Goal: Task Accomplishment & Management: Use online tool/utility

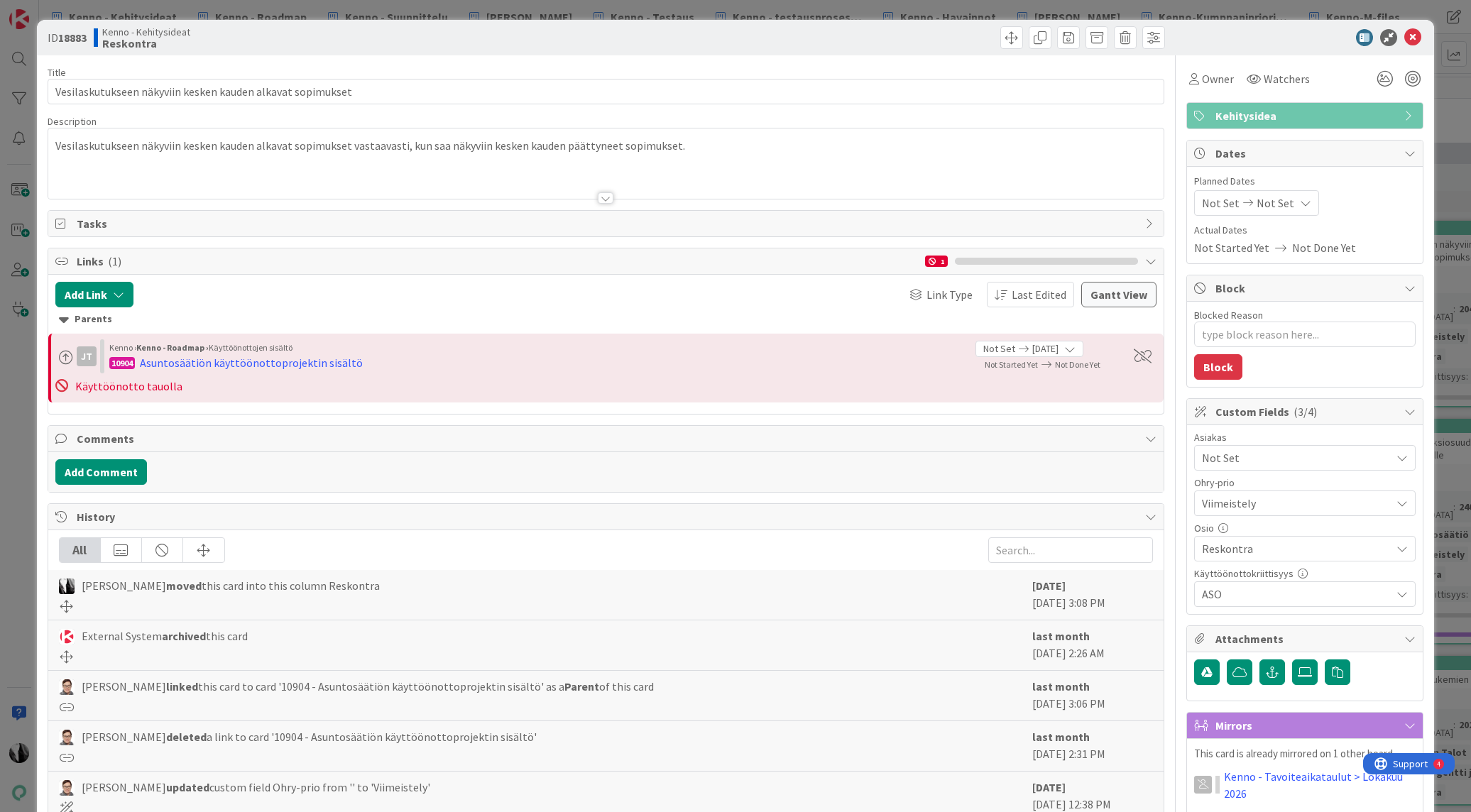
scroll to position [4, 0]
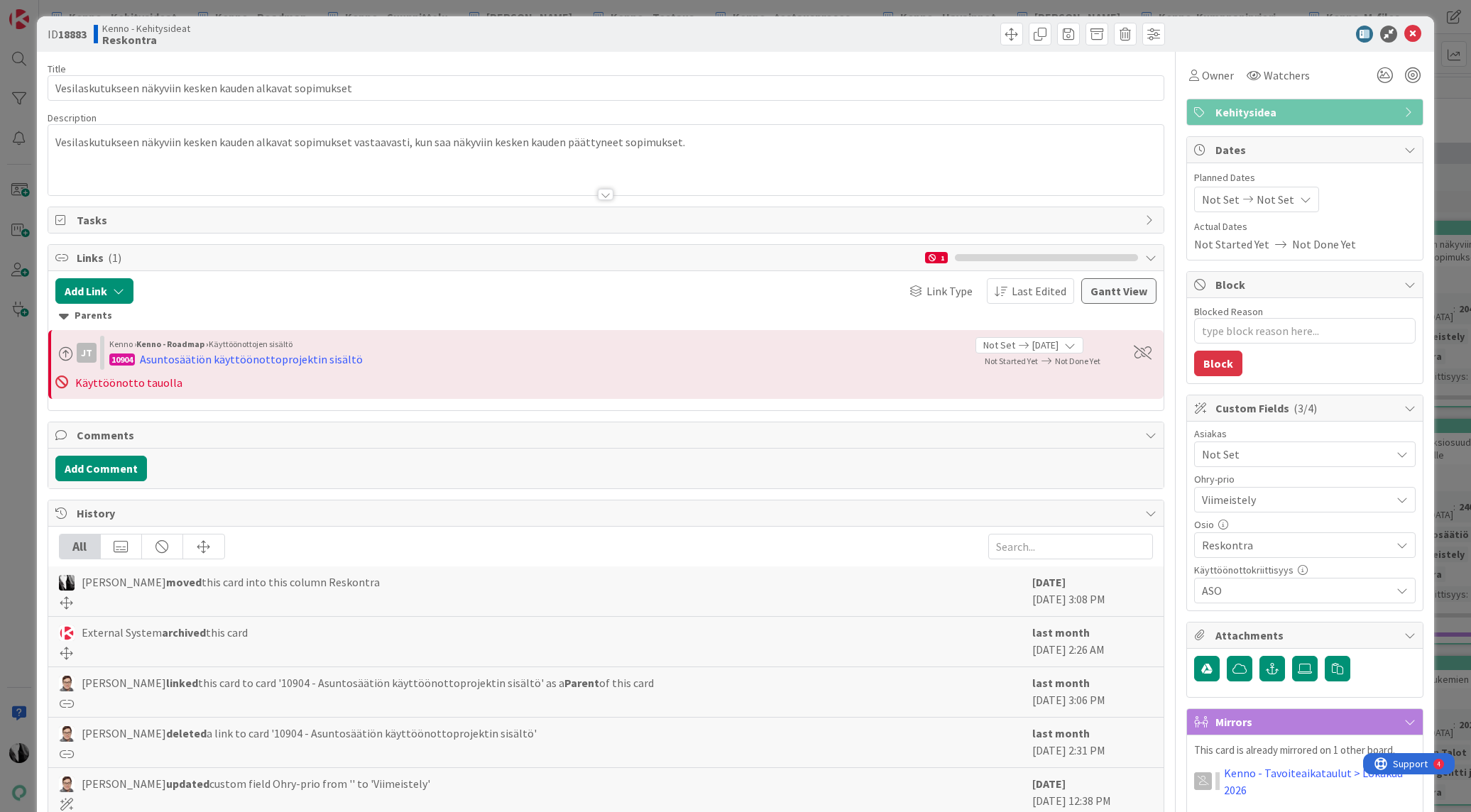
type textarea "x"
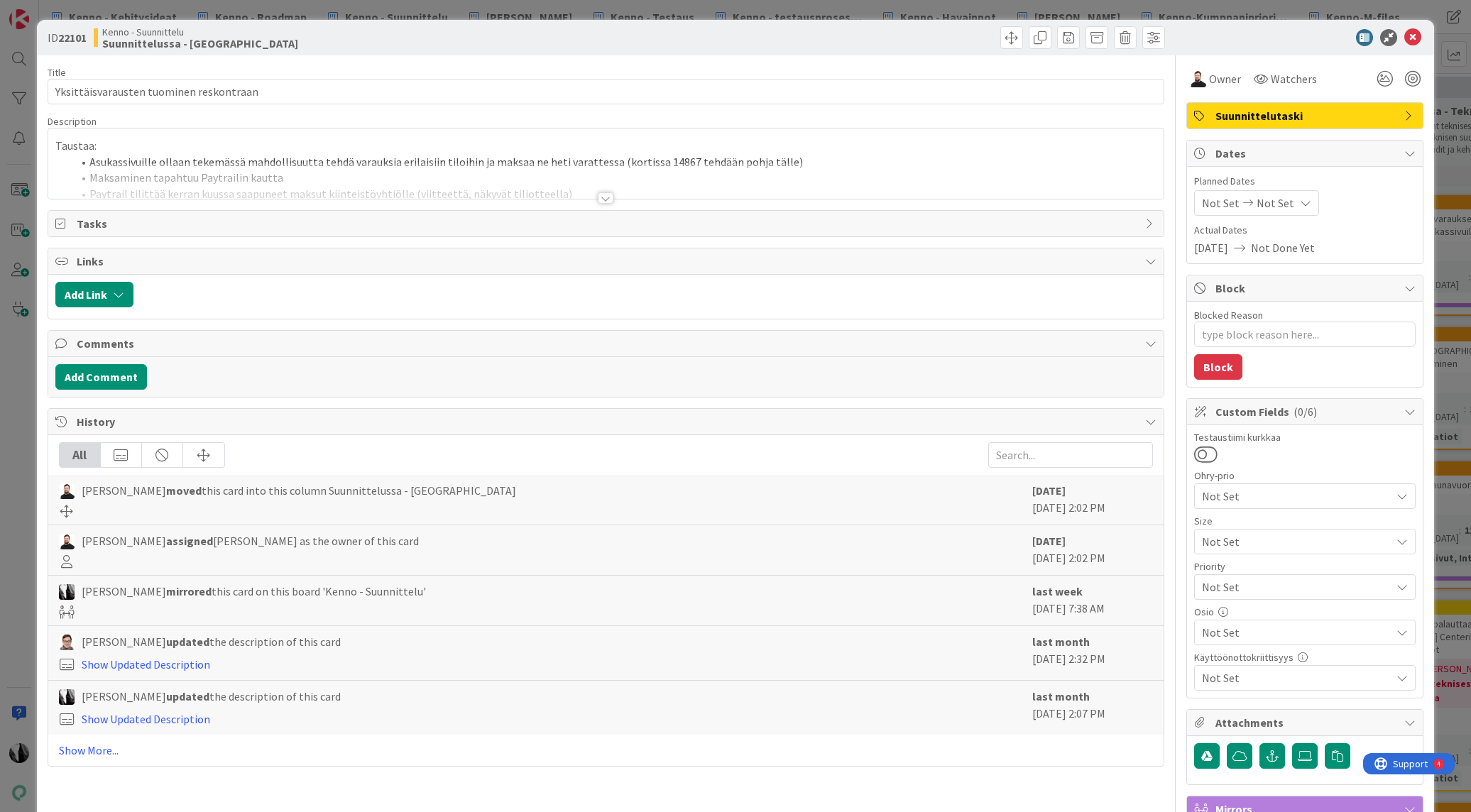
click at [610, 199] on div at bounding box center [606, 198] width 16 height 11
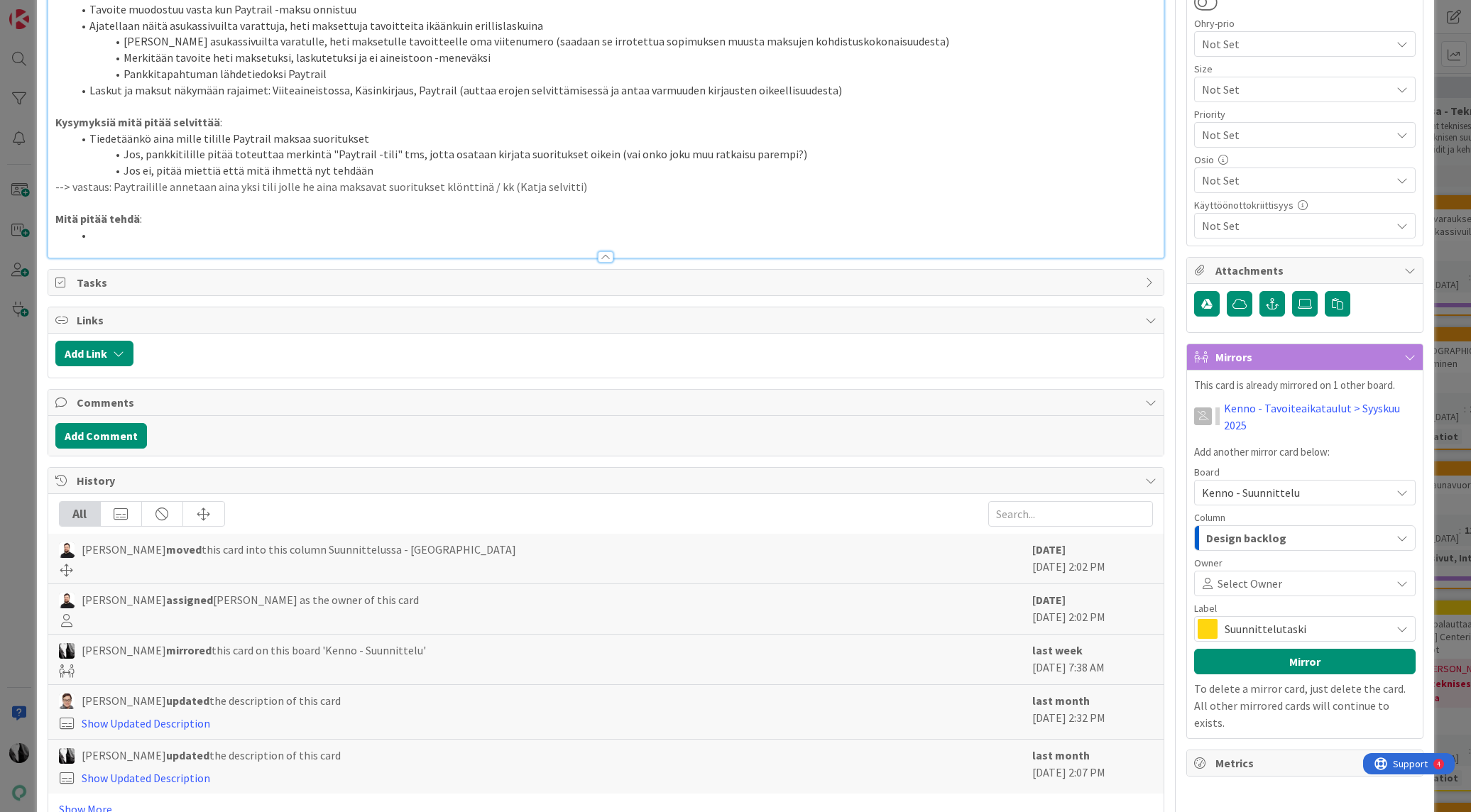
scroll to position [496, 0]
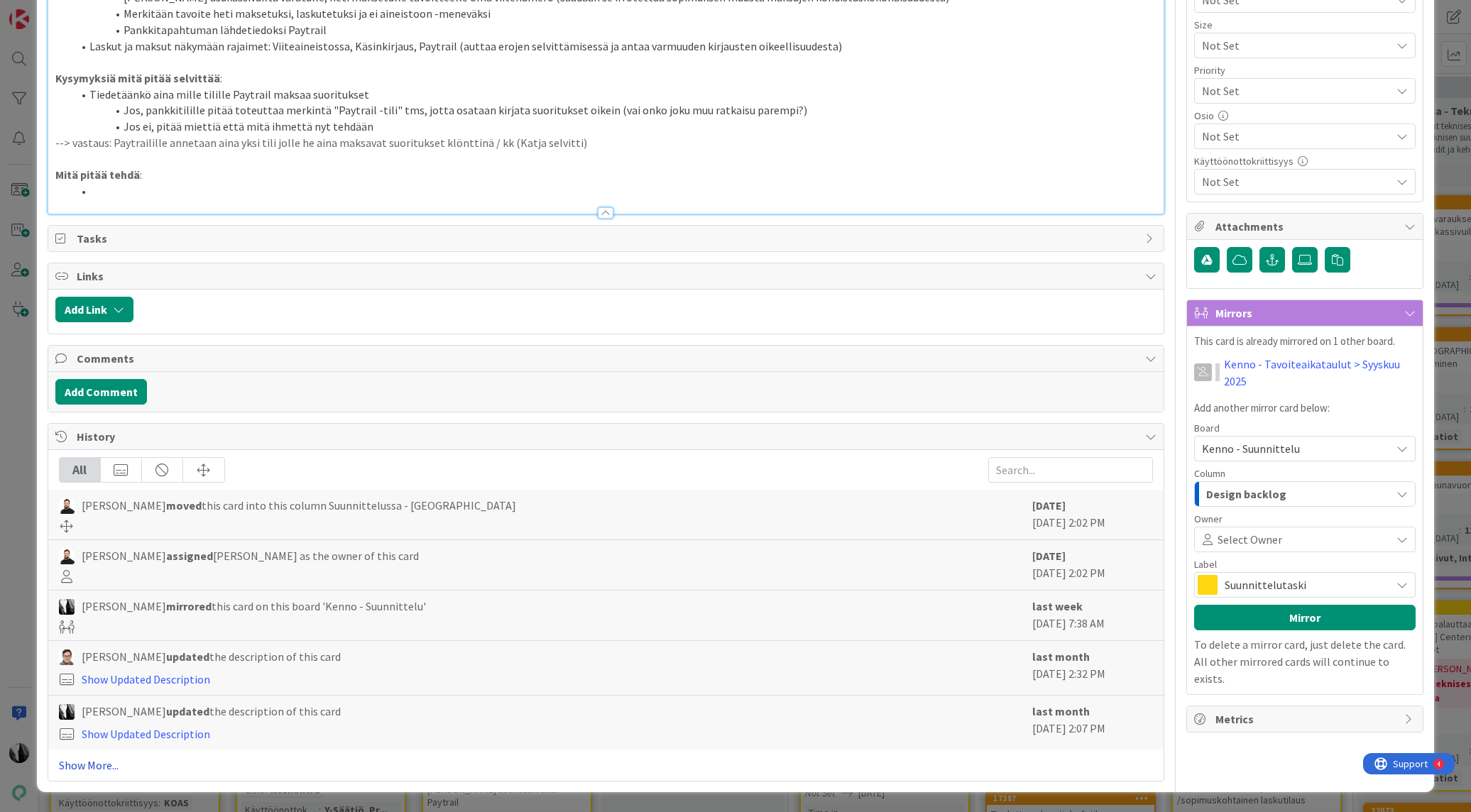
click at [106, 765] on link "Show More..." at bounding box center [606, 765] width 1094 height 17
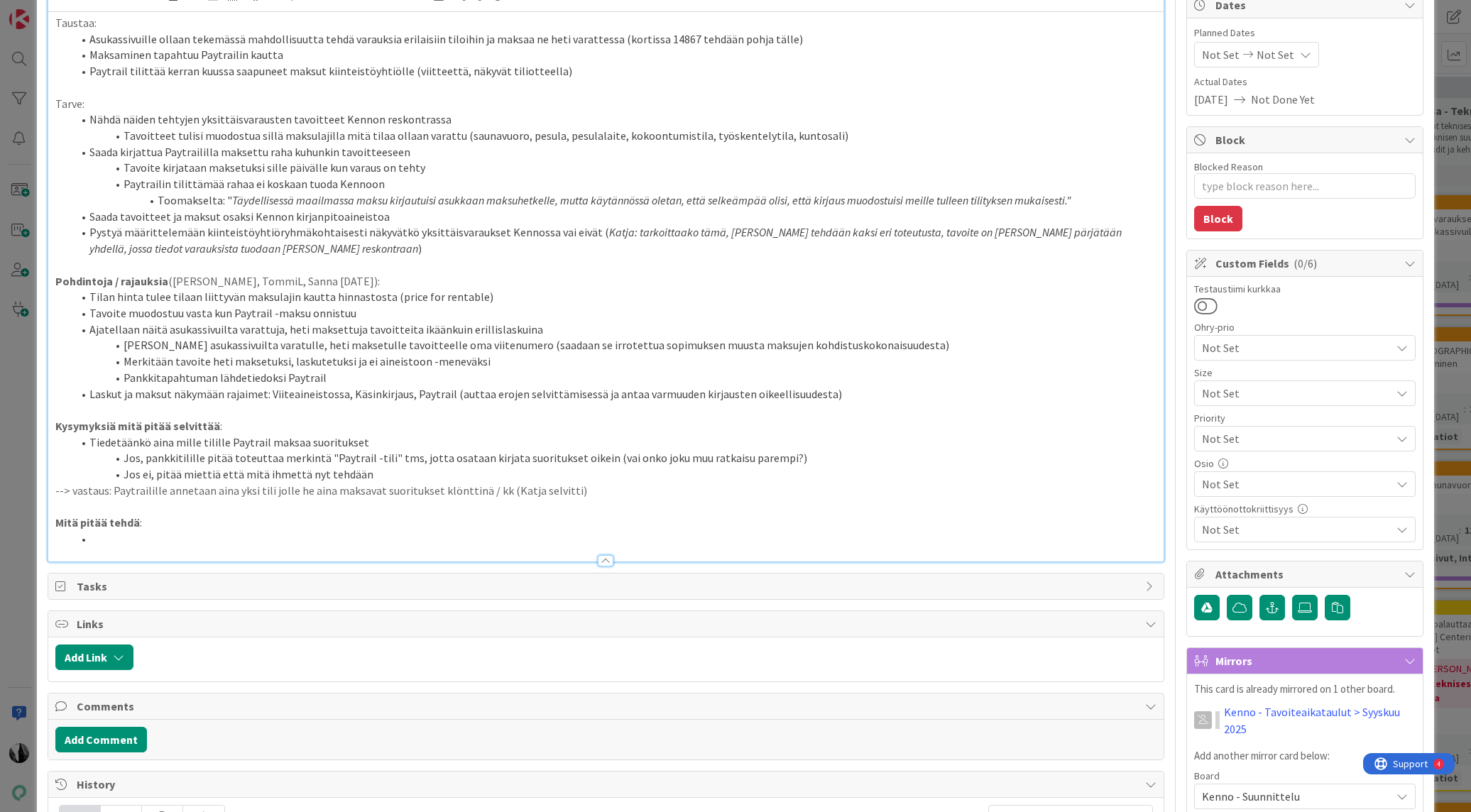
scroll to position [151, 0]
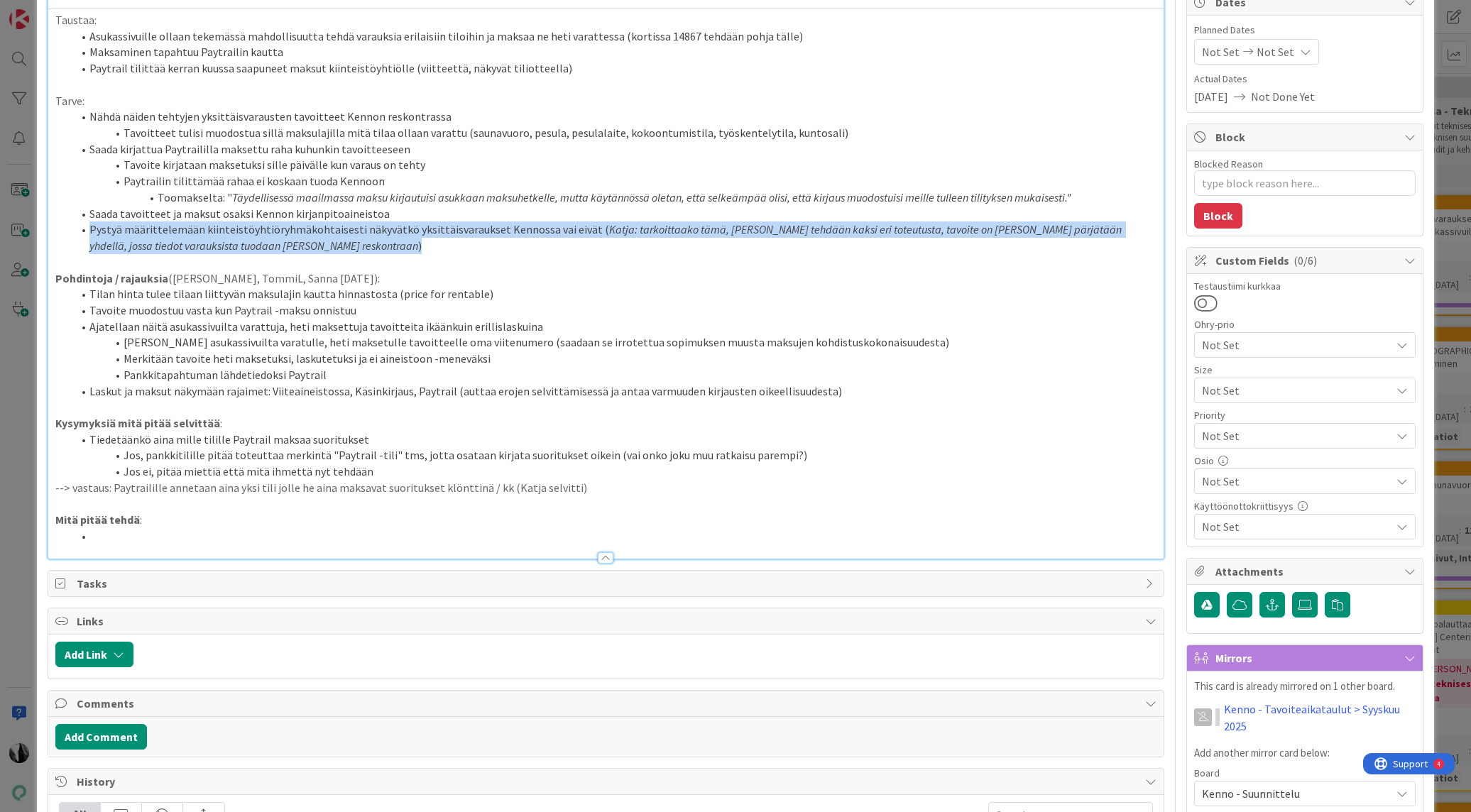
drag, startPoint x: 90, startPoint y: 228, endPoint x: 596, endPoint y: 244, distance: 506.3
click at [596, 244] on li "Pystyä määrittelemään kiinteistöyhtiöryhmäkohtaisesti näkyvätkö yksittäisvarauk…" at bounding box center [615, 237] width 1085 height 32
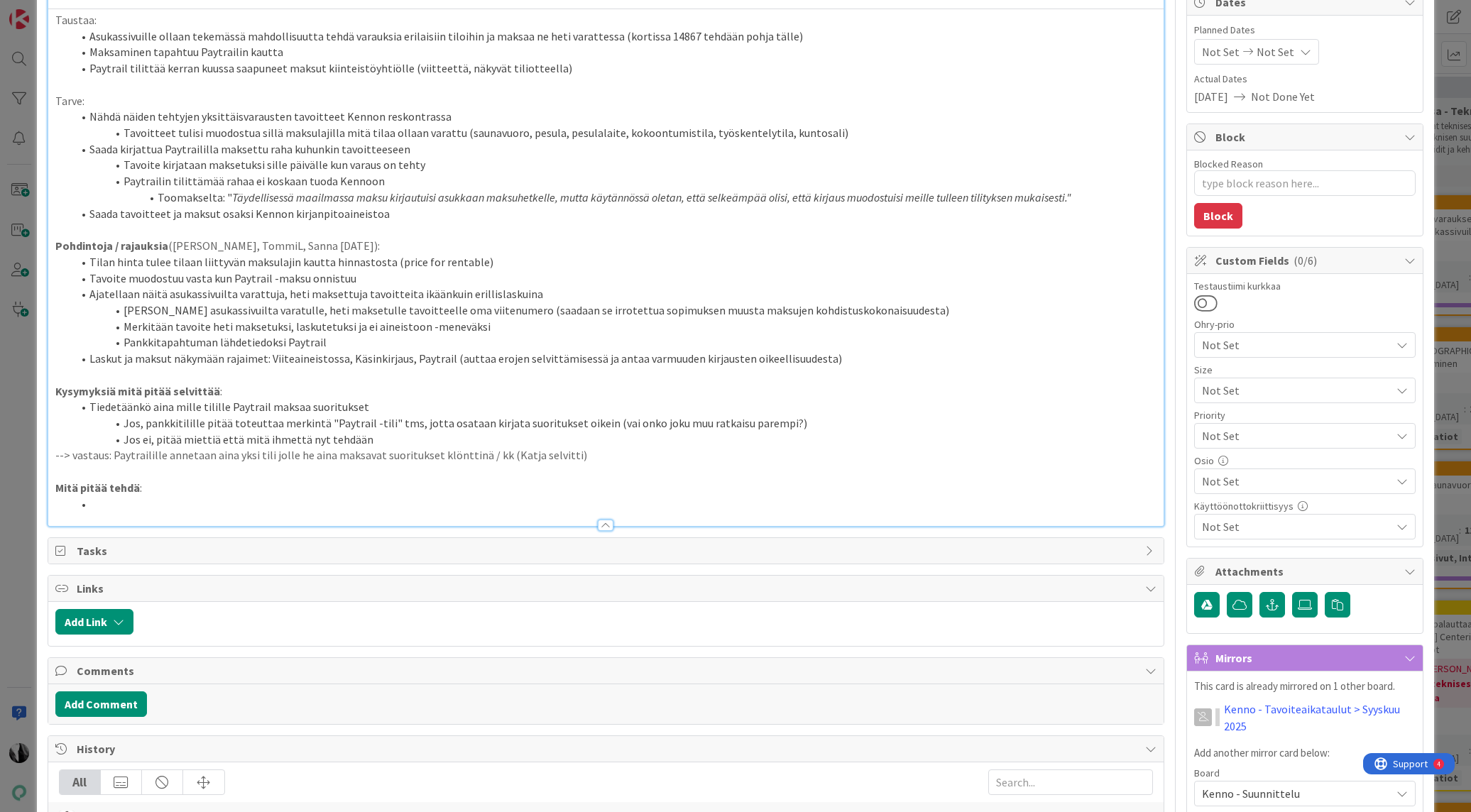
type textarea "x"
click at [488, 217] on li "Saada tavoitteet ja maksut osaksi Kennon kirjanpitoaineistoa" at bounding box center [615, 214] width 1085 height 17
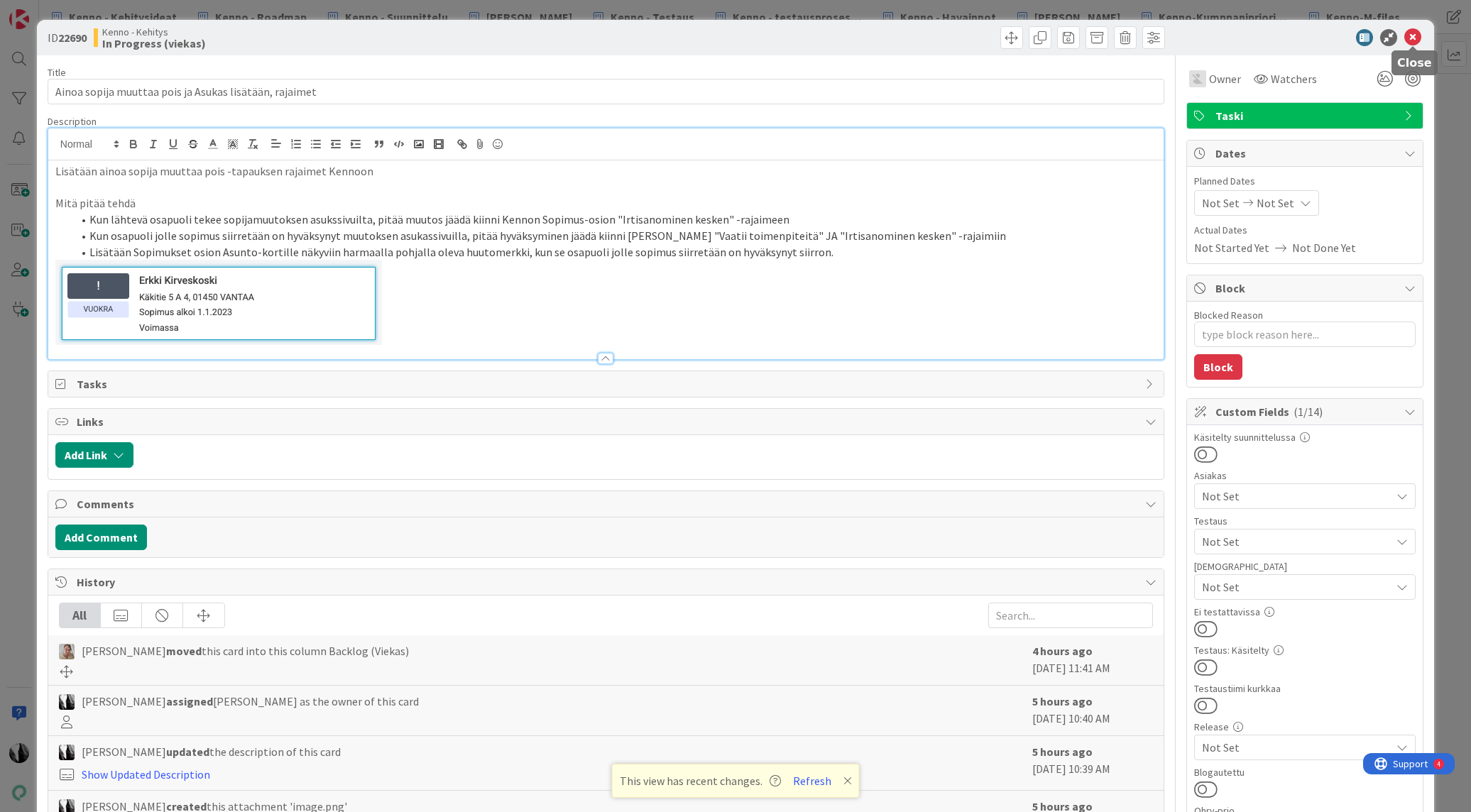
click at [1410, 37] on icon at bounding box center [1413, 38] width 17 height 17
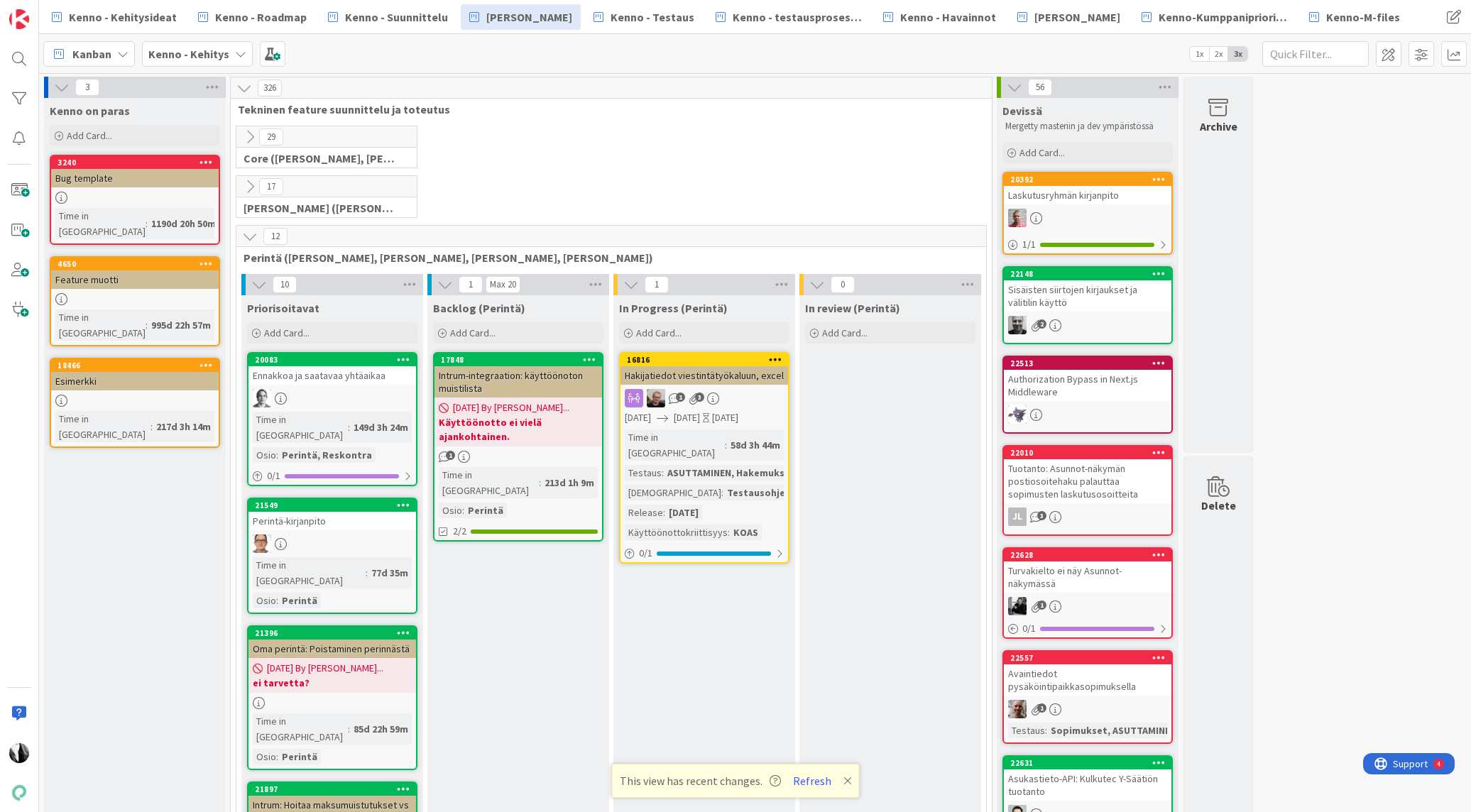
click at [251, 181] on icon at bounding box center [250, 186] width 16 height 16
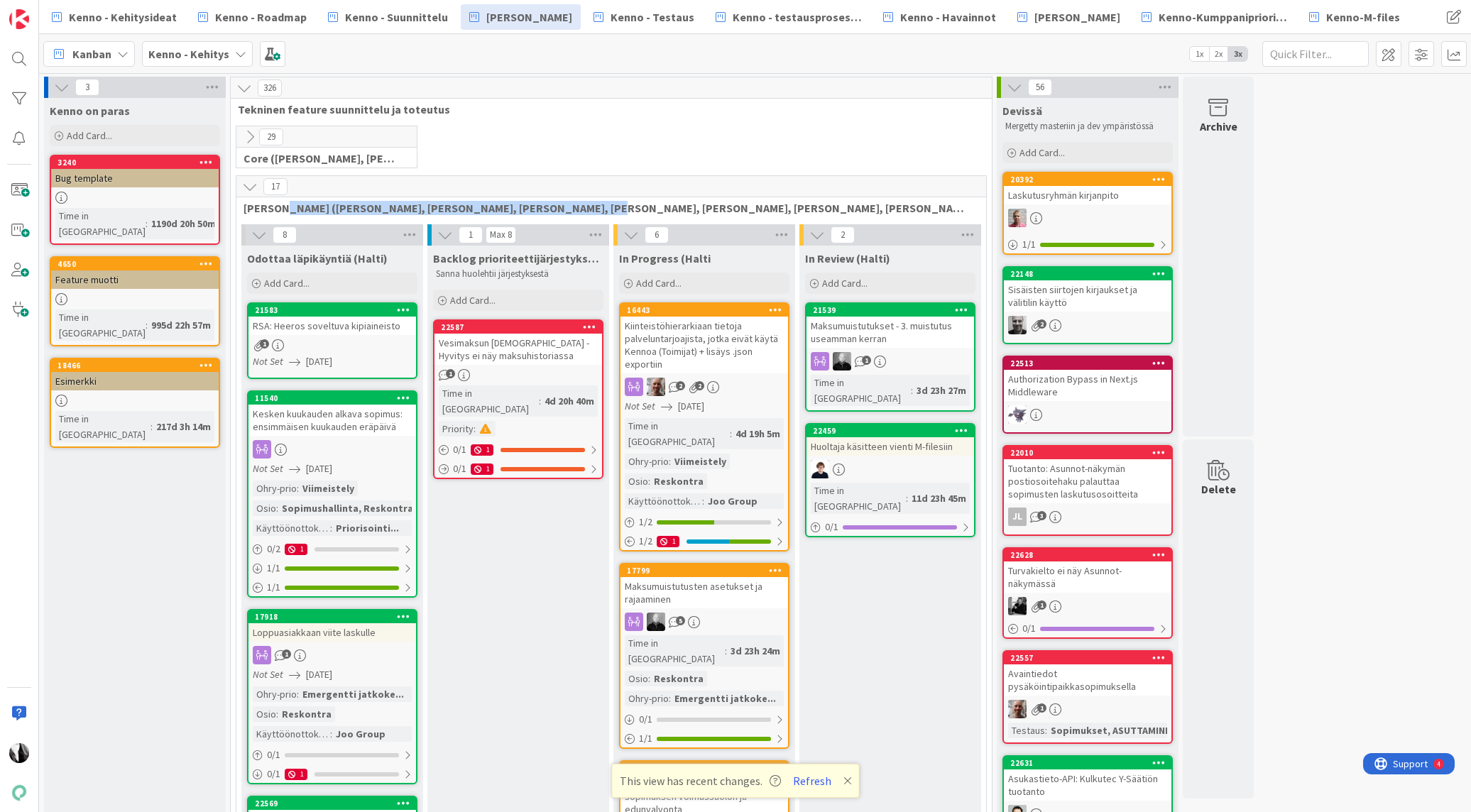
drag, startPoint x: 273, startPoint y: 208, endPoint x: 577, endPoint y: 331, distance: 327.9
click at [545, 214] on span "[PERSON_NAME] ([PERSON_NAME], [PERSON_NAME], [PERSON_NAME], [PERSON_NAME], [PER…" at bounding box center [606, 207] width 725 height 14
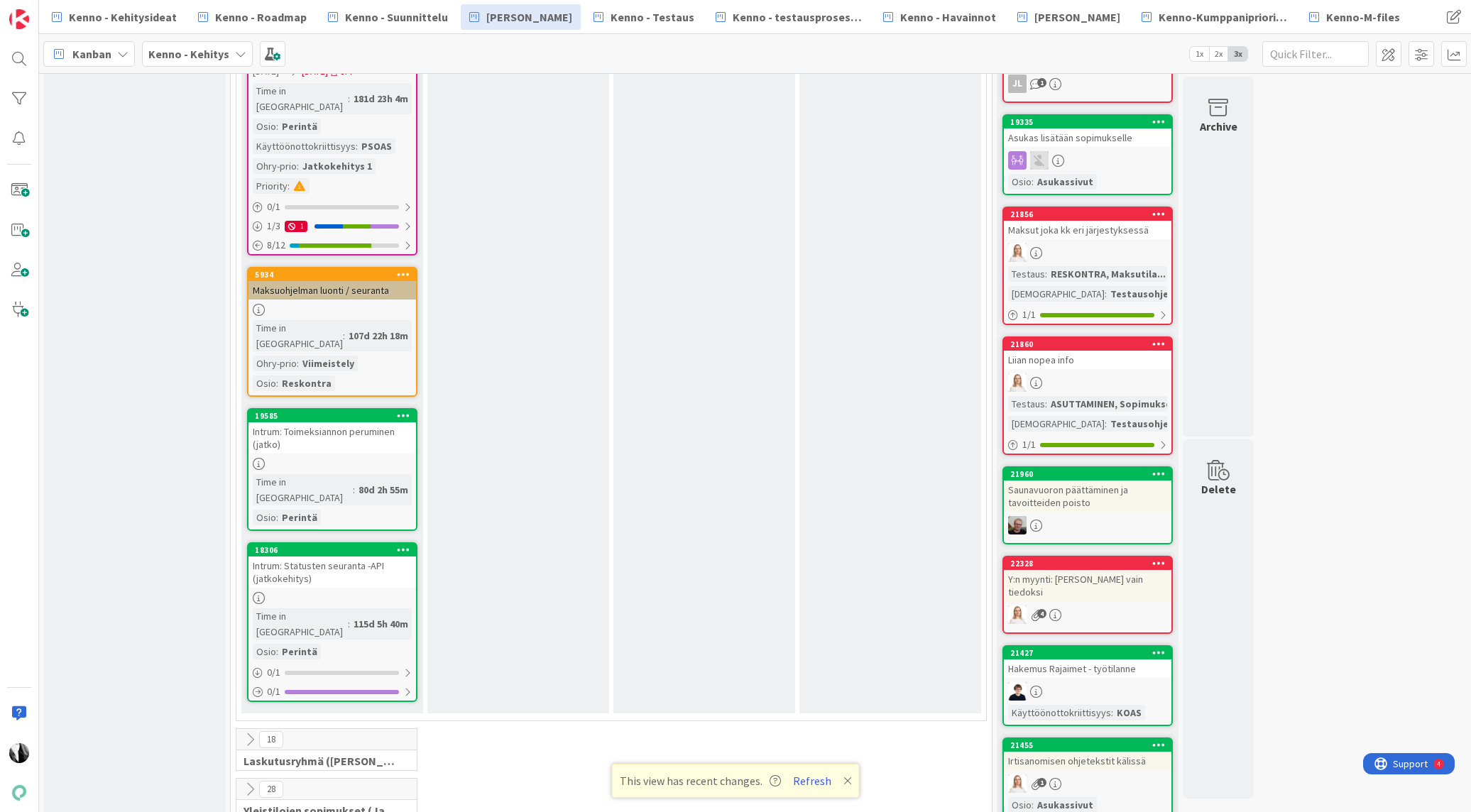
scroll to position [2920, 0]
click at [251, 733] on icon at bounding box center [250, 740] width 16 height 16
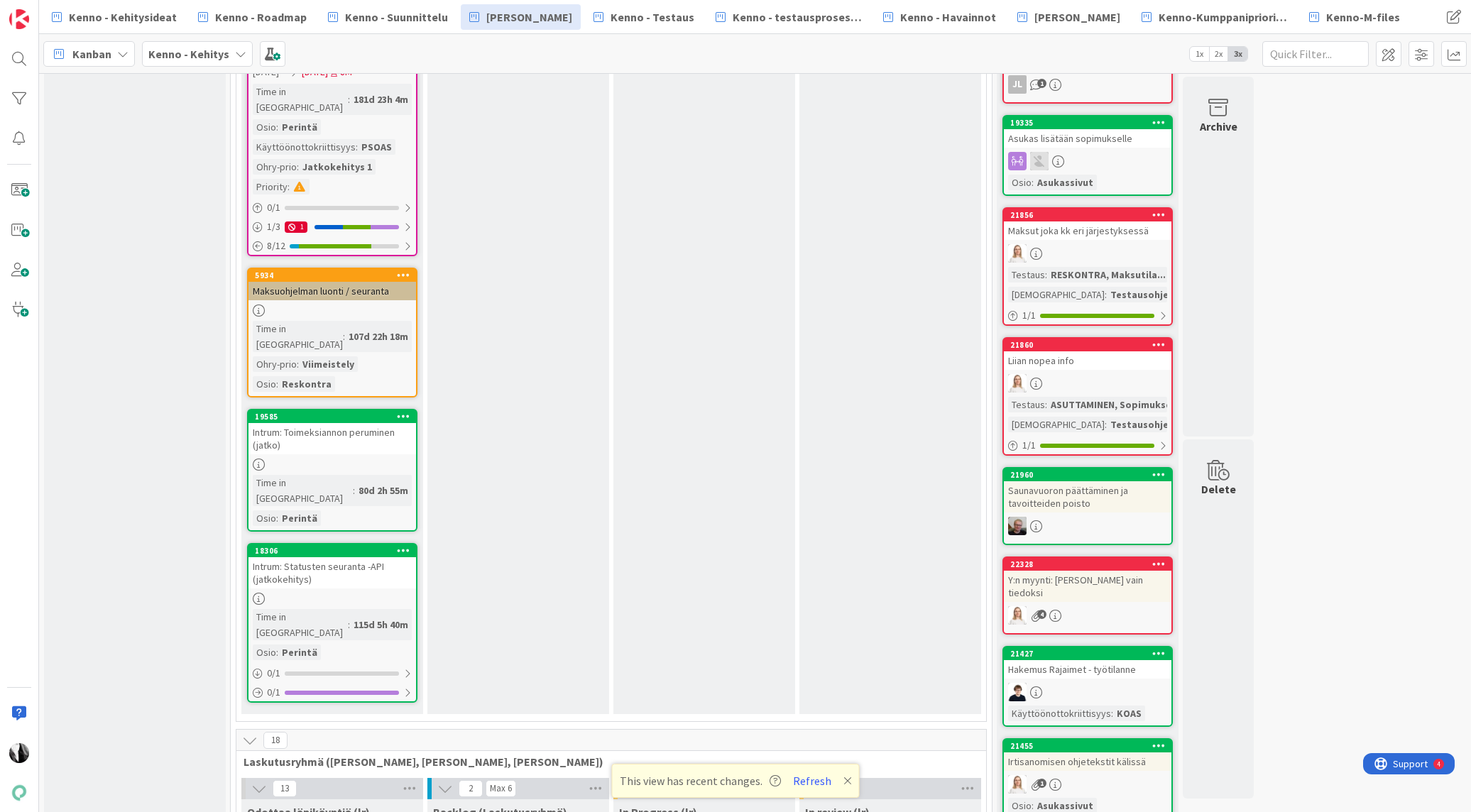
click at [251, 733] on icon at bounding box center [250, 740] width 16 height 16
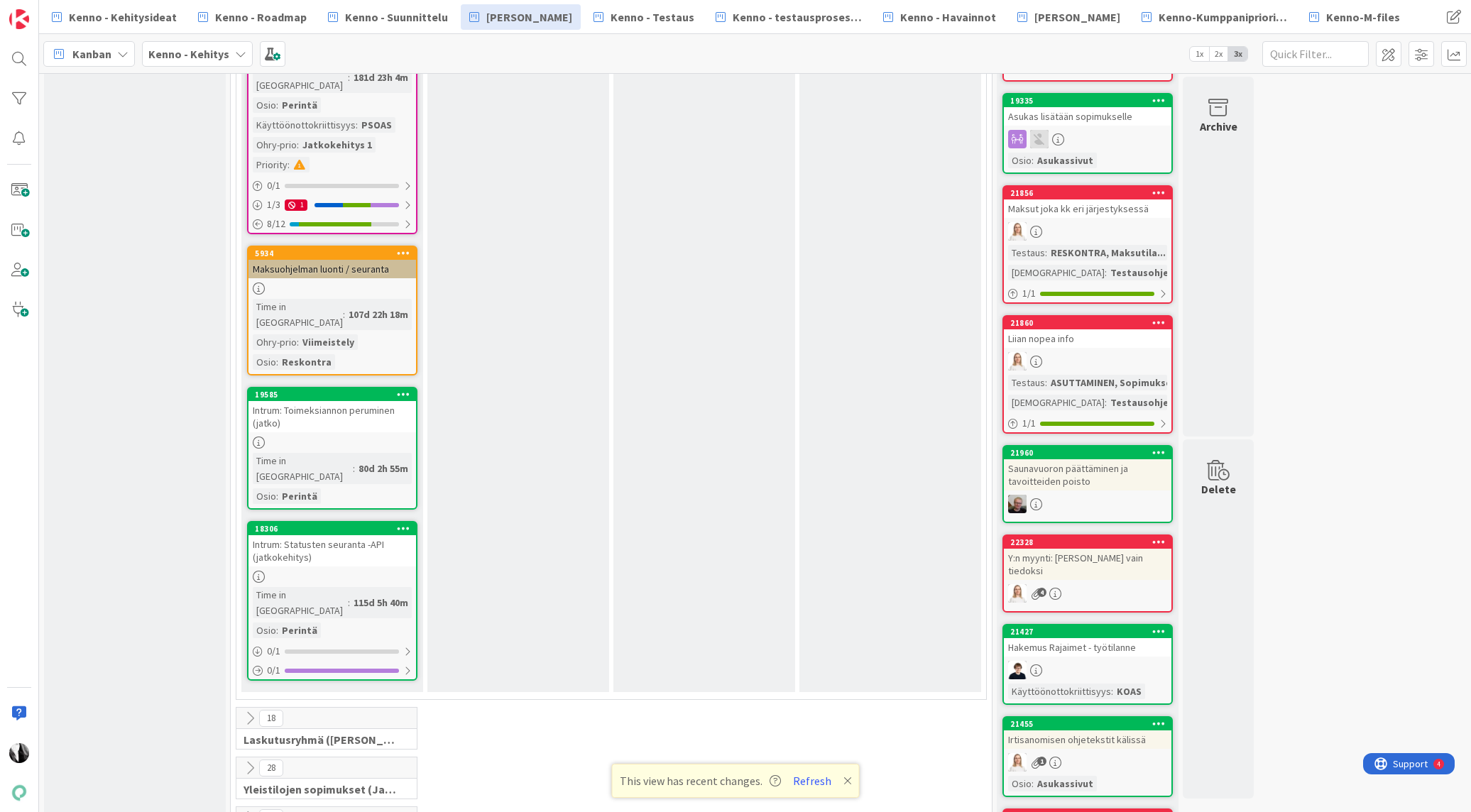
scroll to position [2950, 0]
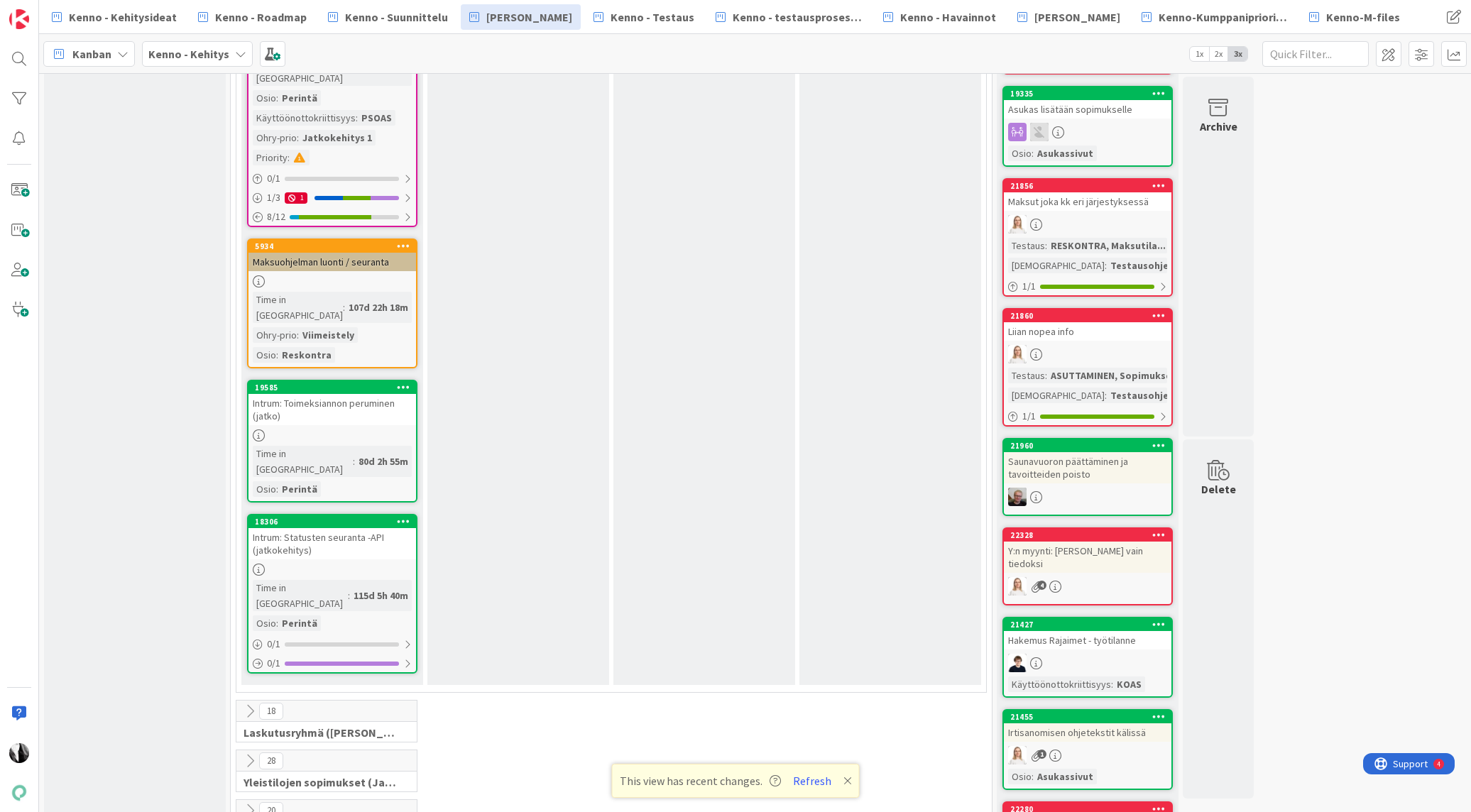
click at [252, 803] on icon at bounding box center [250, 810] width 16 height 16
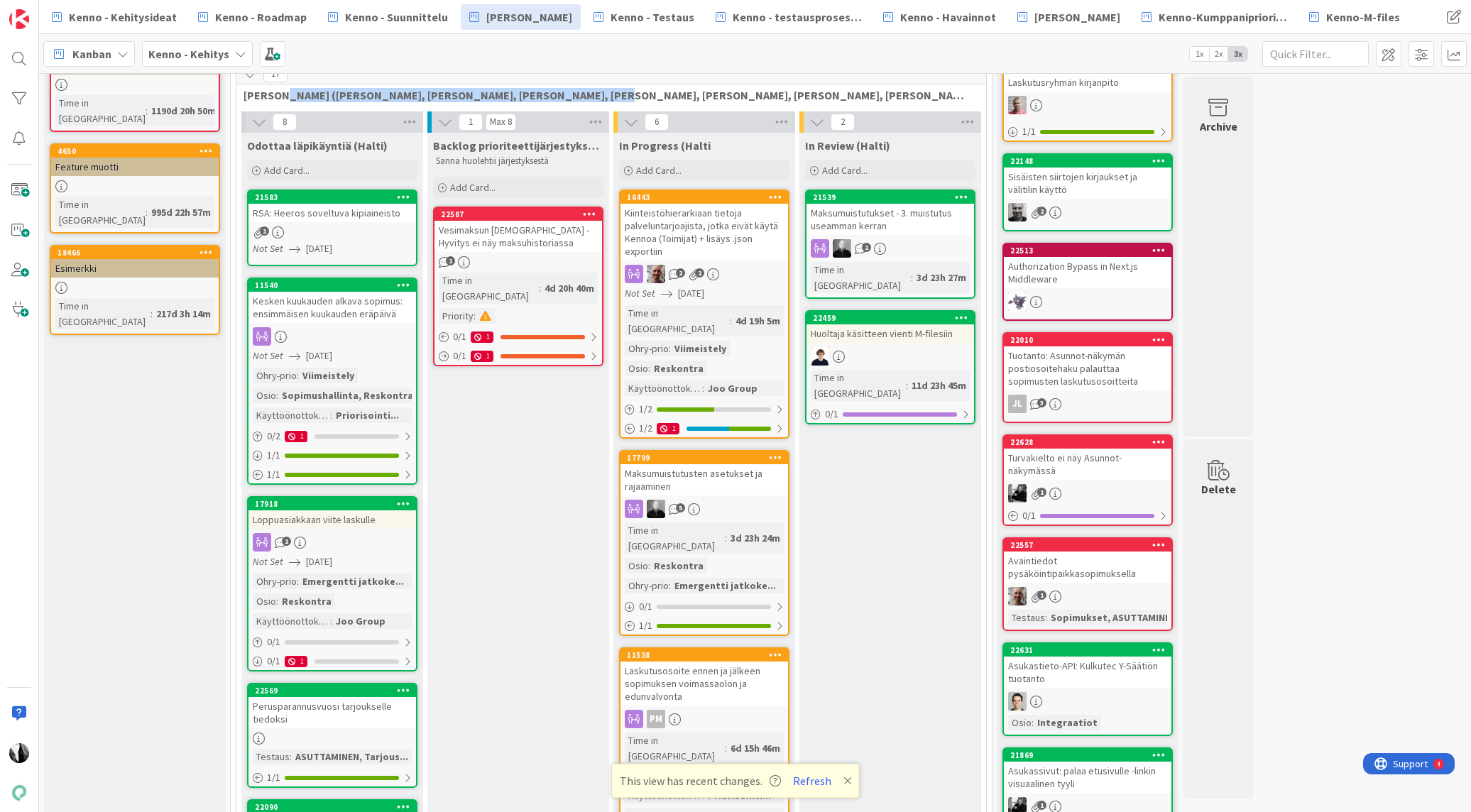
scroll to position [0, 0]
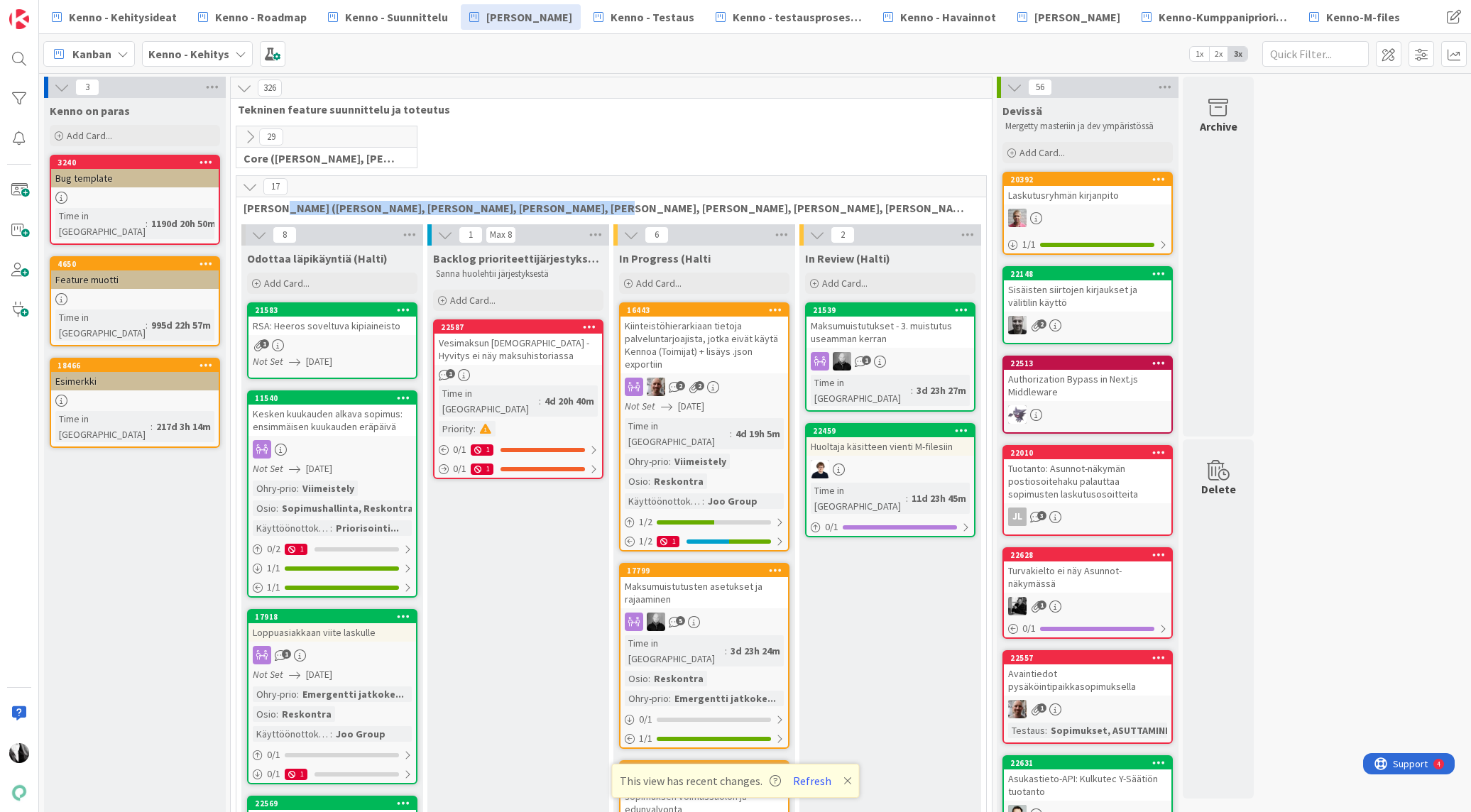
click at [251, 136] on icon at bounding box center [250, 137] width 16 height 16
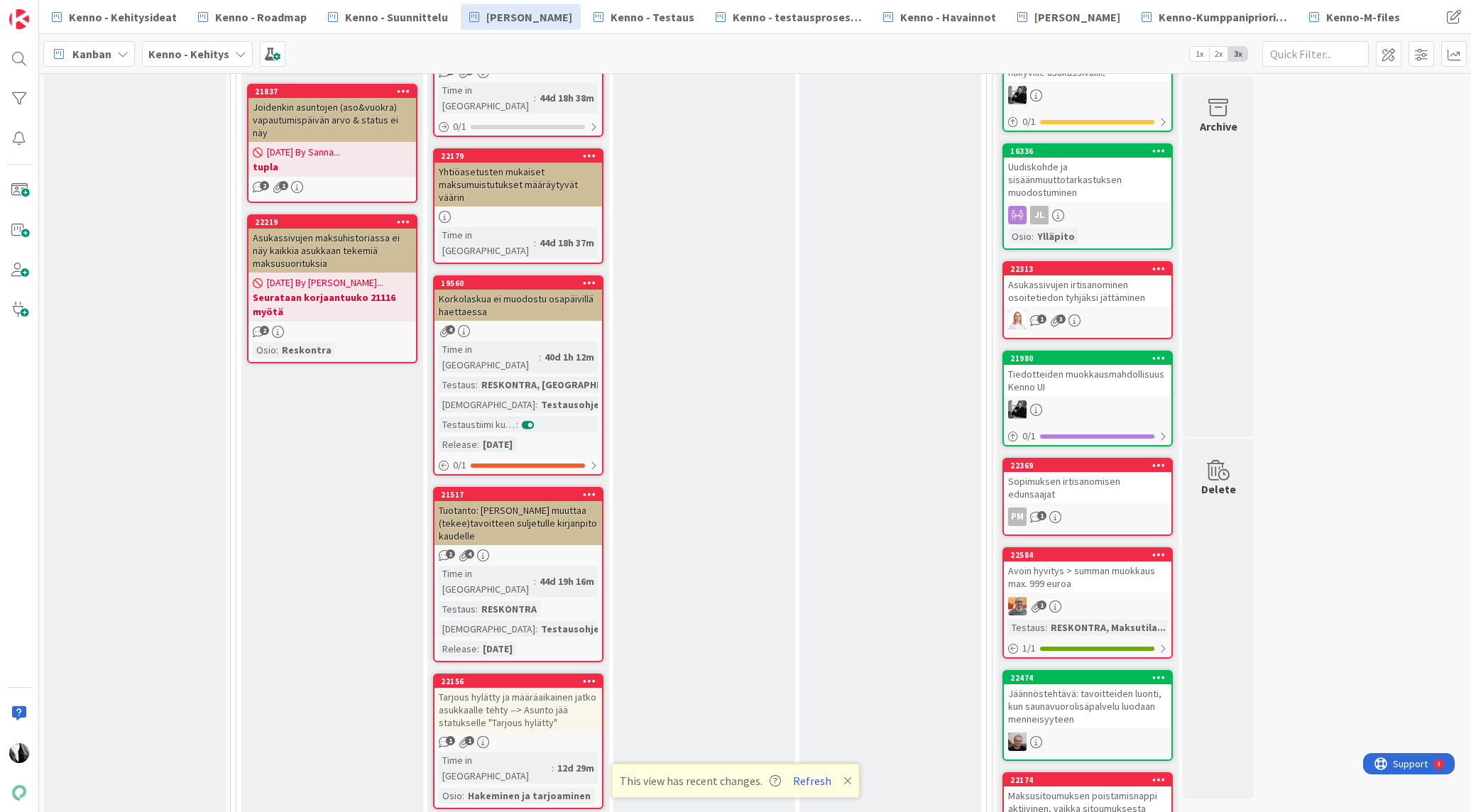
scroll to position [1313, 0]
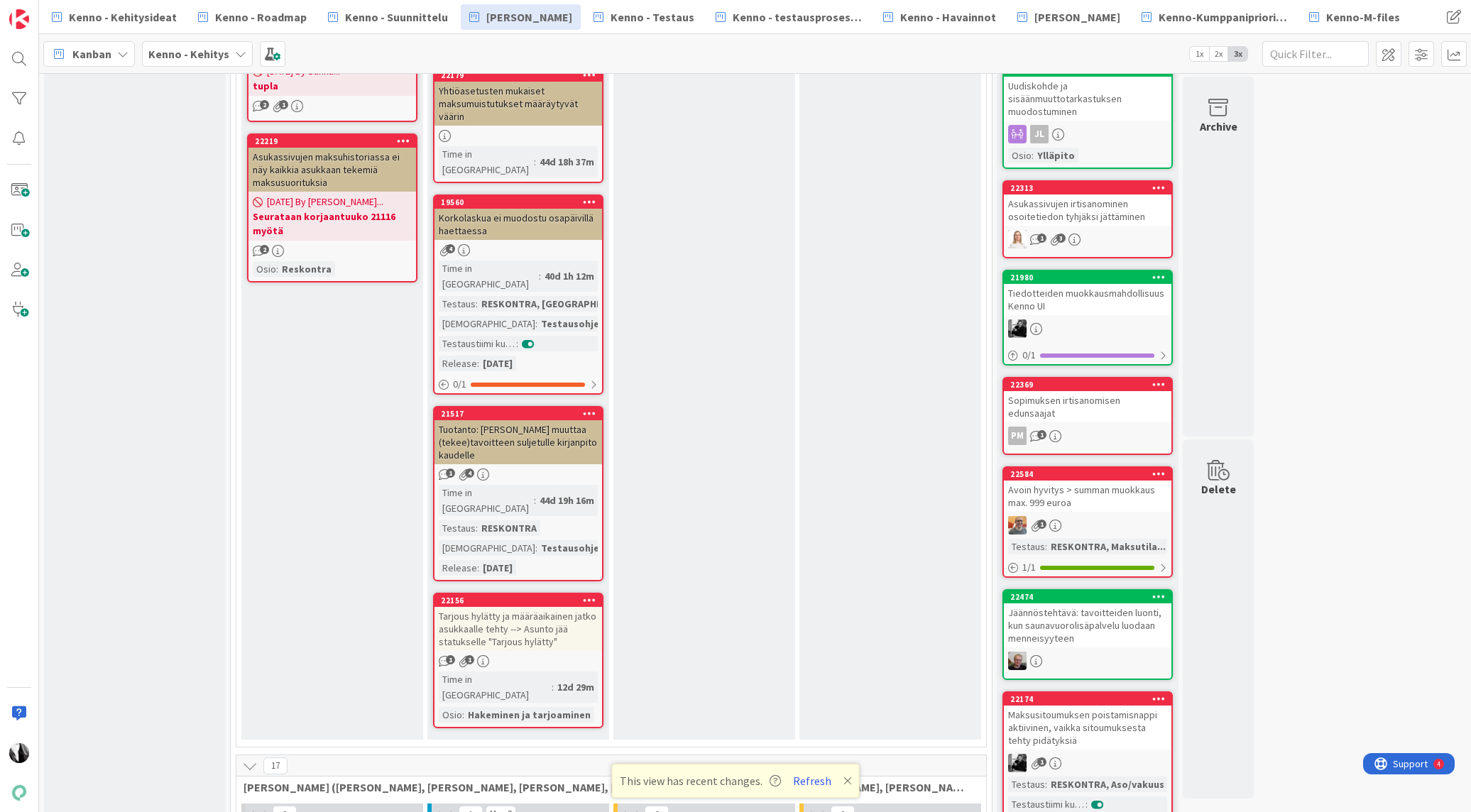
click at [390, 755] on div "17 [PERSON_NAME] ([PERSON_NAME], [PERSON_NAME], [PERSON_NAME], [PERSON_NAME], […" at bounding box center [611, 775] width 750 height 41
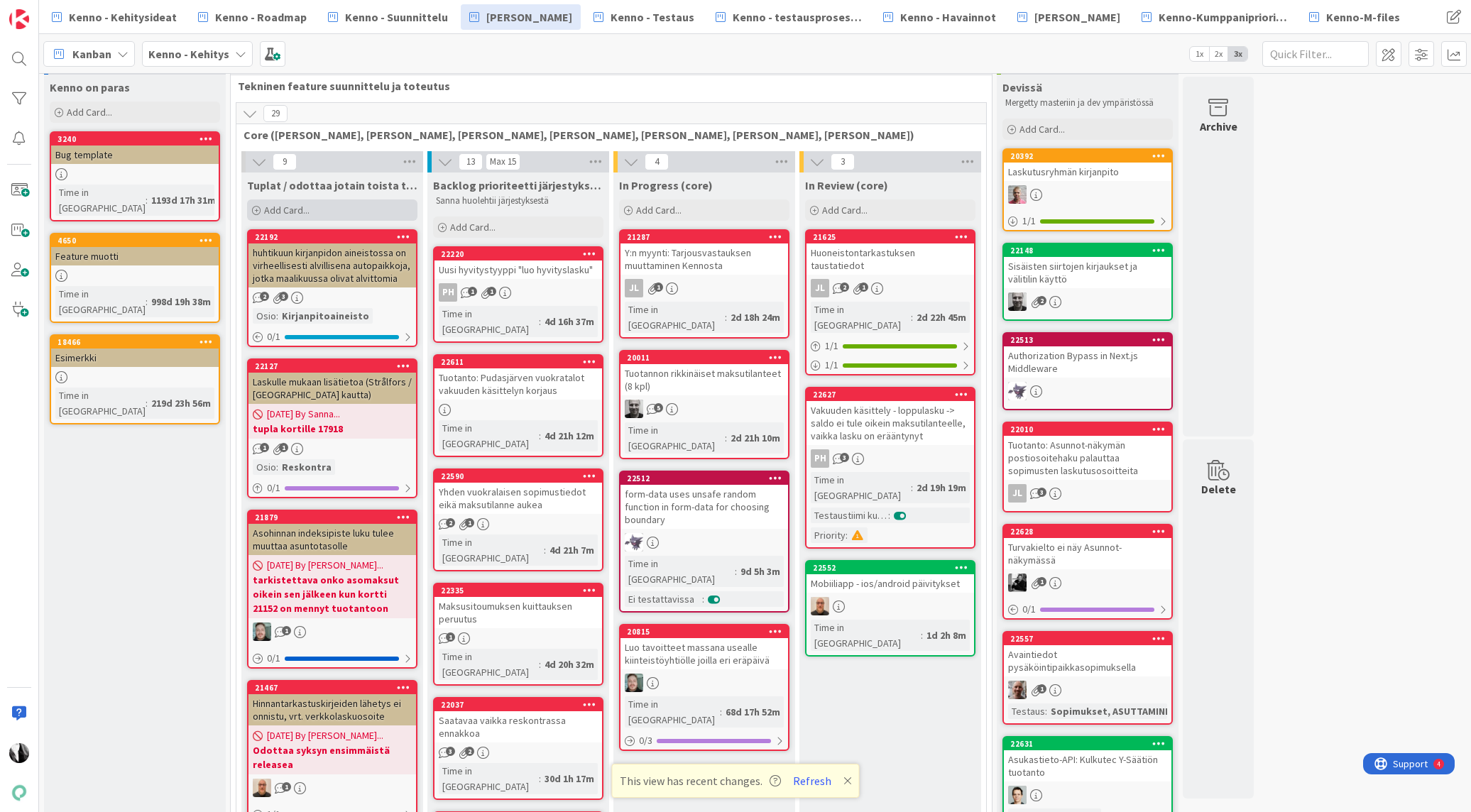
scroll to position [43, 0]
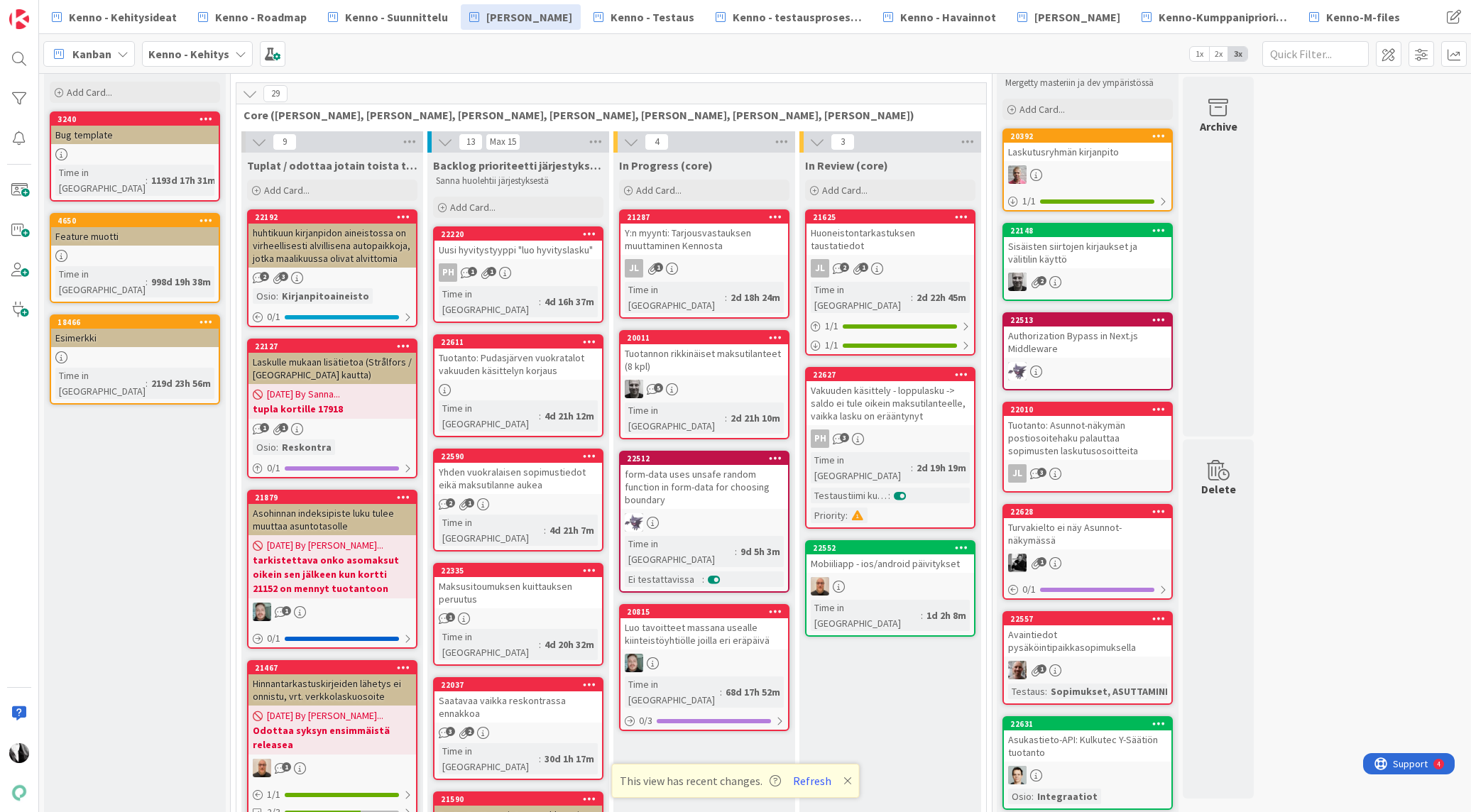
click at [254, 95] on icon at bounding box center [250, 94] width 16 height 16
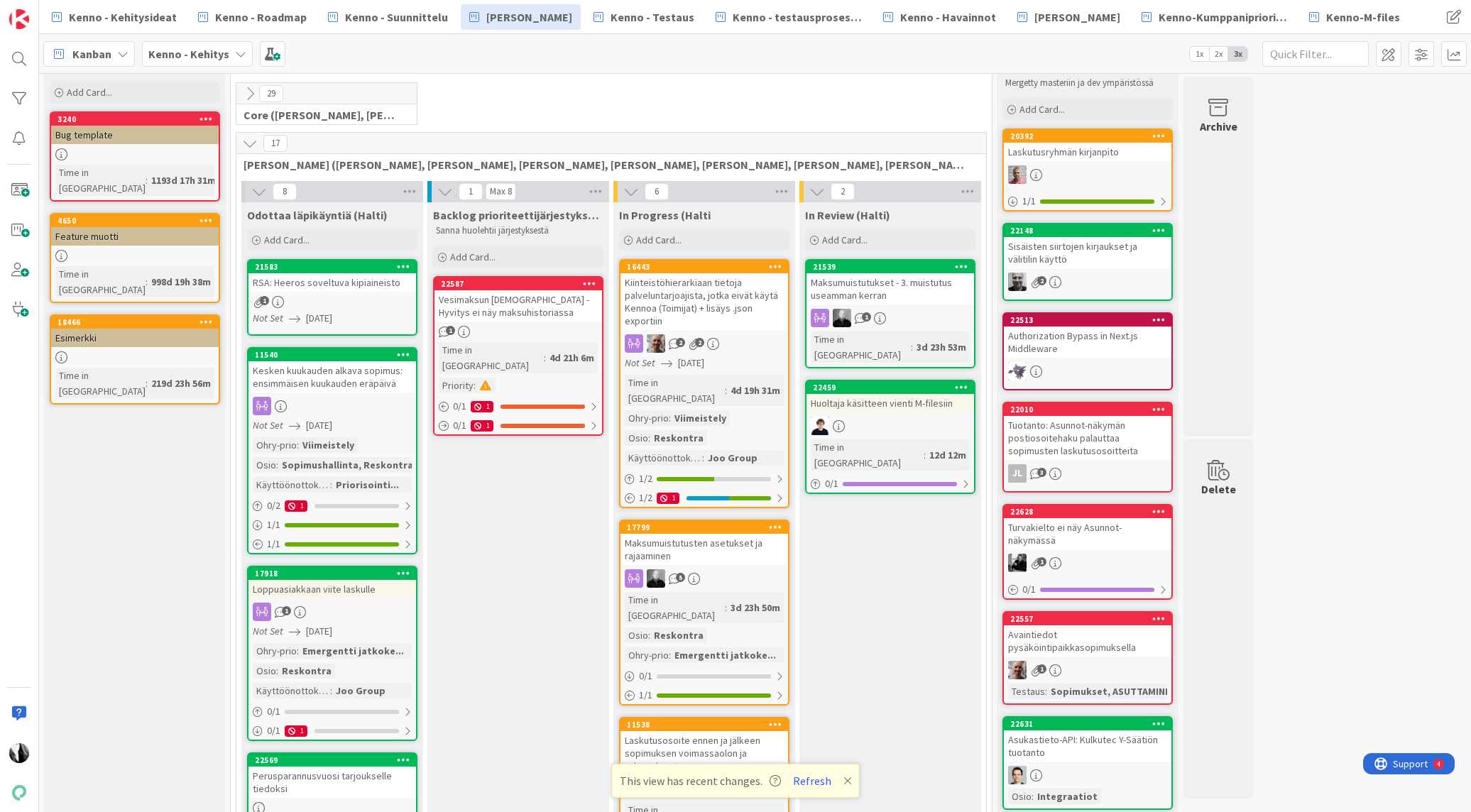
click at [251, 141] on icon at bounding box center [250, 143] width 16 height 16
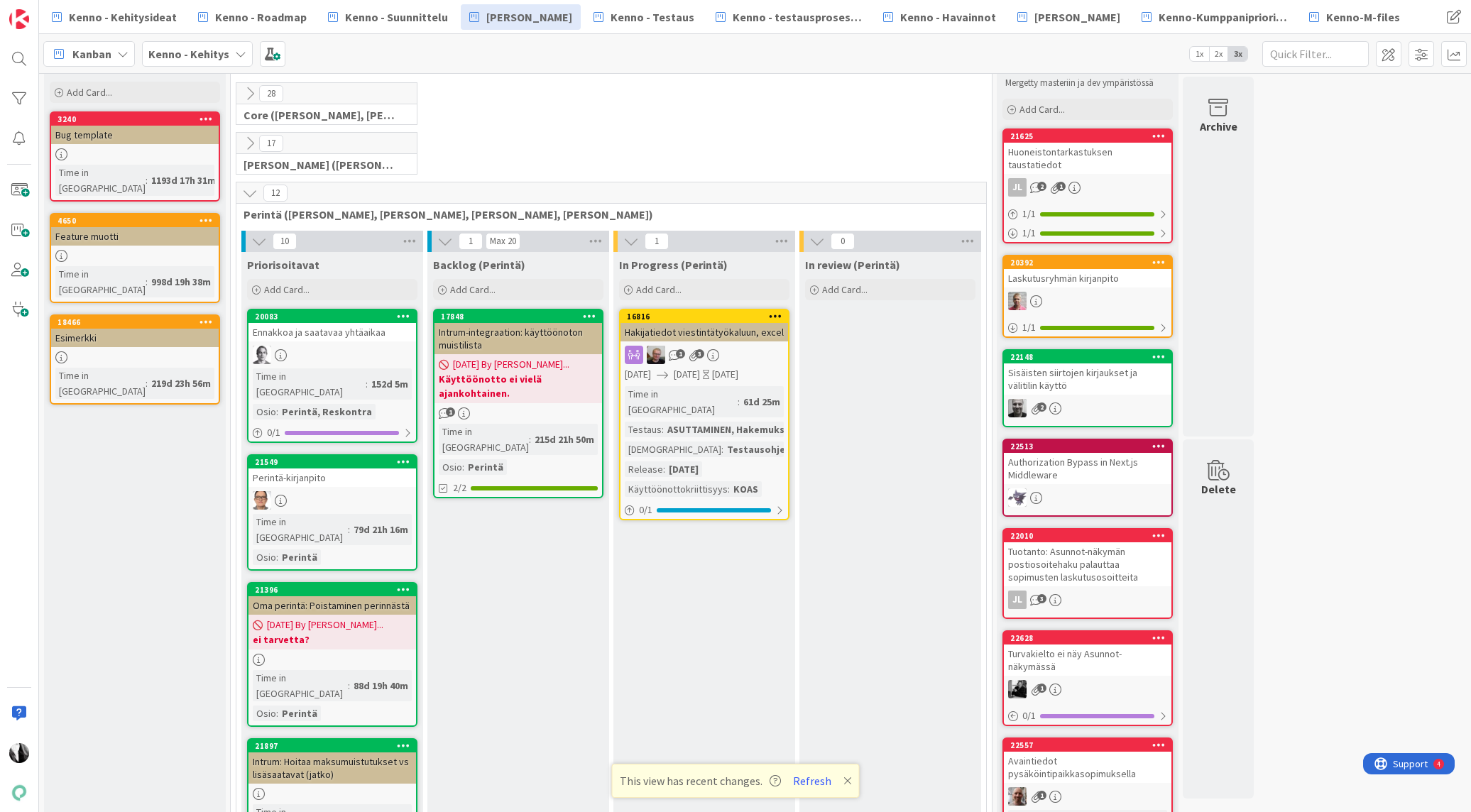
click at [250, 190] on icon at bounding box center [250, 193] width 16 height 16
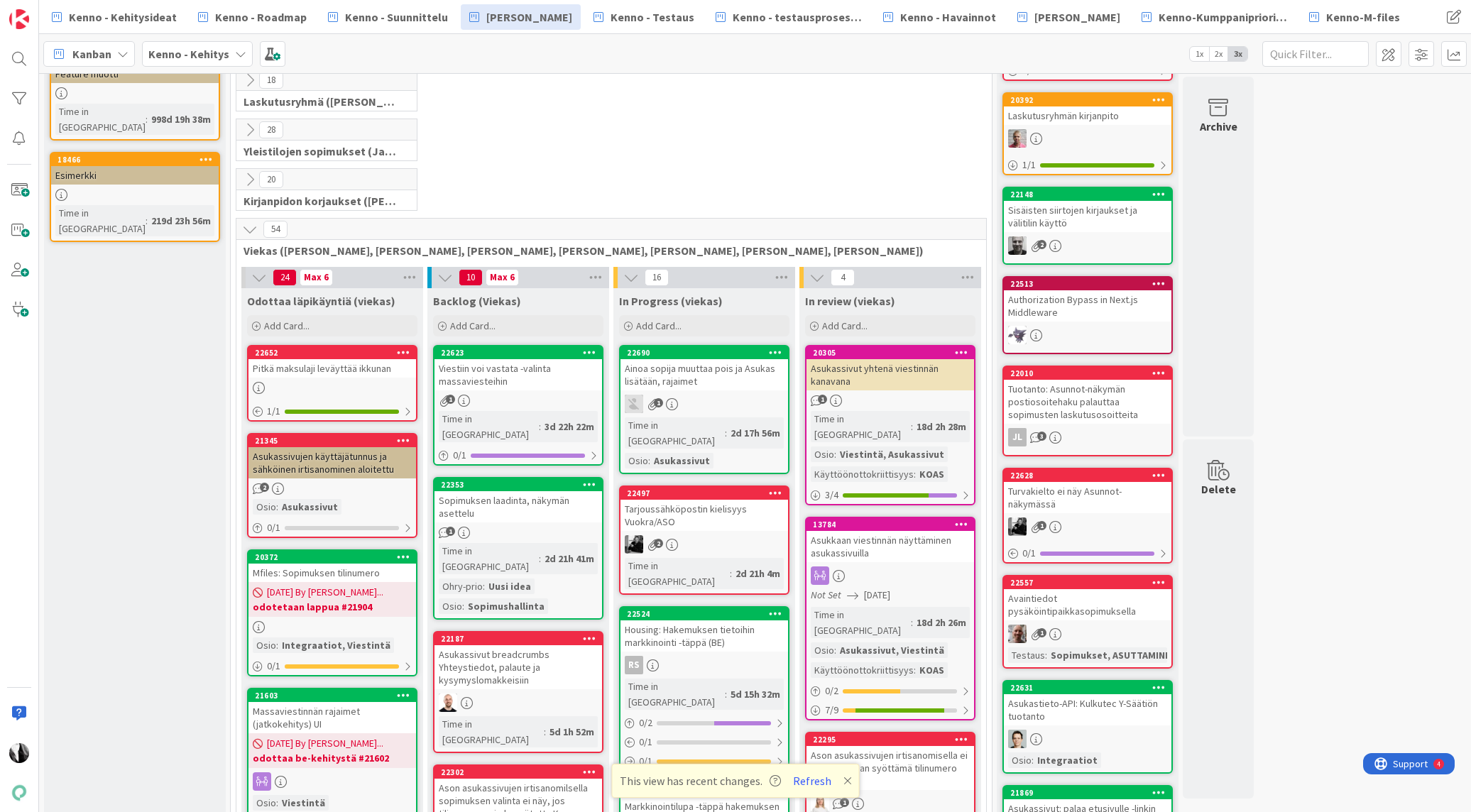
scroll to position [222, 0]
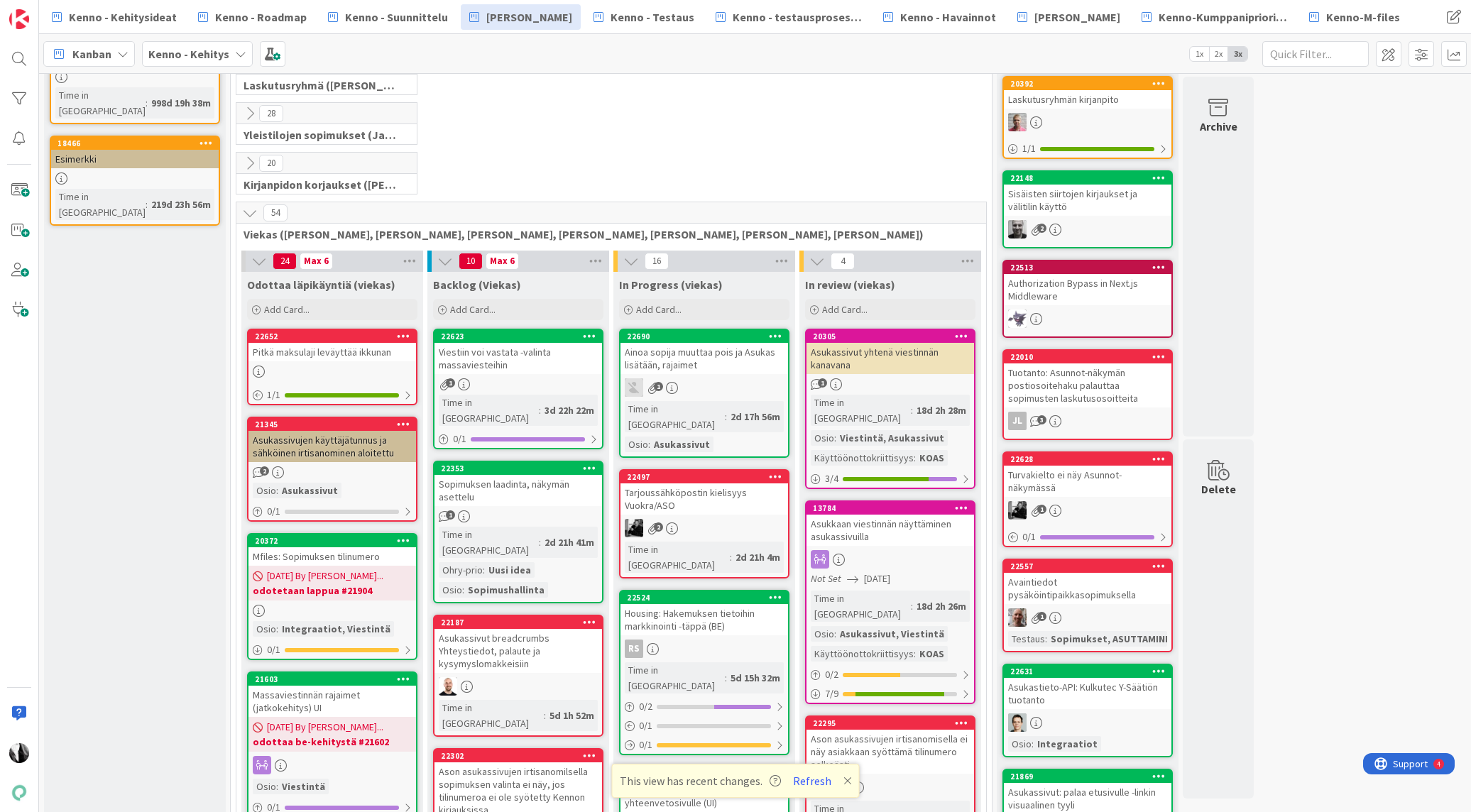
click at [247, 212] on icon at bounding box center [250, 213] width 16 height 16
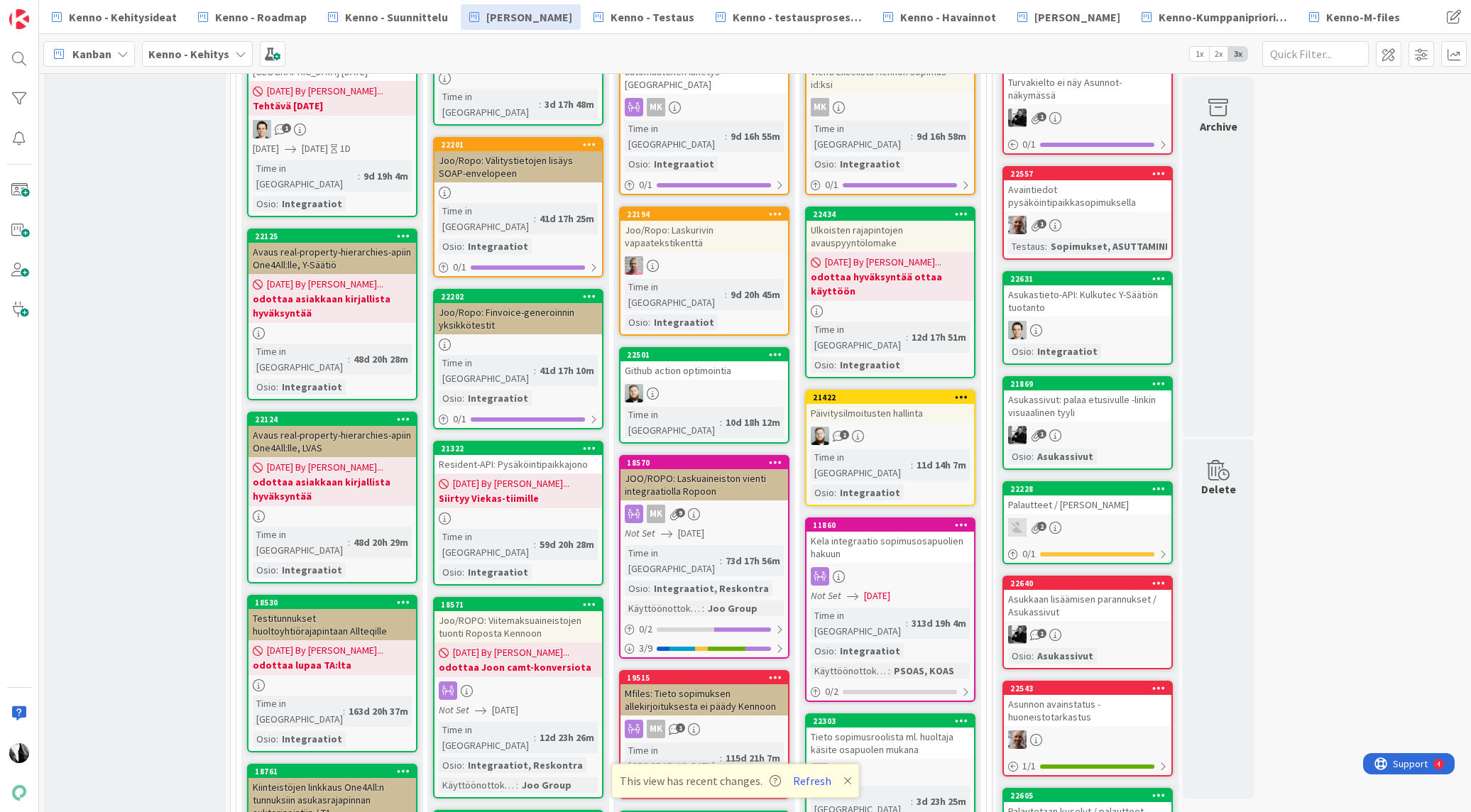
scroll to position [623, 0]
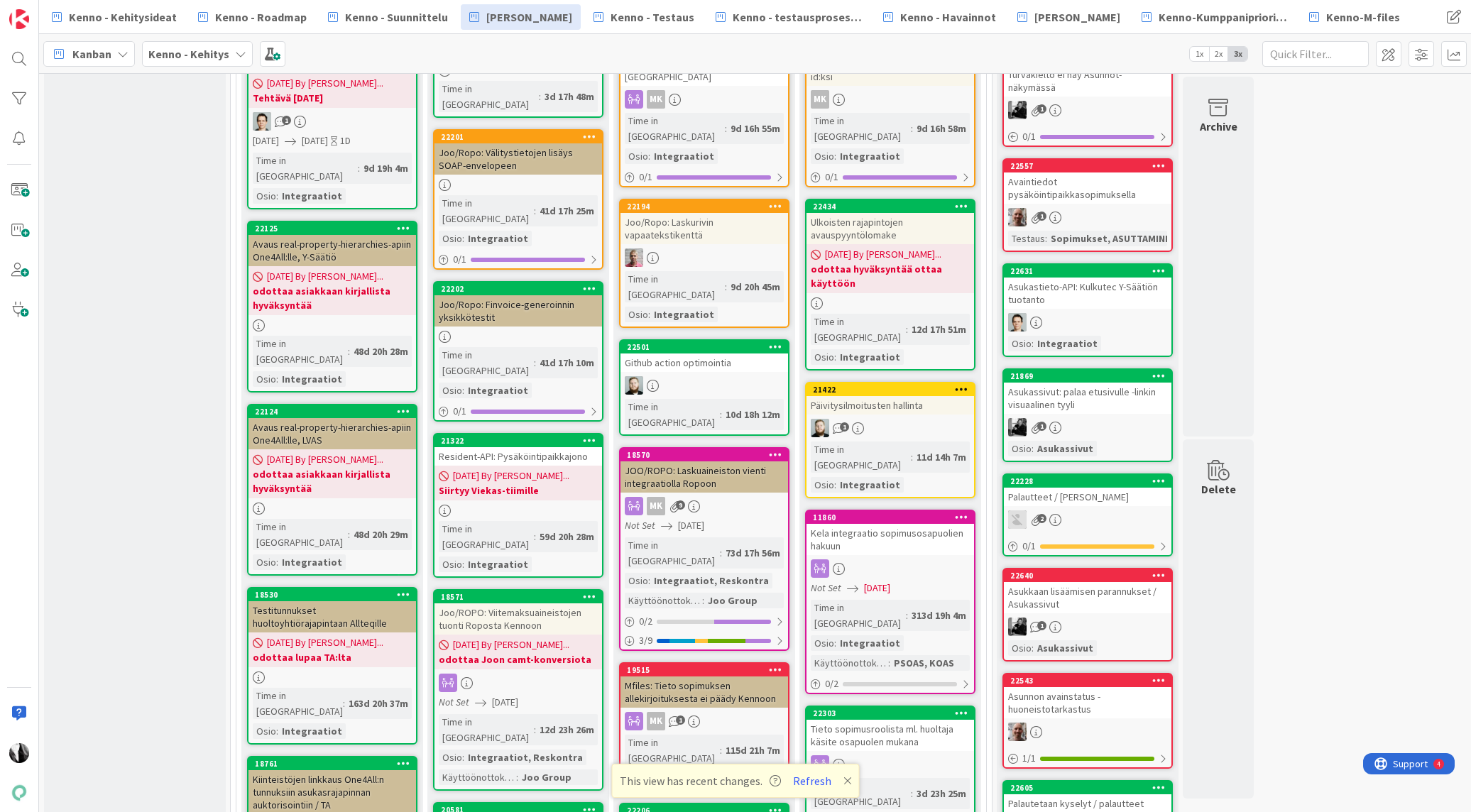
click at [588, 435] on icon at bounding box center [589, 439] width 14 height 10
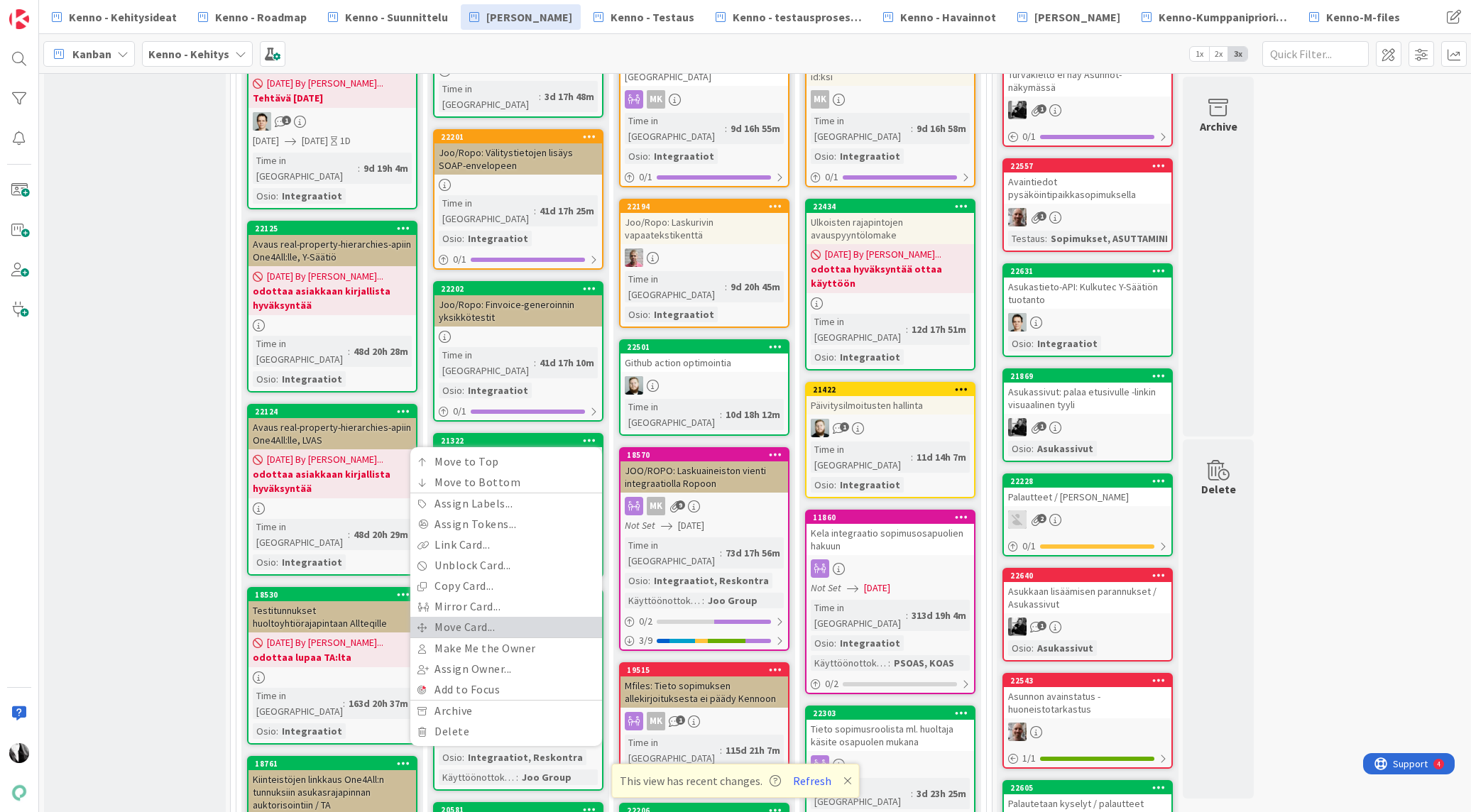
click at [502, 617] on link "Move Card..." at bounding box center [506, 627] width 192 height 20
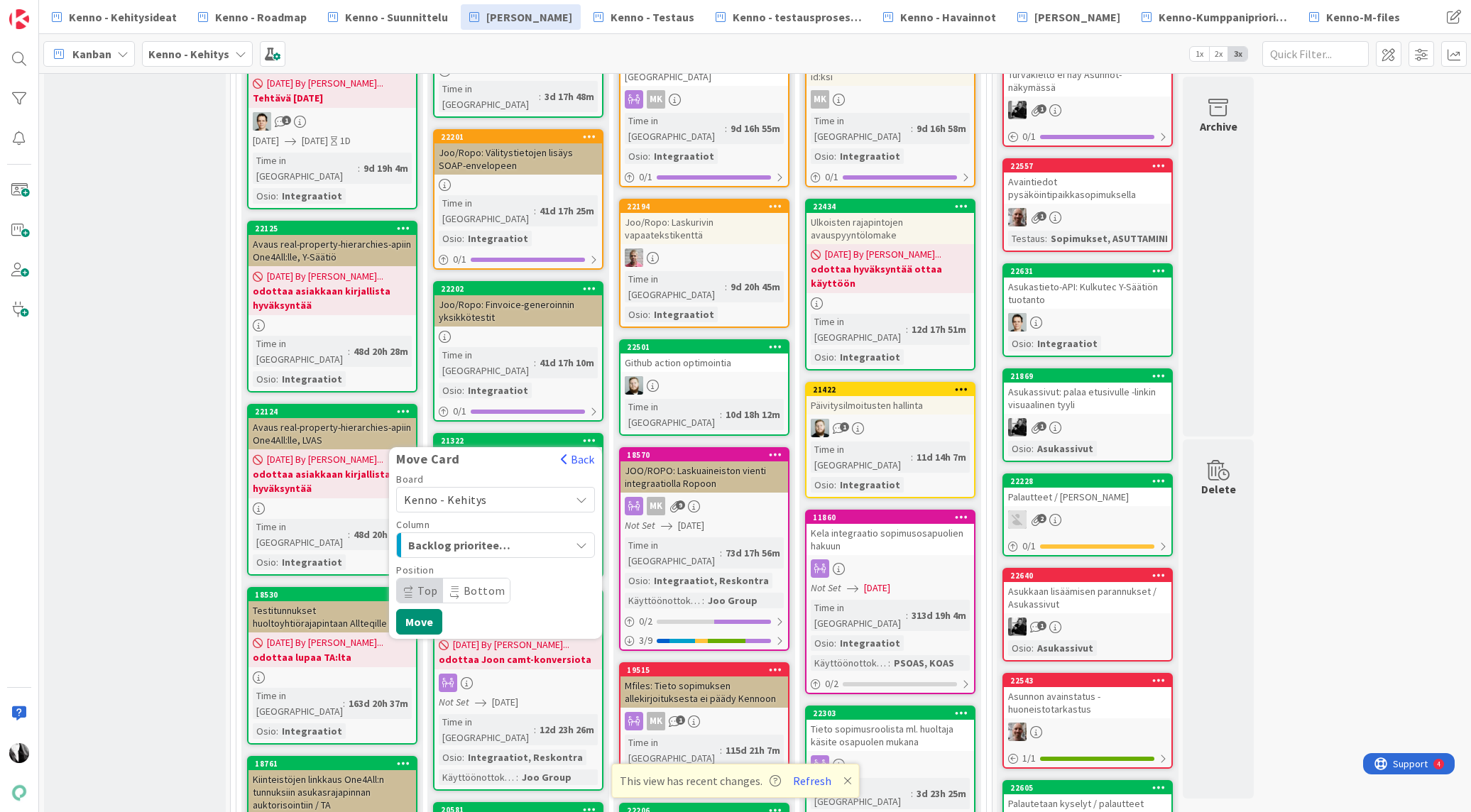
click at [544, 490] on span "Kenno - Kehitys" at bounding box center [483, 500] width 159 height 20
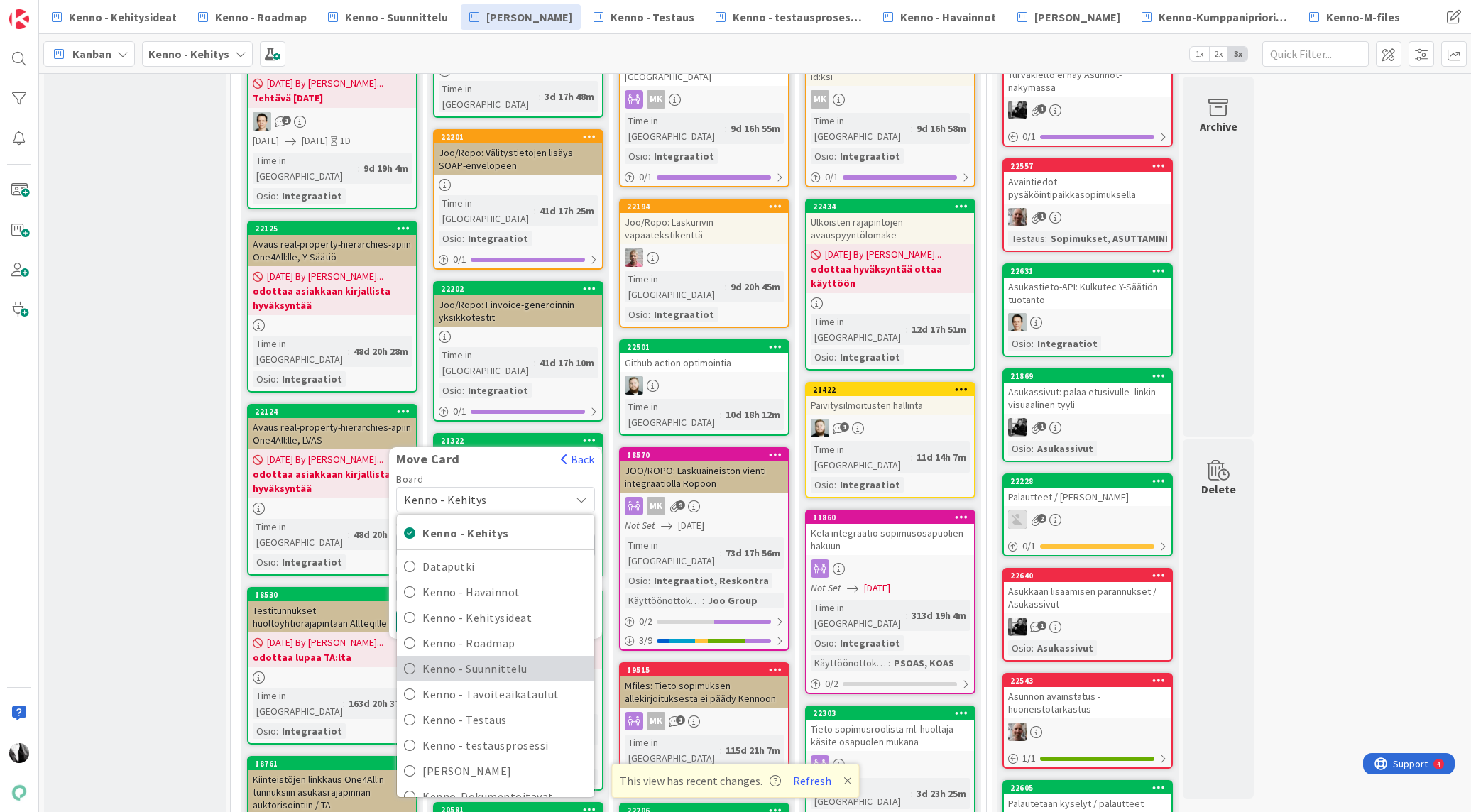
click at [500, 658] on span "Kenno - Suunnittelu" at bounding box center [505, 668] width 165 height 21
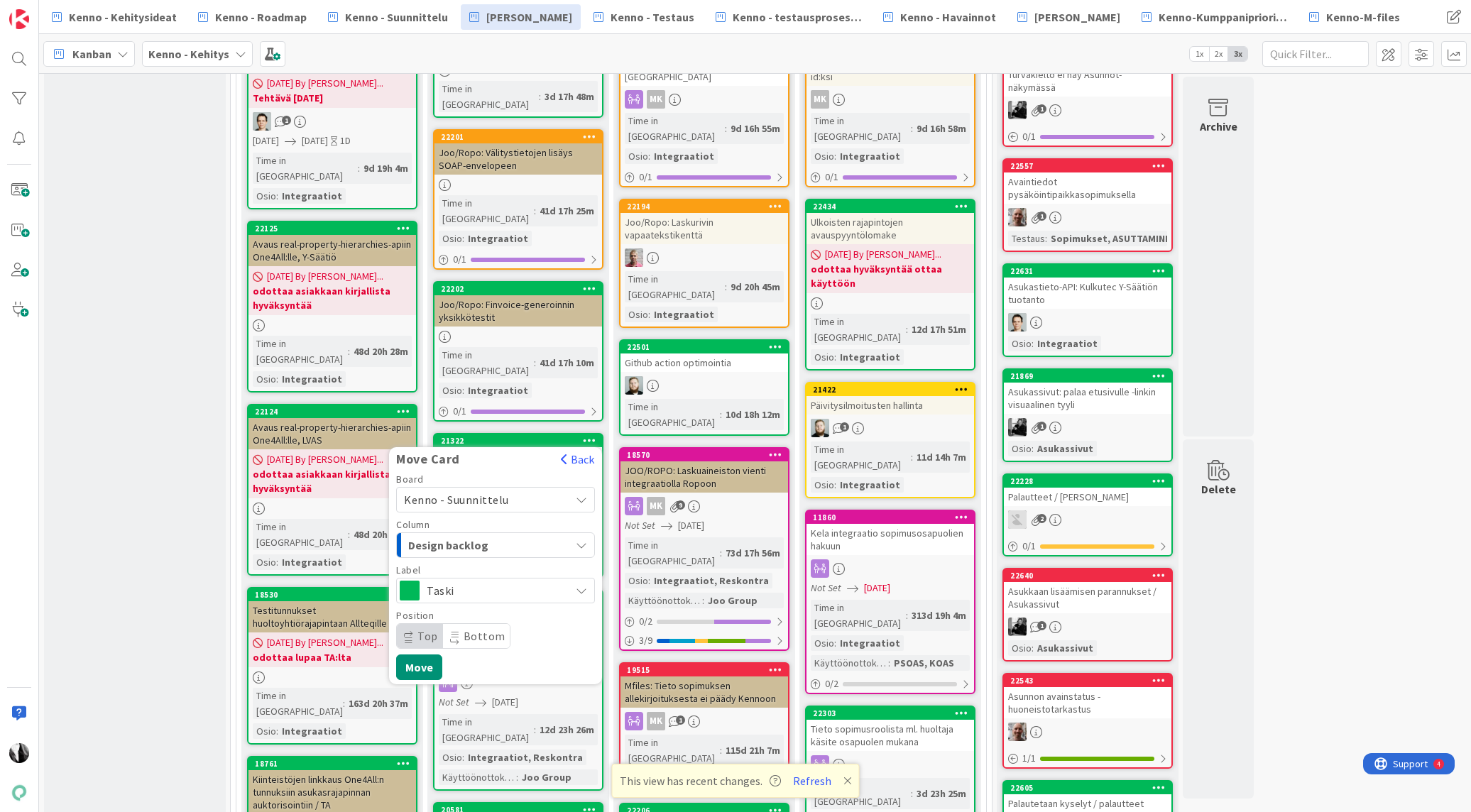
click at [534, 534] on div "Design backlog" at bounding box center [487, 545] width 165 height 23
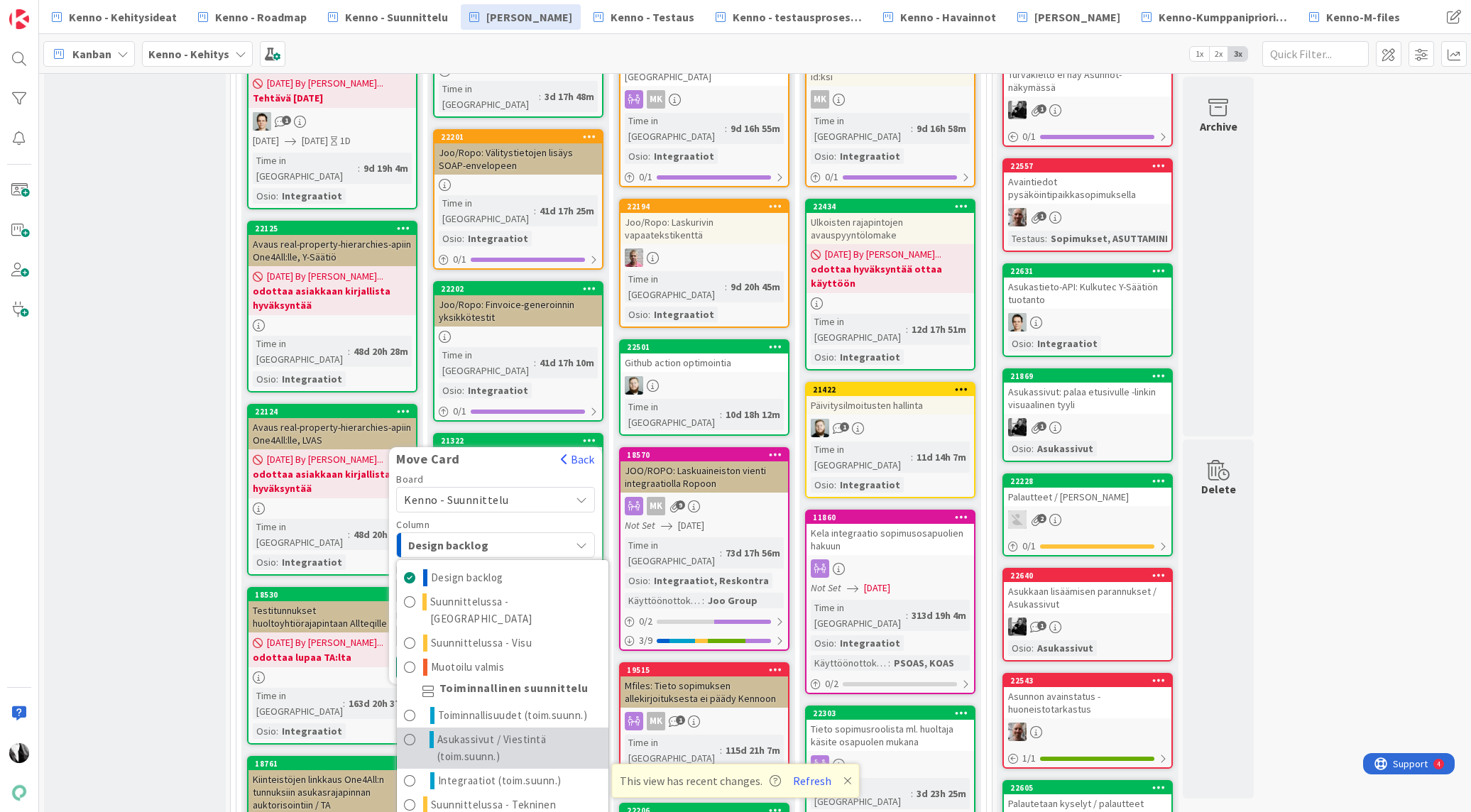
click at [529, 731] on span "Asukassivut / Viestintä (toim.suunn.)" at bounding box center [519, 748] width 164 height 34
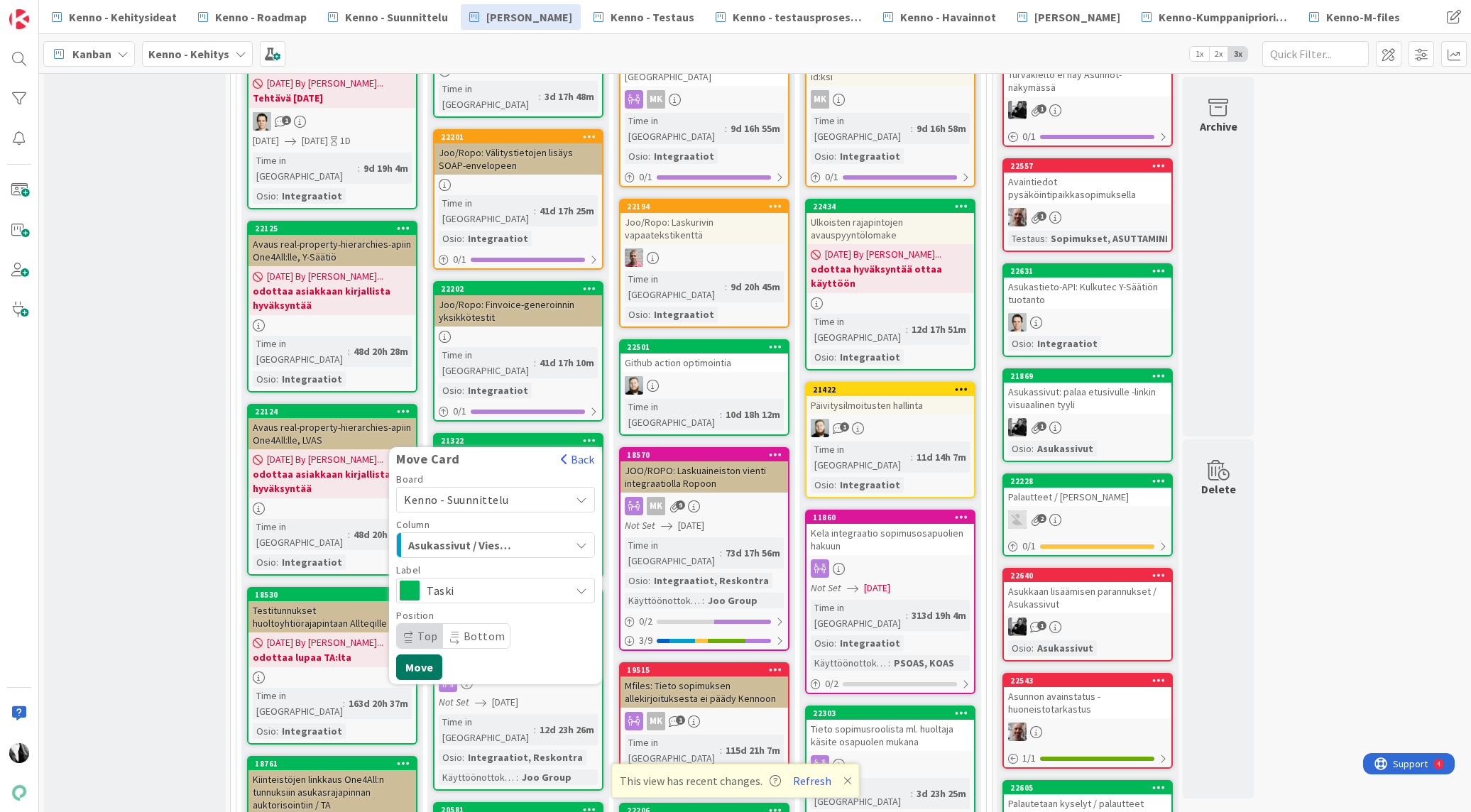
drag, startPoint x: 426, startPoint y: 617, endPoint x: 466, endPoint y: 610, distance: 40.6
click at [427, 654] on button "Move" at bounding box center [419, 667] width 46 height 26
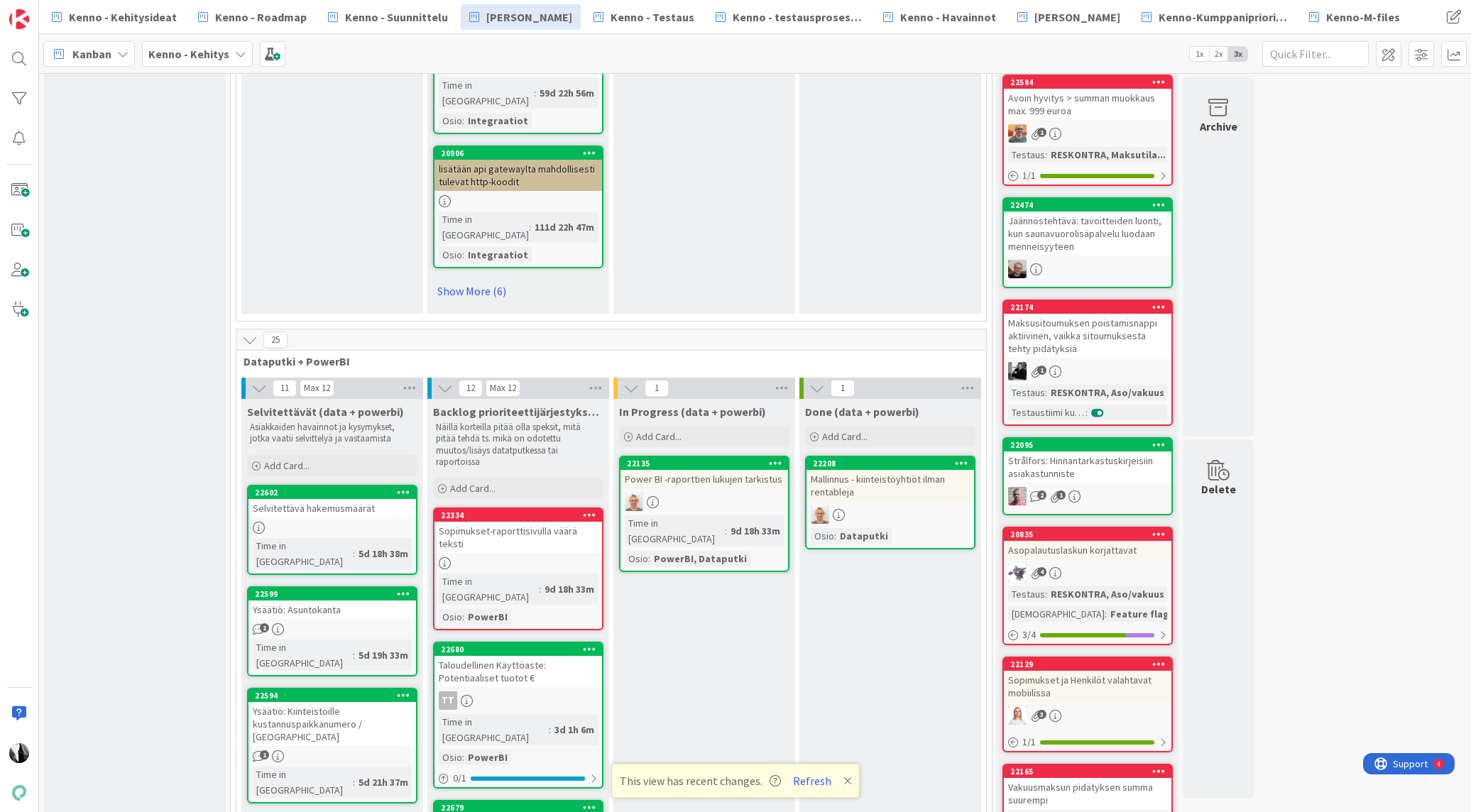
scroll to position [454, 0]
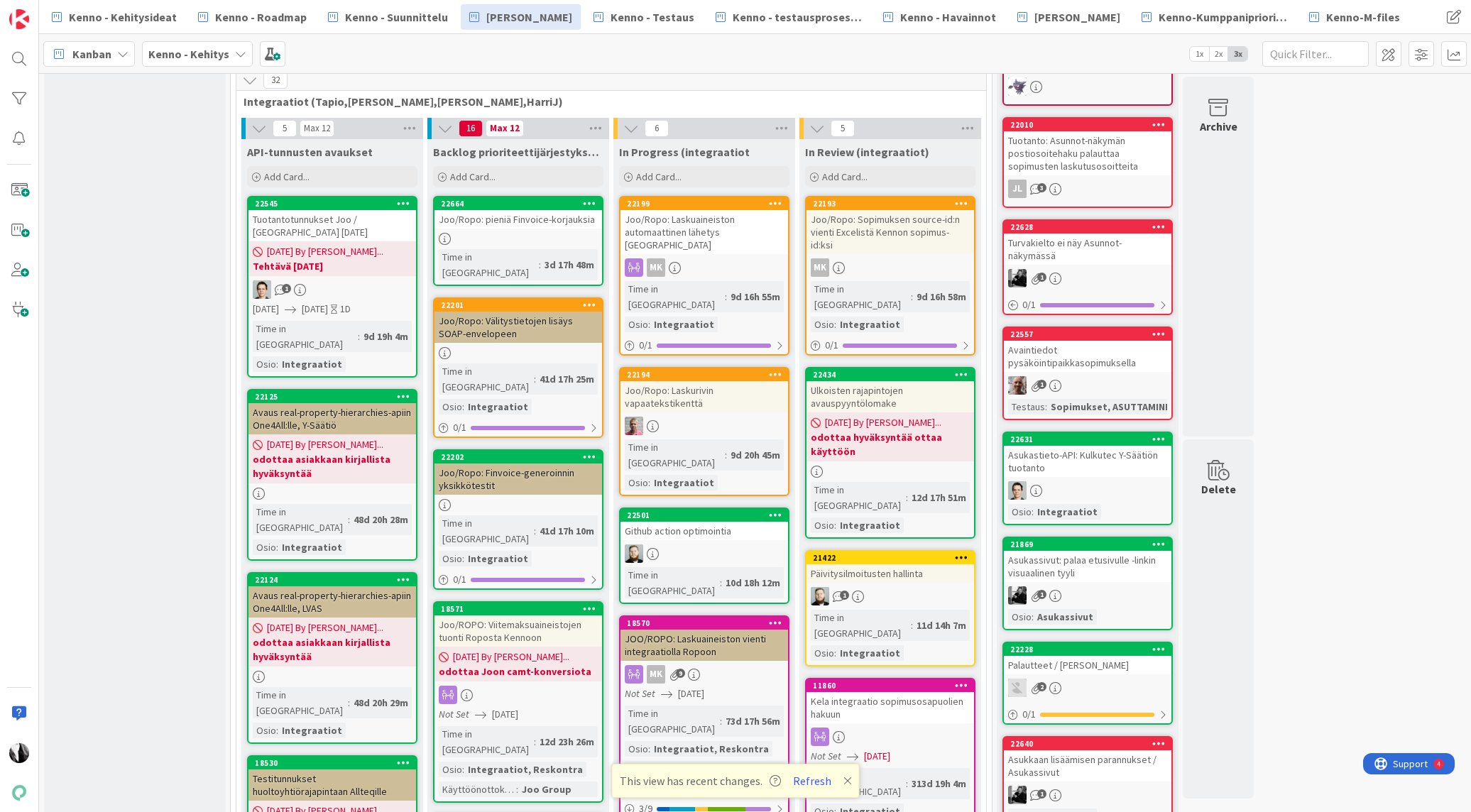
click at [1108, 446] on div "Asukastieto-API: Kulkutec Y-Säätiön tuotanto" at bounding box center [1087, 462] width 168 height 31
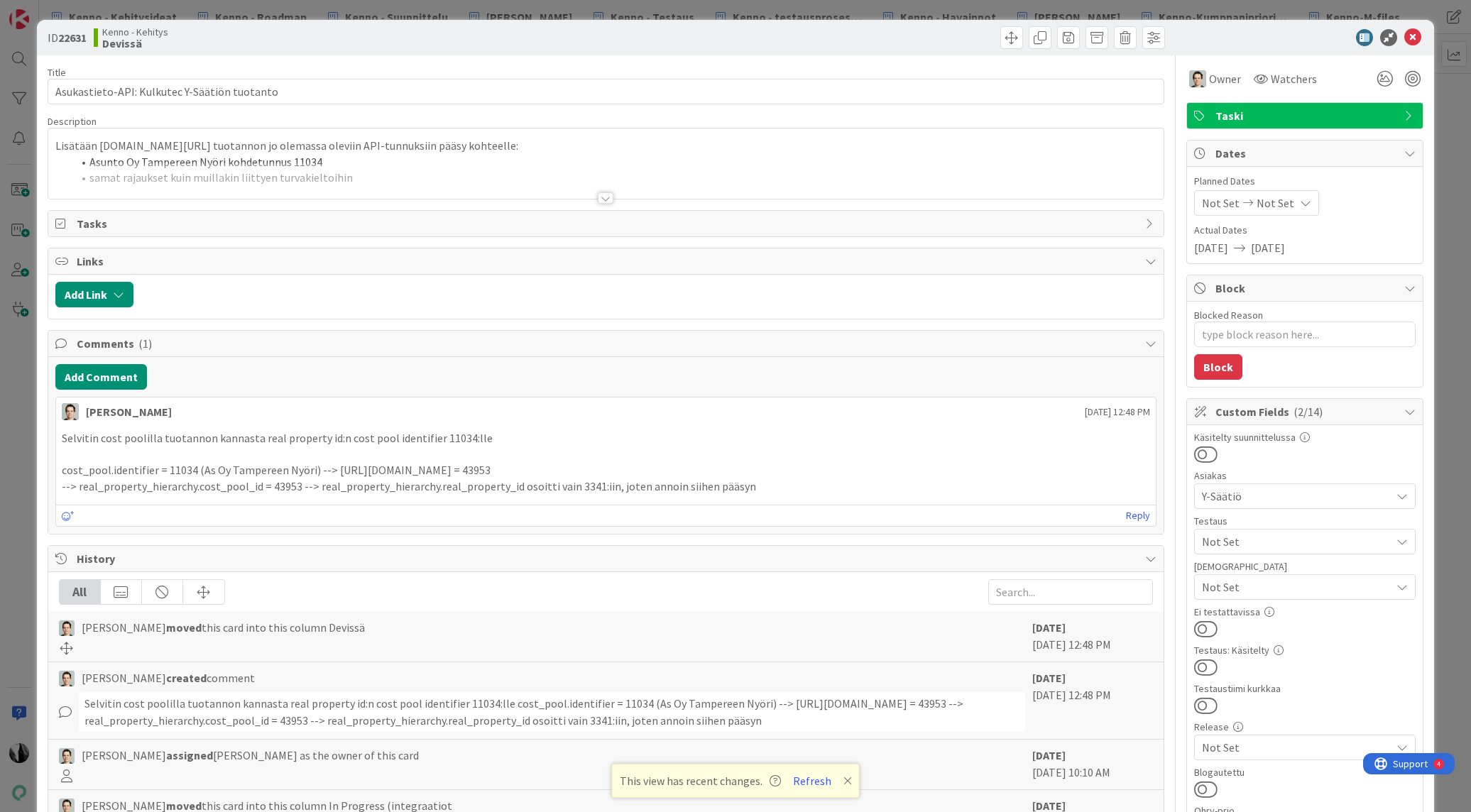
click at [605, 198] on div at bounding box center [606, 198] width 16 height 11
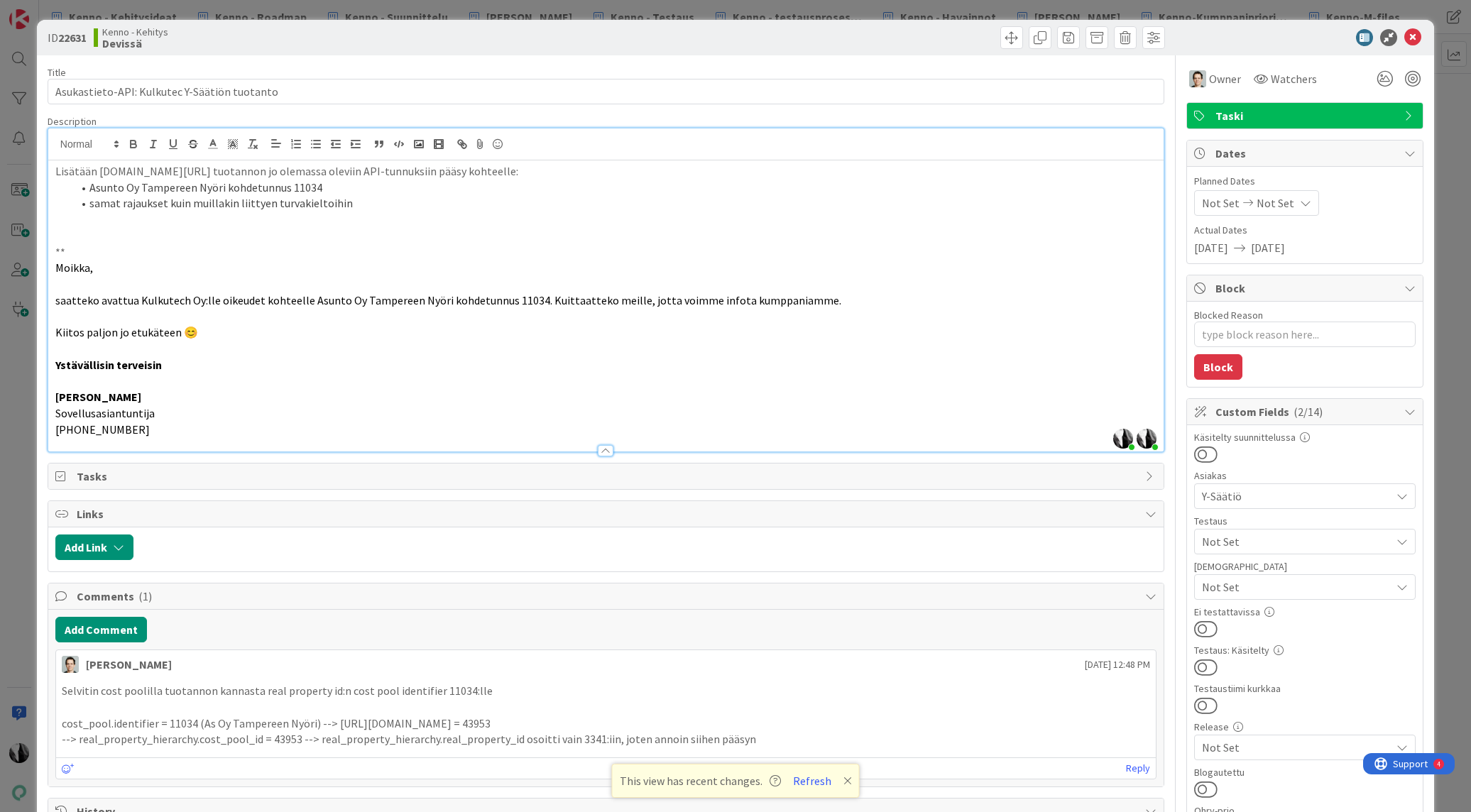
type textarea "x"
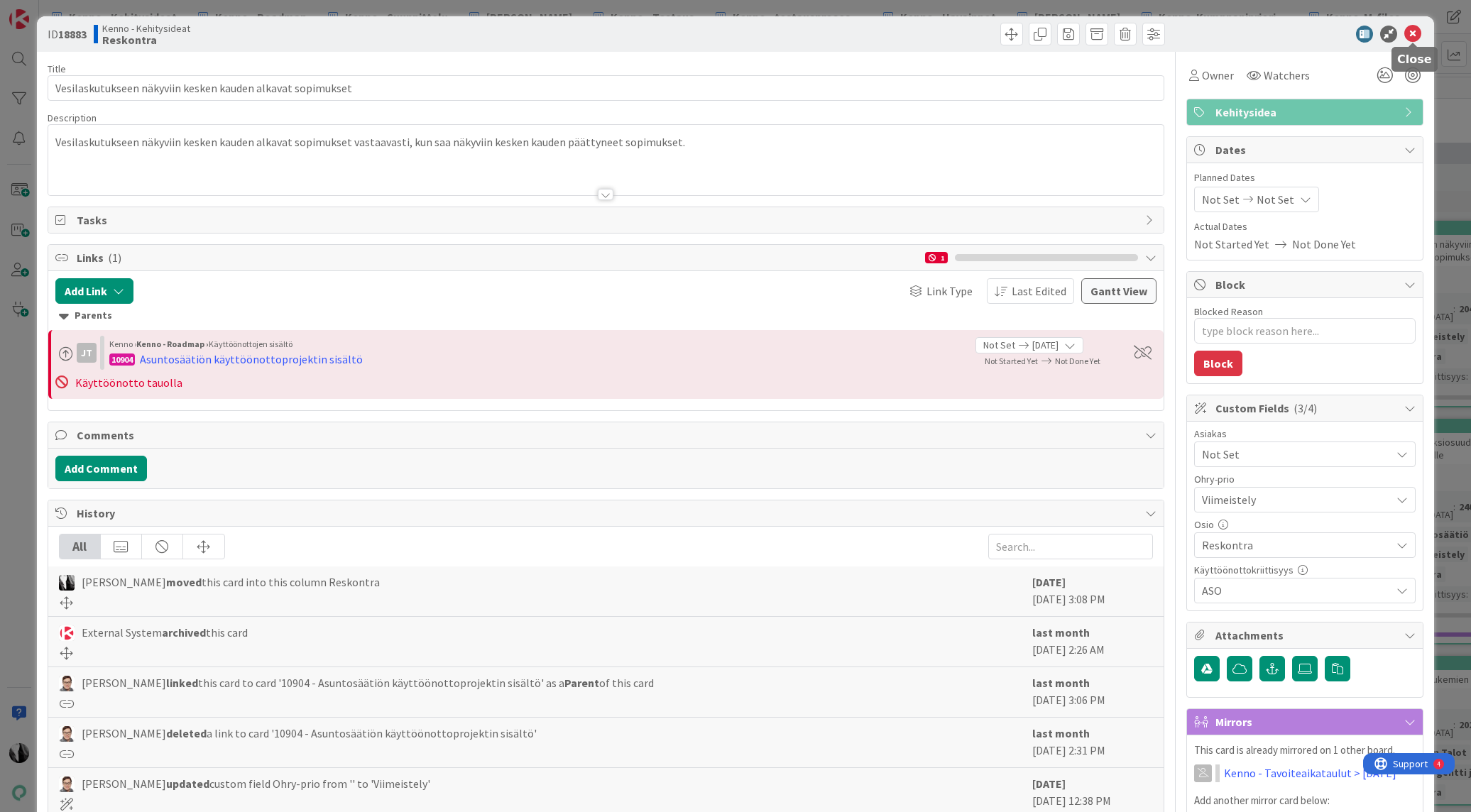
click at [1411, 38] on icon at bounding box center [1413, 34] width 17 height 17
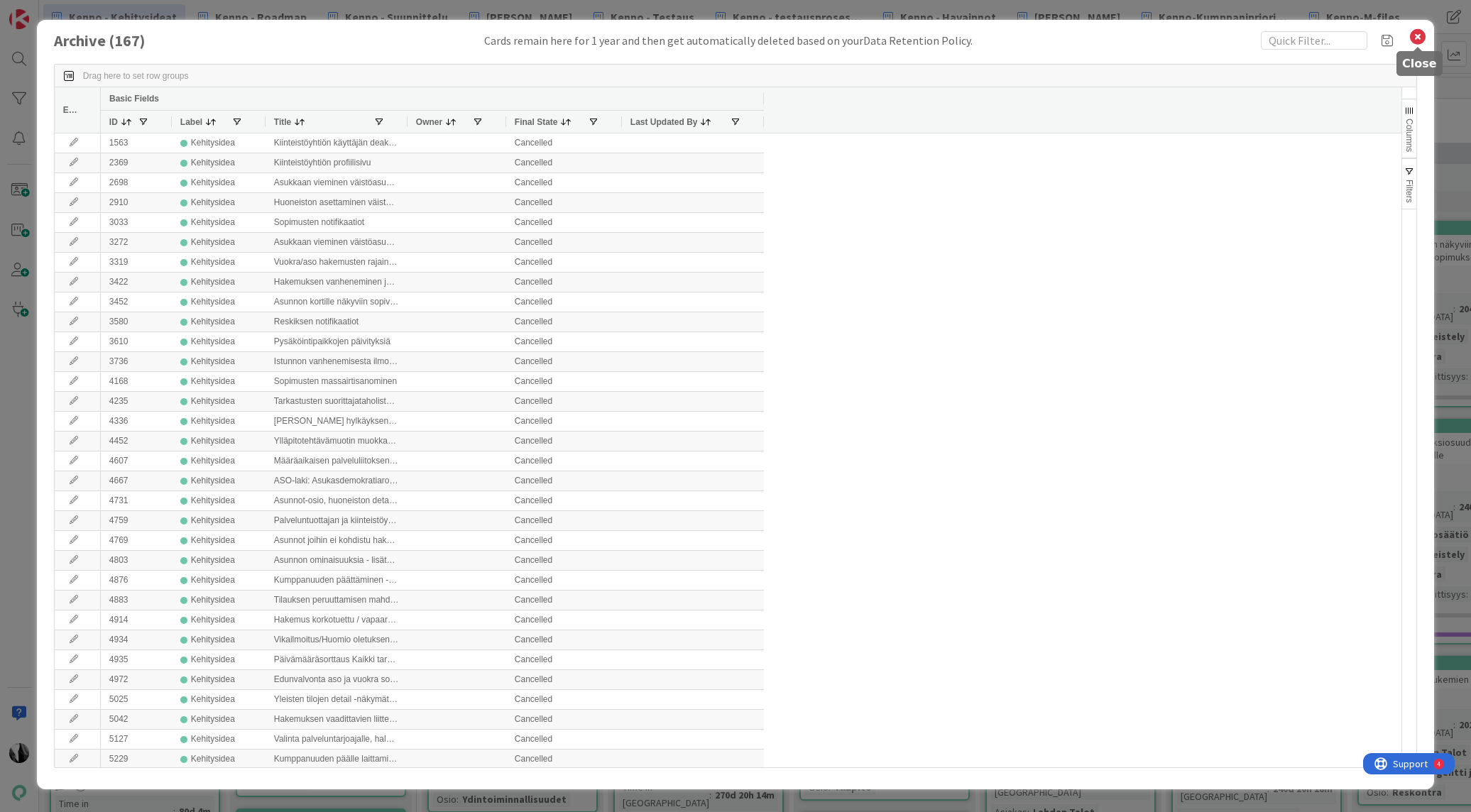
click at [1422, 34] on icon at bounding box center [1418, 37] width 18 height 20
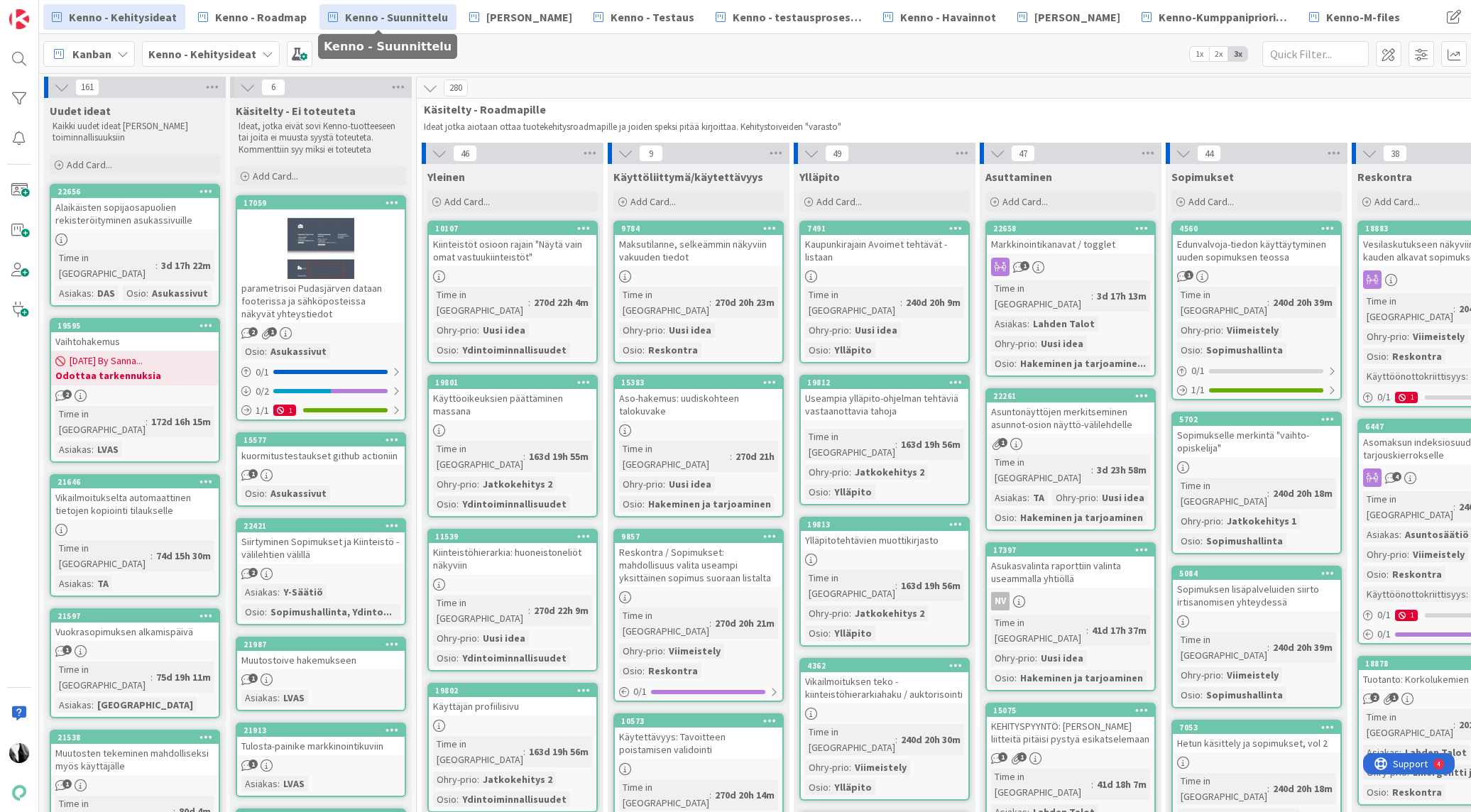
click at [397, 17] on span "Kenno - Suunnittelu" at bounding box center [396, 17] width 103 height 17
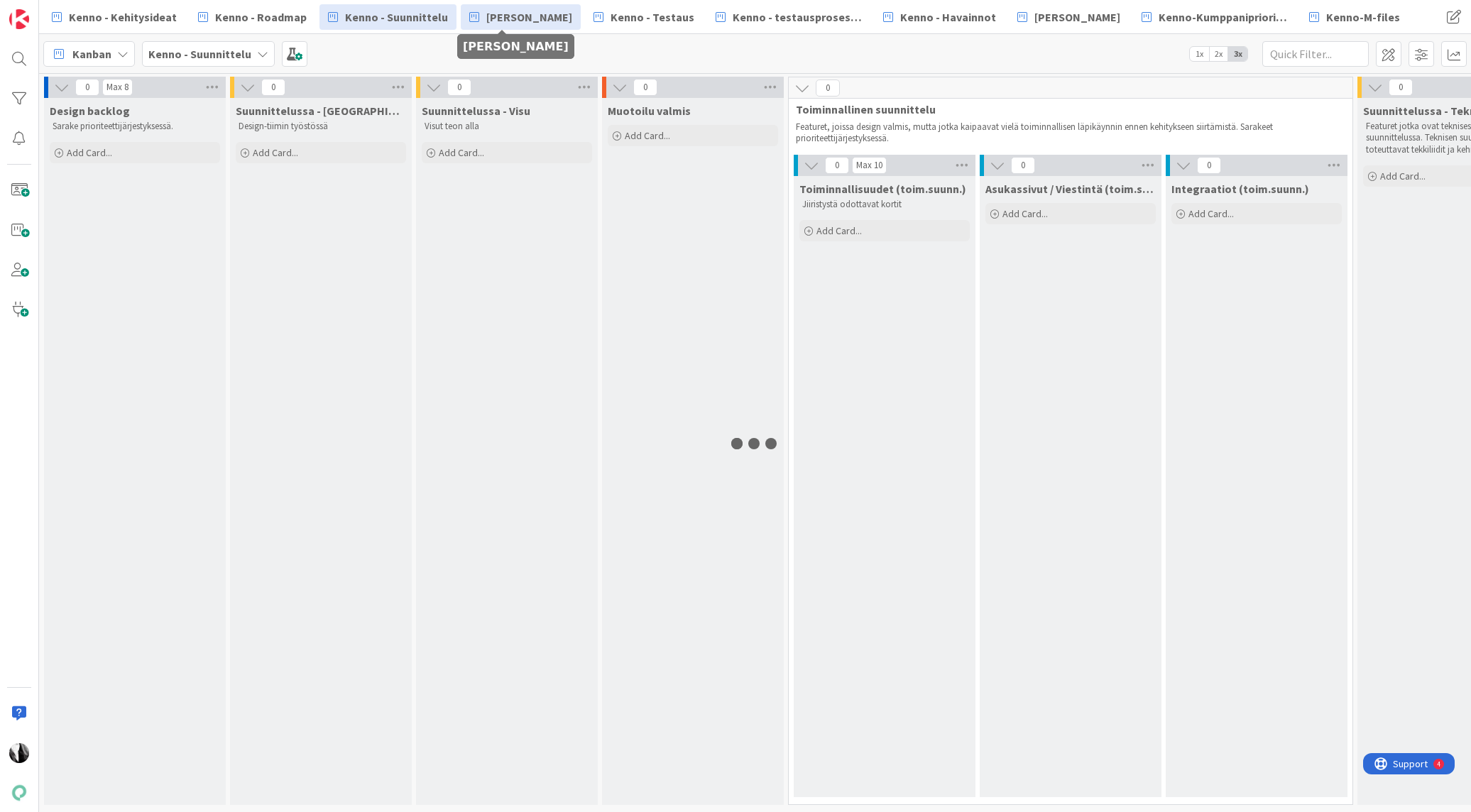
click at [516, 19] on span "[PERSON_NAME]" at bounding box center [529, 17] width 86 height 17
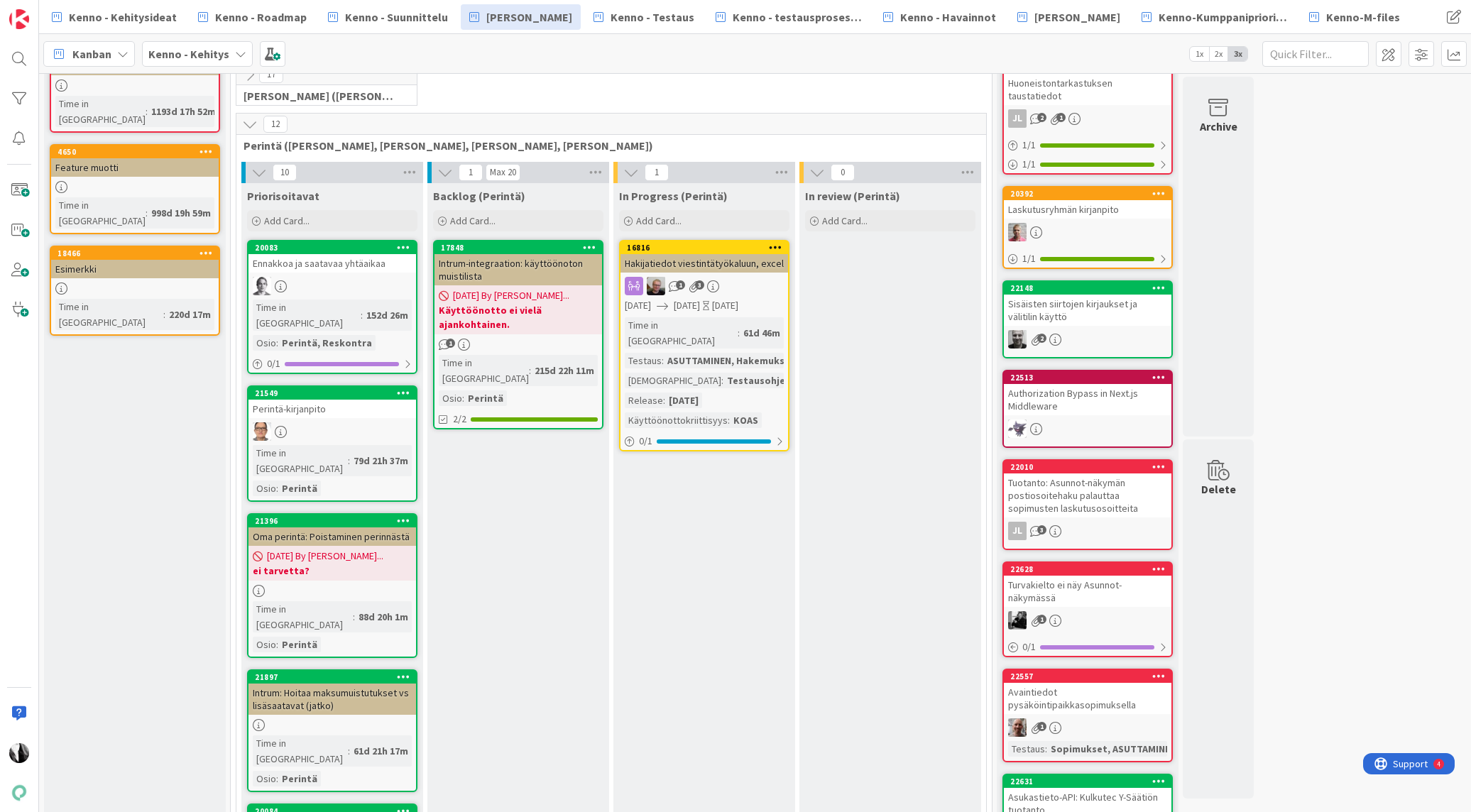
scroll to position [95, 0]
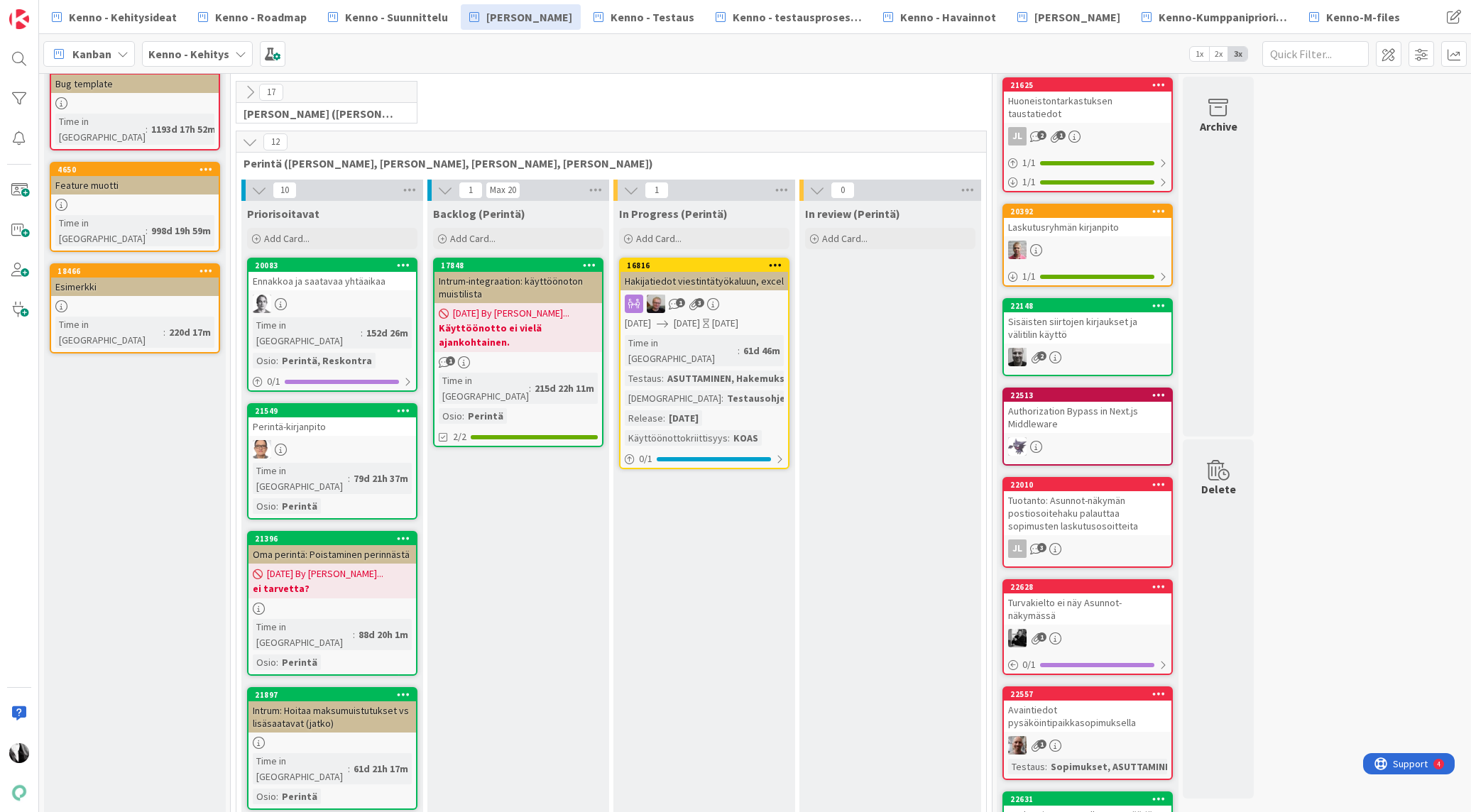
click at [251, 140] on icon at bounding box center [250, 141] width 16 height 16
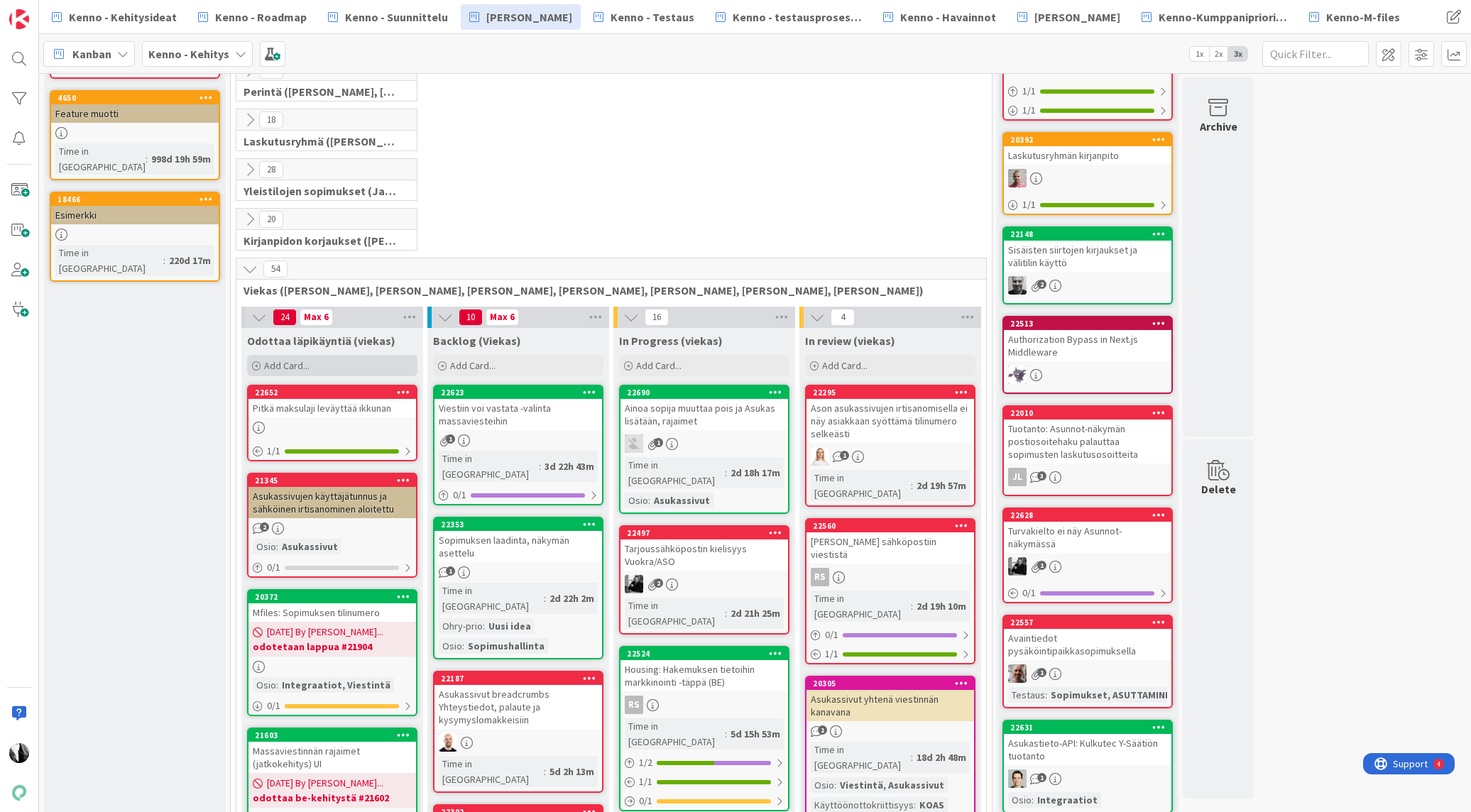
scroll to position [172, 0]
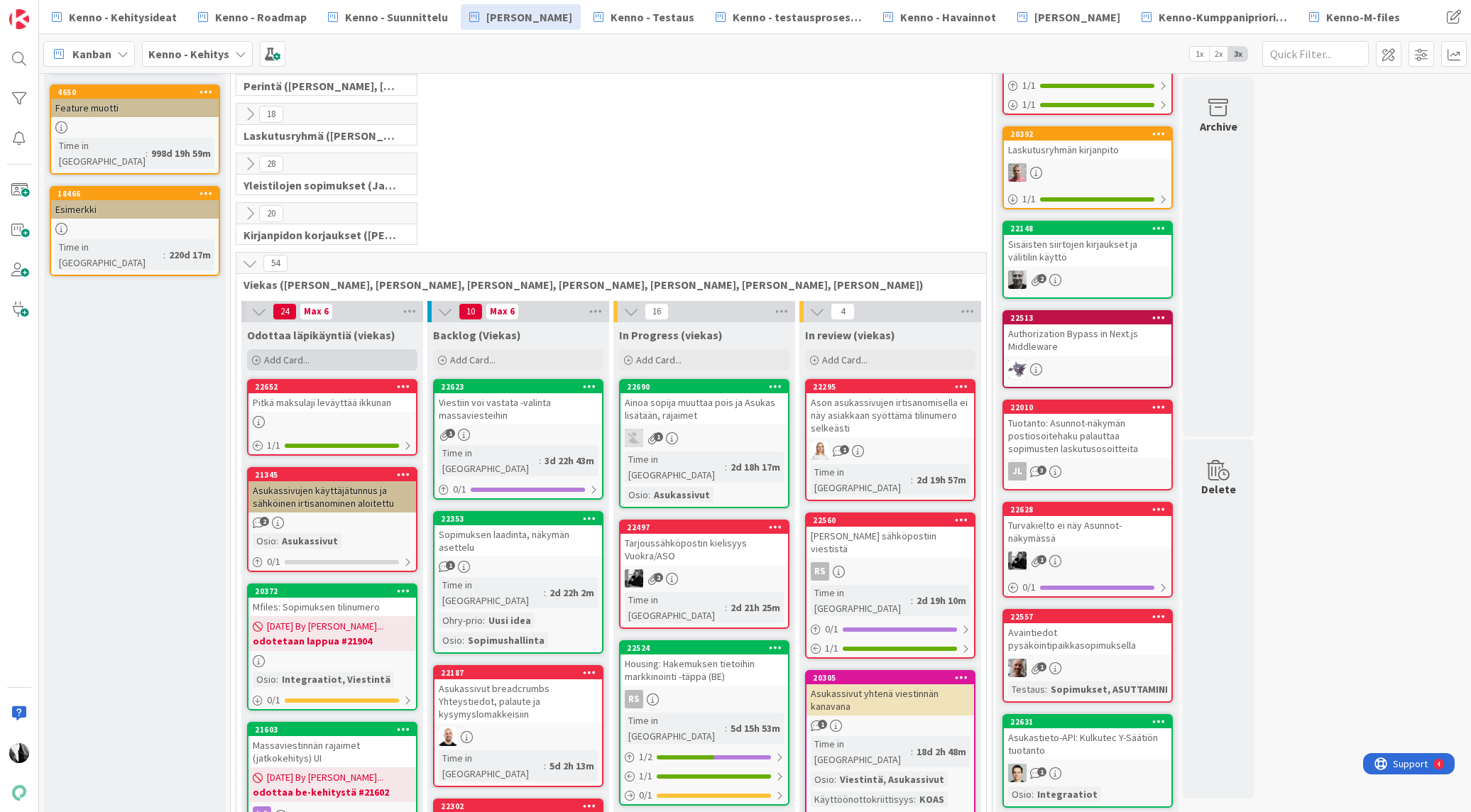
drag, startPoint x: 303, startPoint y: 358, endPoint x: 356, endPoint y: 369, distance: 54.1
click at [303, 358] on span "Add Card..." at bounding box center [287, 360] width 46 height 13
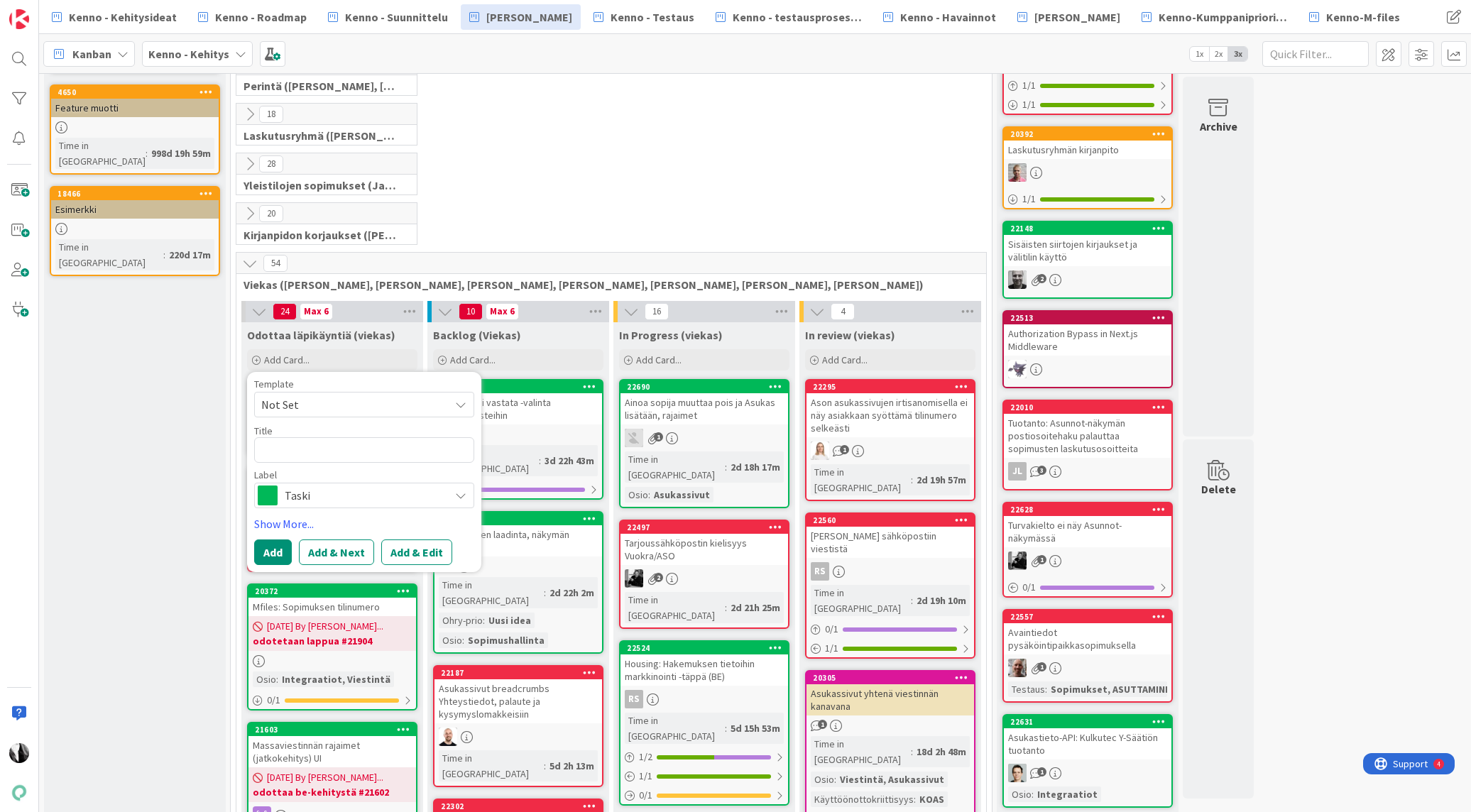
type textarea "x"
type textarea "A"
type textarea "x"
type textarea "As"
type textarea "x"
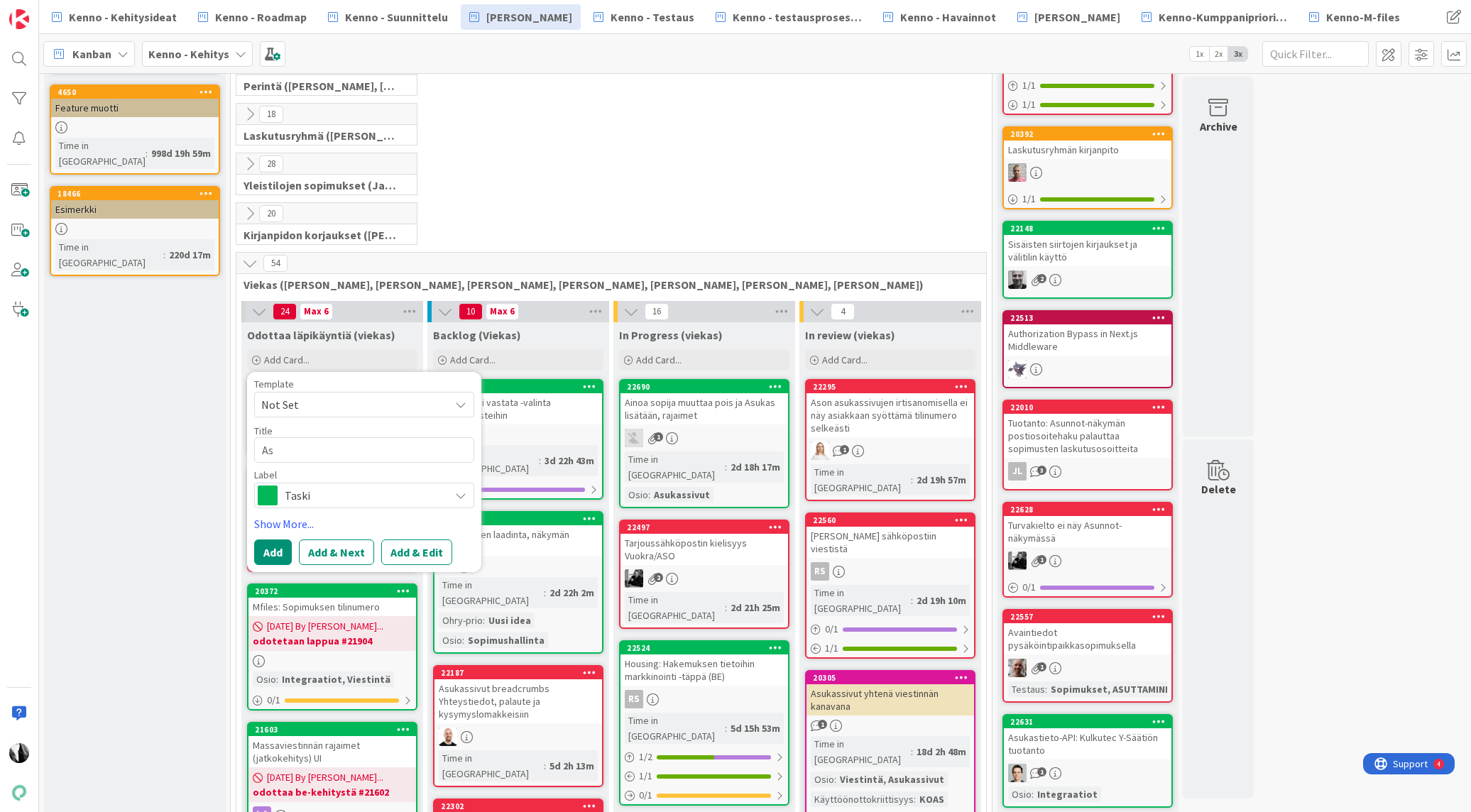
type textarea "Asu"
type textarea "x"
type textarea "Asuk"
type textarea "x"
type textarea "Asuka"
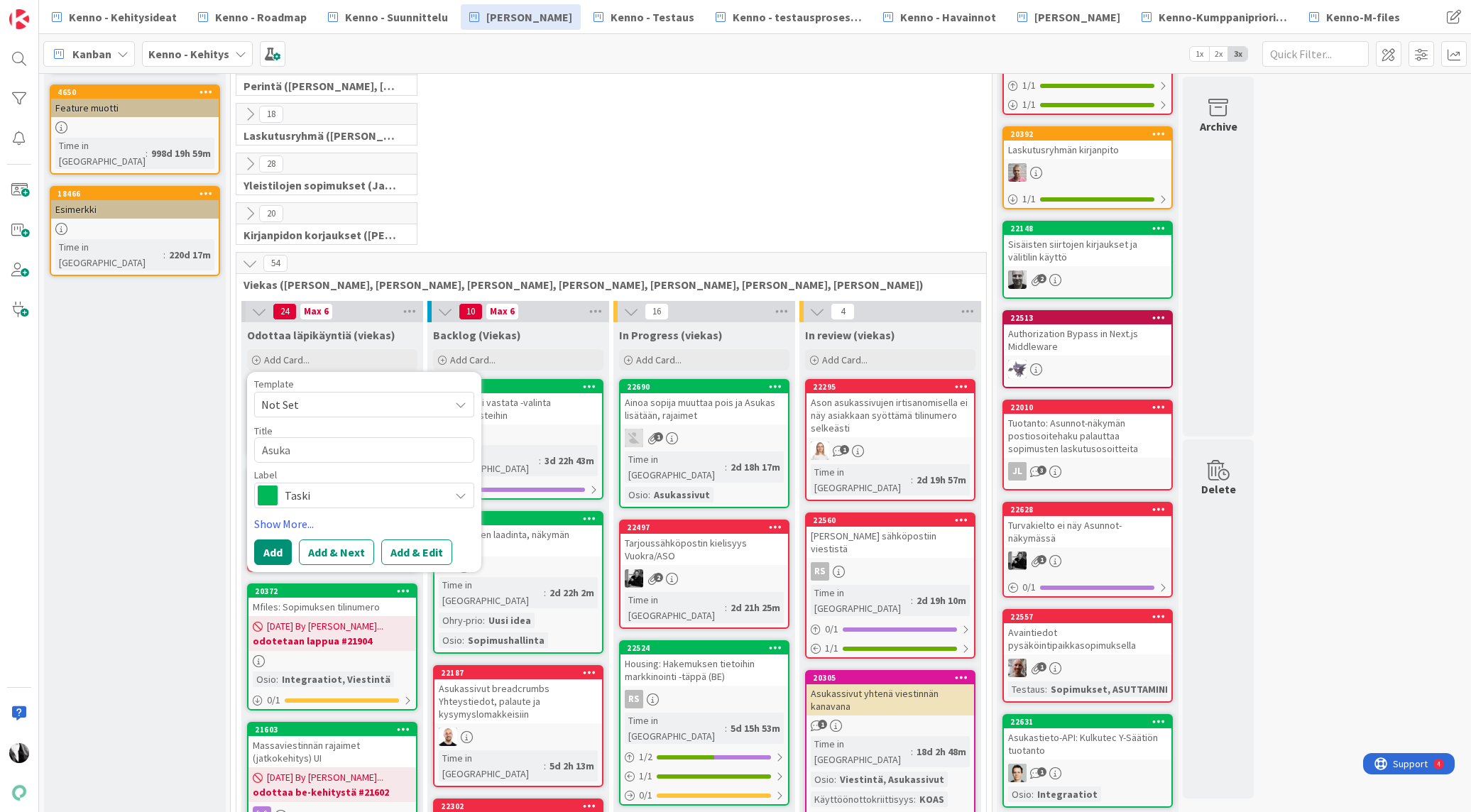
type textarea "x"
type textarea "Asukas"
type textarea "x"
type textarea "Asukass"
type textarea "x"
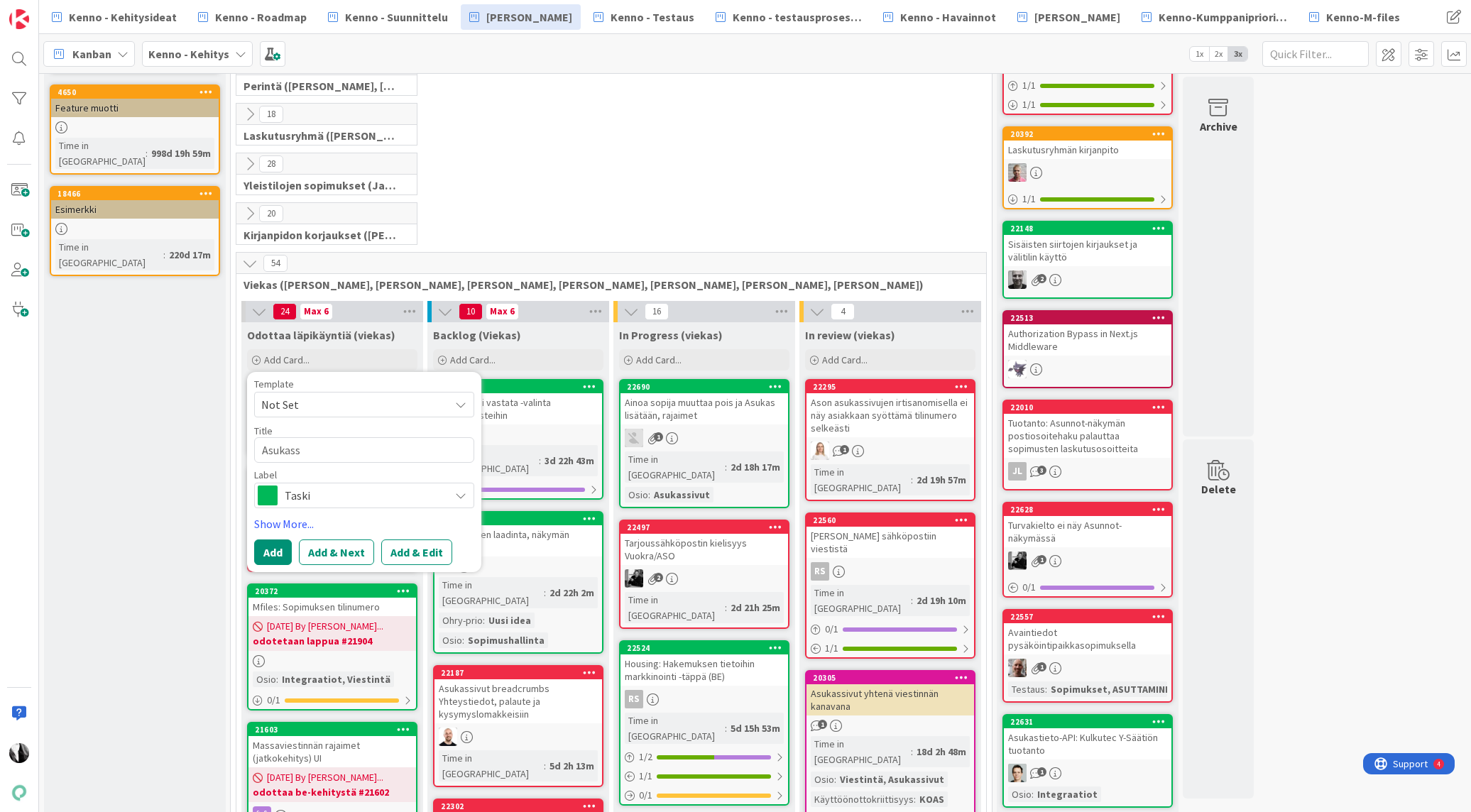
type textarea "Asukassi"
type textarea "x"
type textarea "Asukassiv"
type textarea "x"
type textarea "Asukassivu"
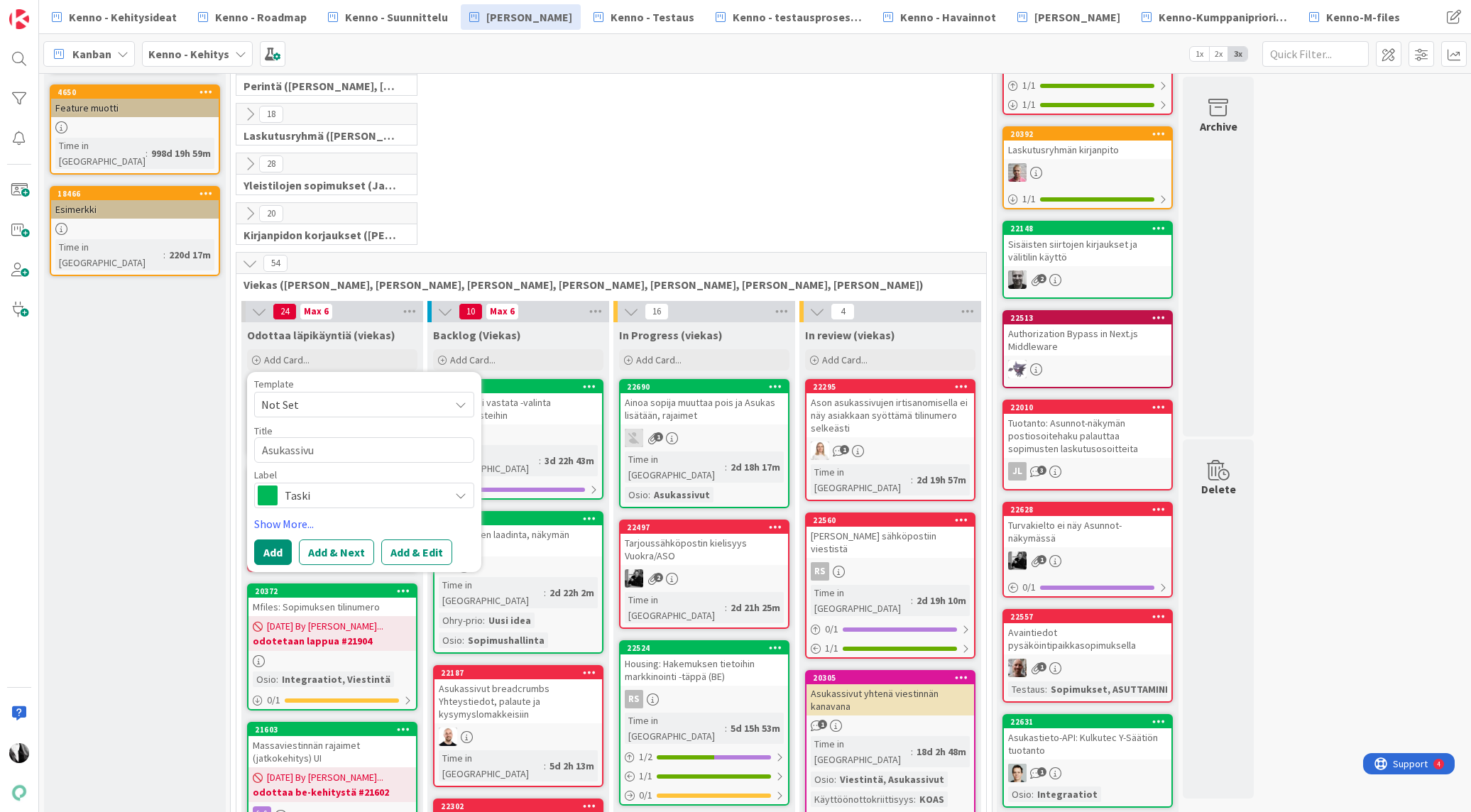
type textarea "x"
type textarea "Asukassivuje"
type textarea "x"
type textarea "Asukassivujen"
type textarea "x"
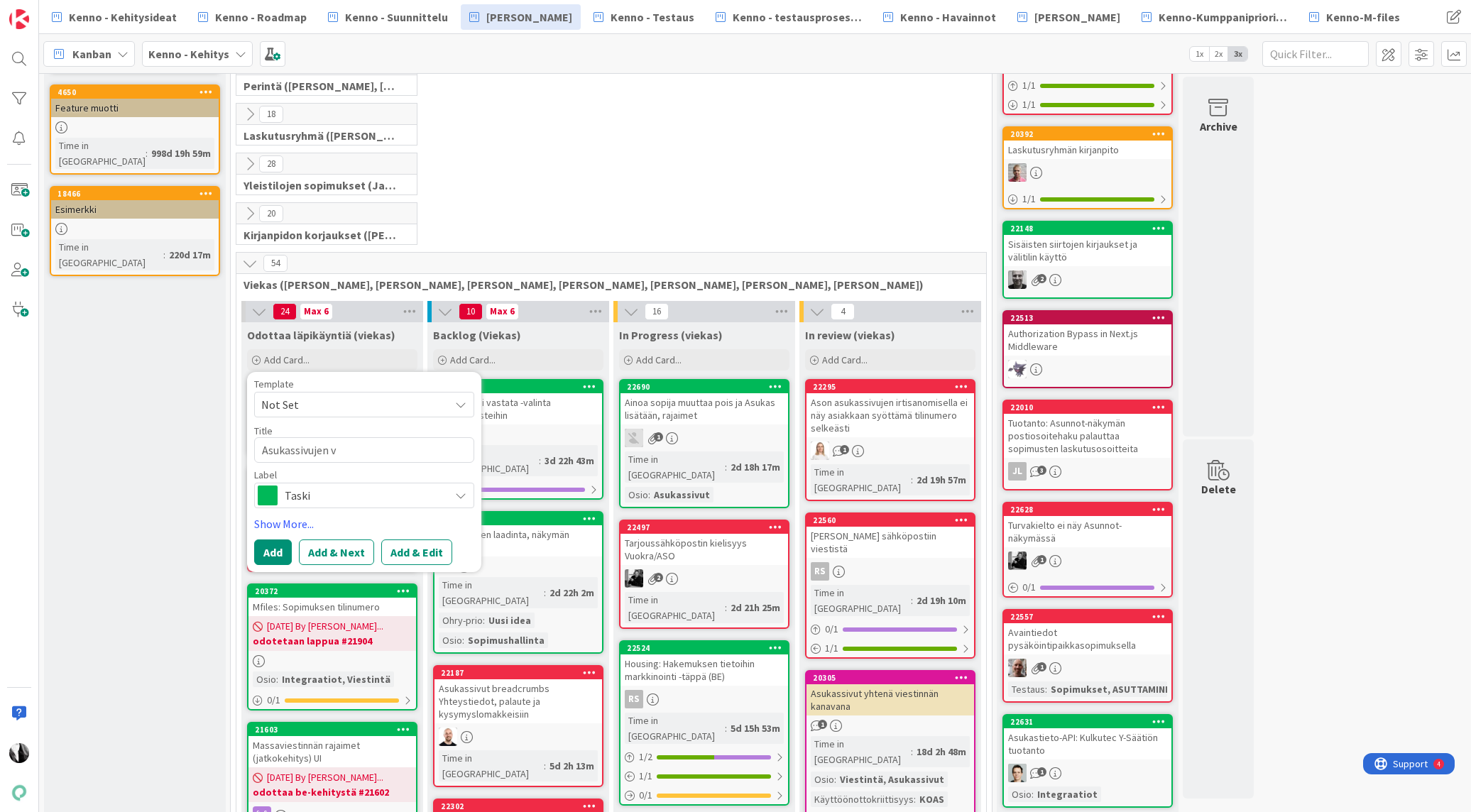
type textarea "Asukassivujen vi"
type textarea "x"
type textarea "Asukassivujen vie"
type textarea "x"
type textarea "Asukassivujen vies"
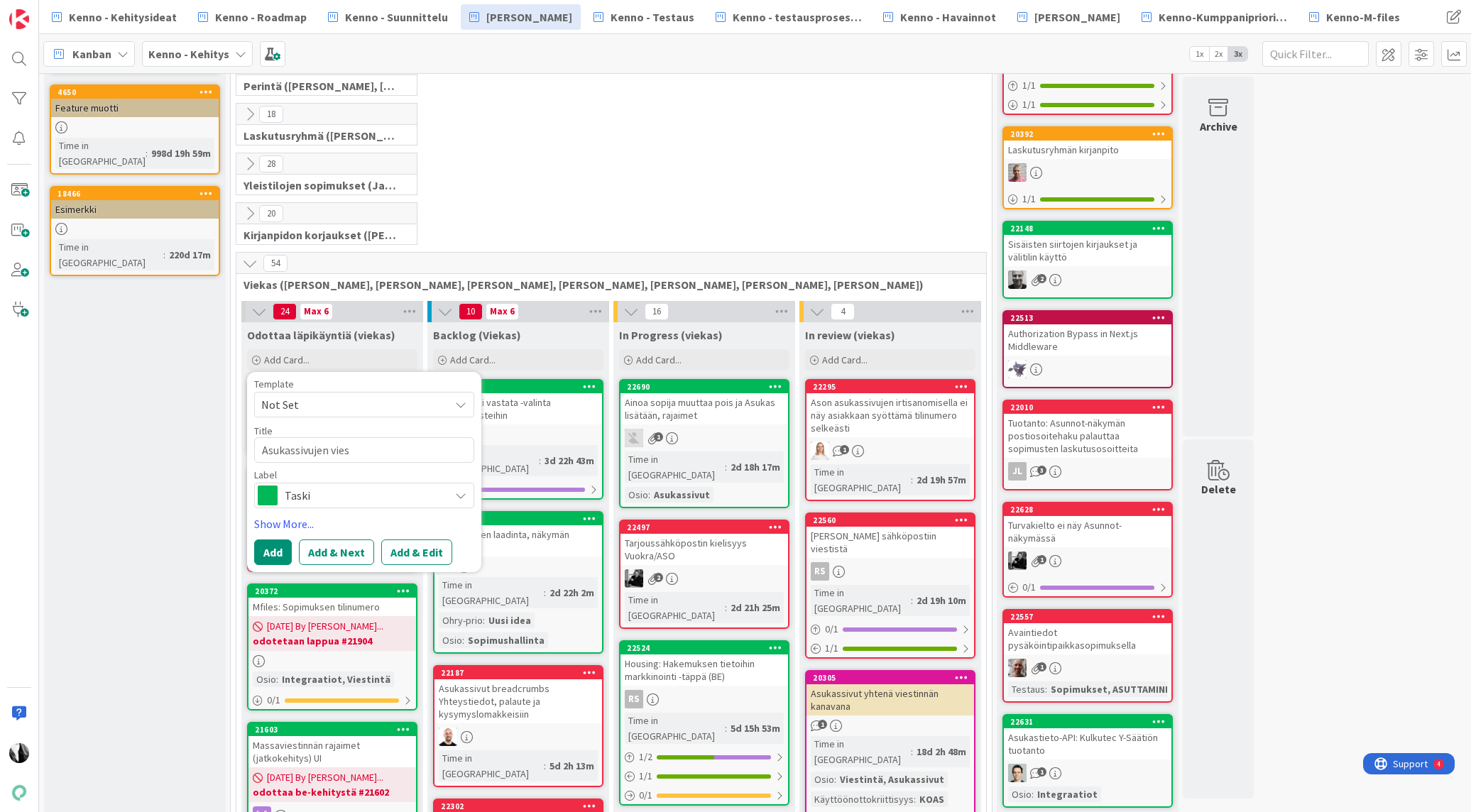
type textarea "x"
type textarea "Asukassivujen viest"
type textarea "x"
type textarea "Asukassivujen viesti"
type textarea "x"
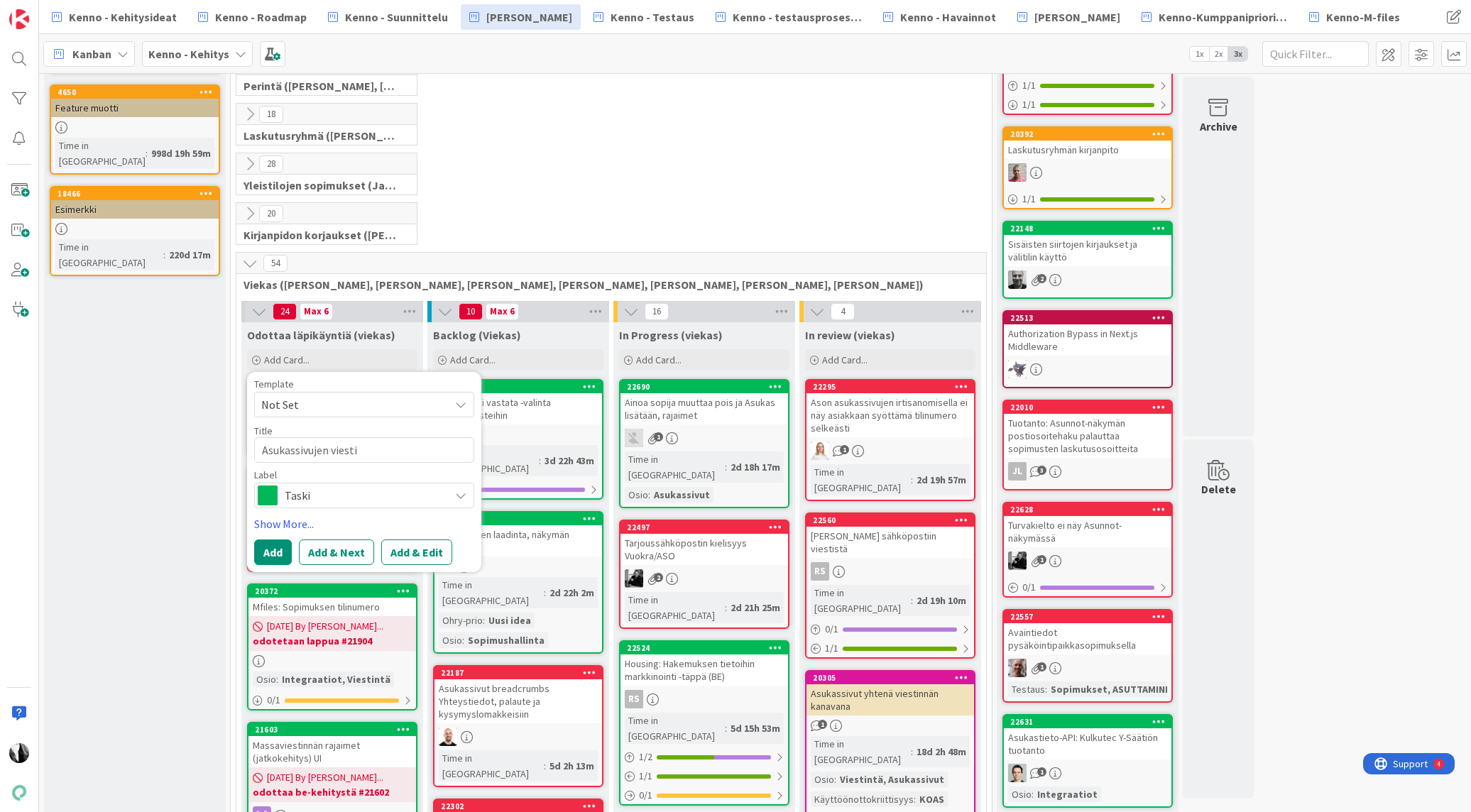
type textarea "Asukassivujen viestie"
type textarea "x"
type textarea "Asukassivujen viestien"
type textarea "x"
type textarea "Asukassivujen viestien"
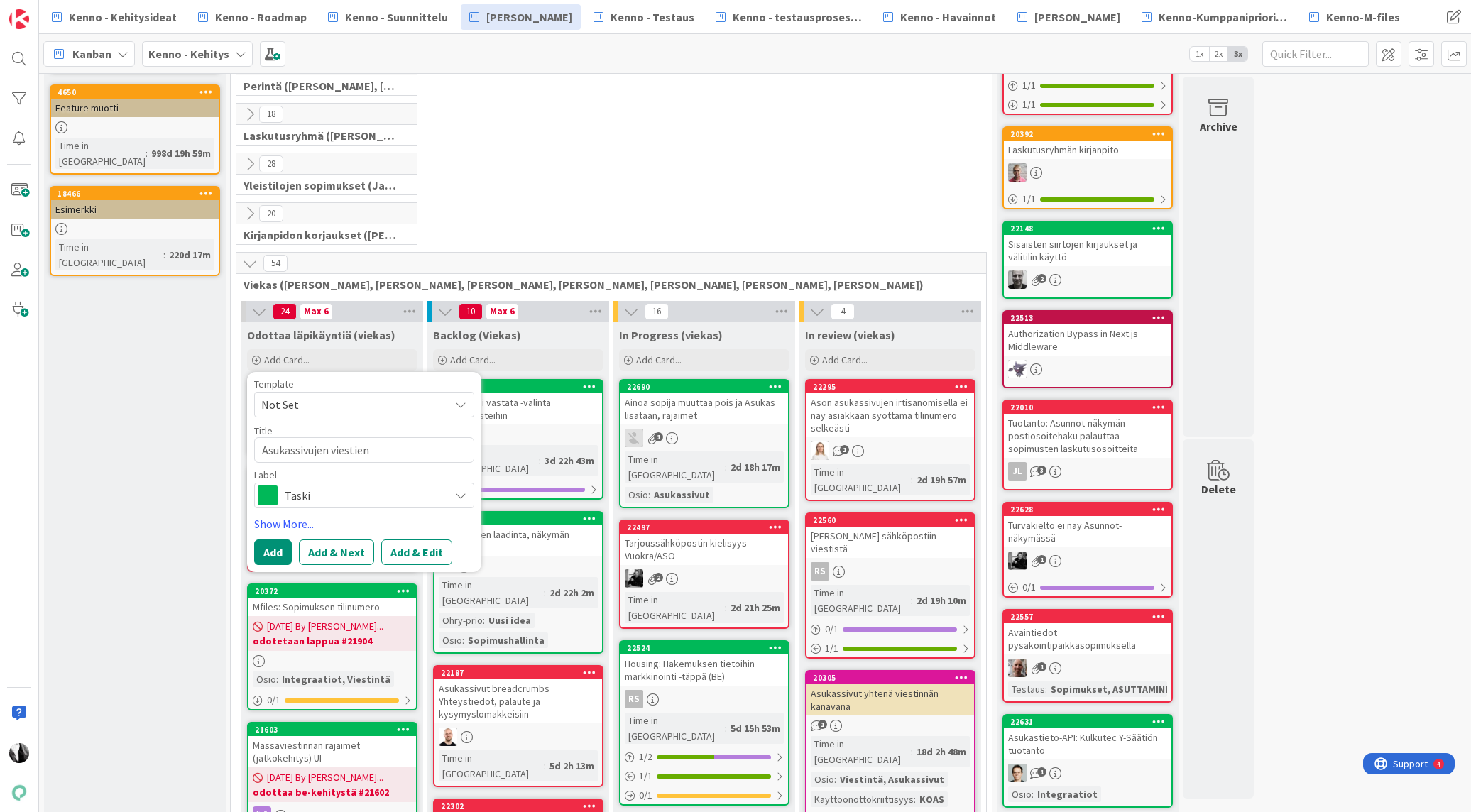
type textarea "x"
type textarea "Asukassivujen viestien r"
type textarea "x"
type textarea "Asukassivujen viestien ra"
type textarea "x"
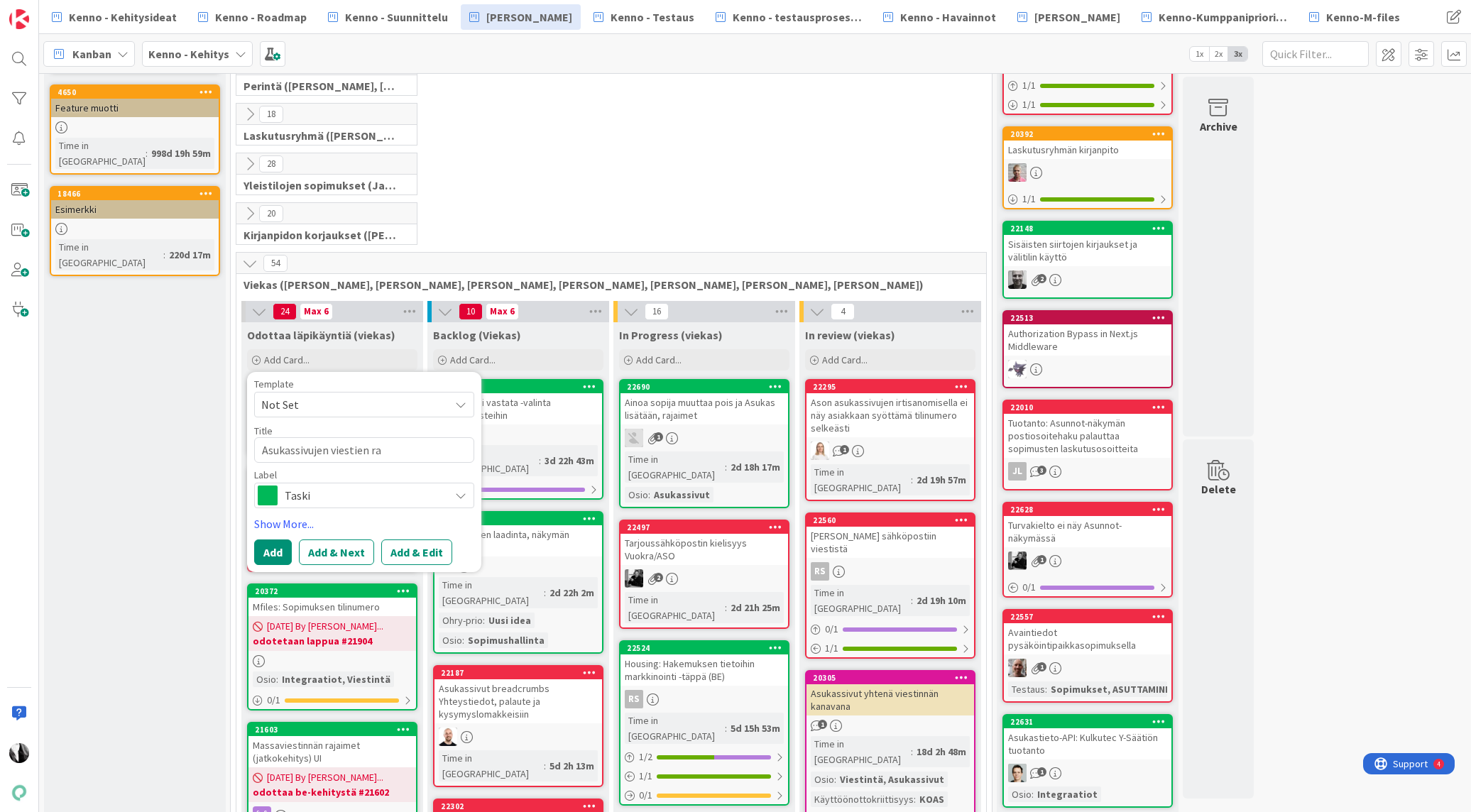
type textarea "Asukassivujen viestien raj"
type textarea "x"
type textarea "Asukassivujen viestien rajai"
type textarea "x"
type textarea "Asukassivujen viestien rajain"
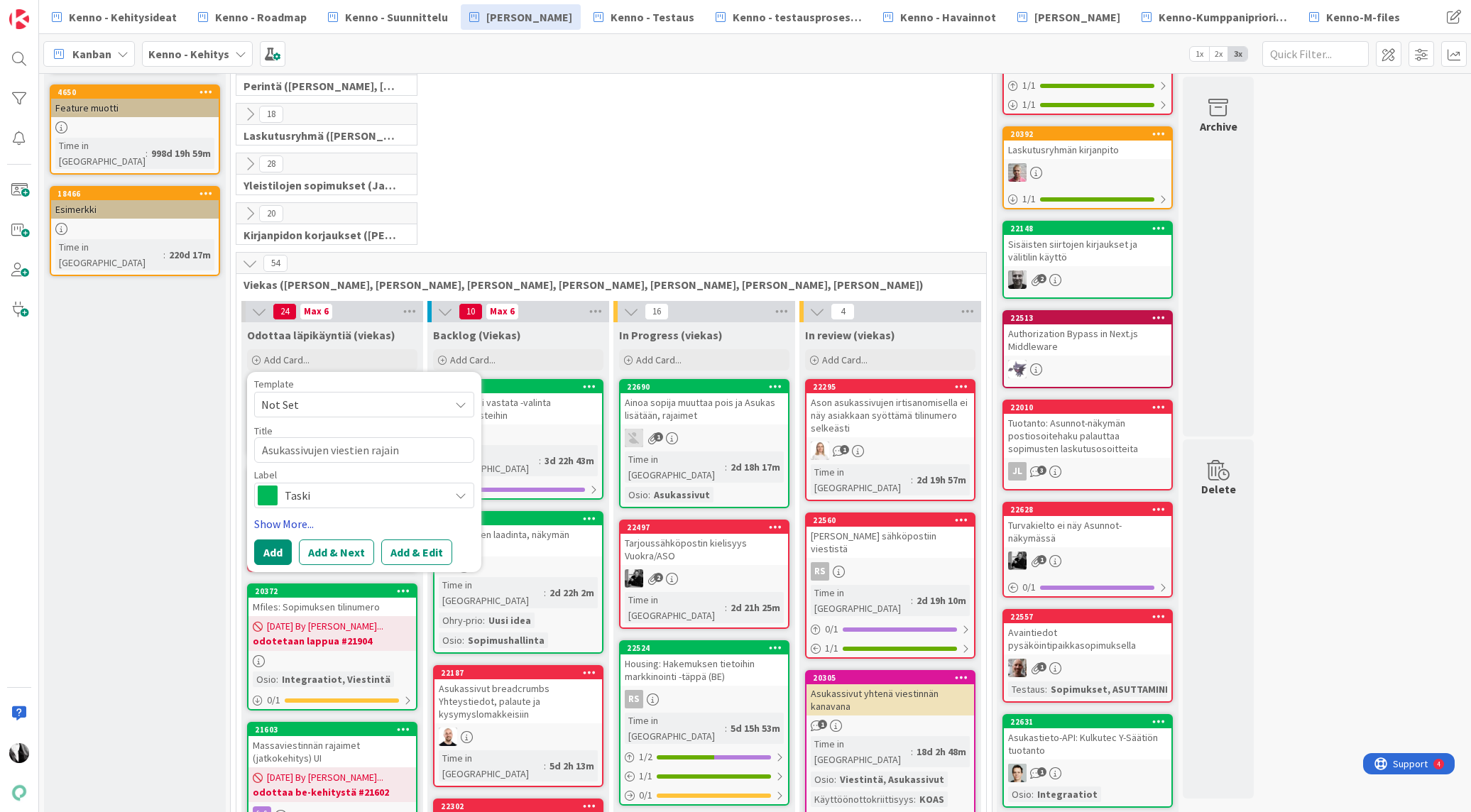
click at [293, 522] on link "Show More..." at bounding box center [364, 524] width 220 height 17
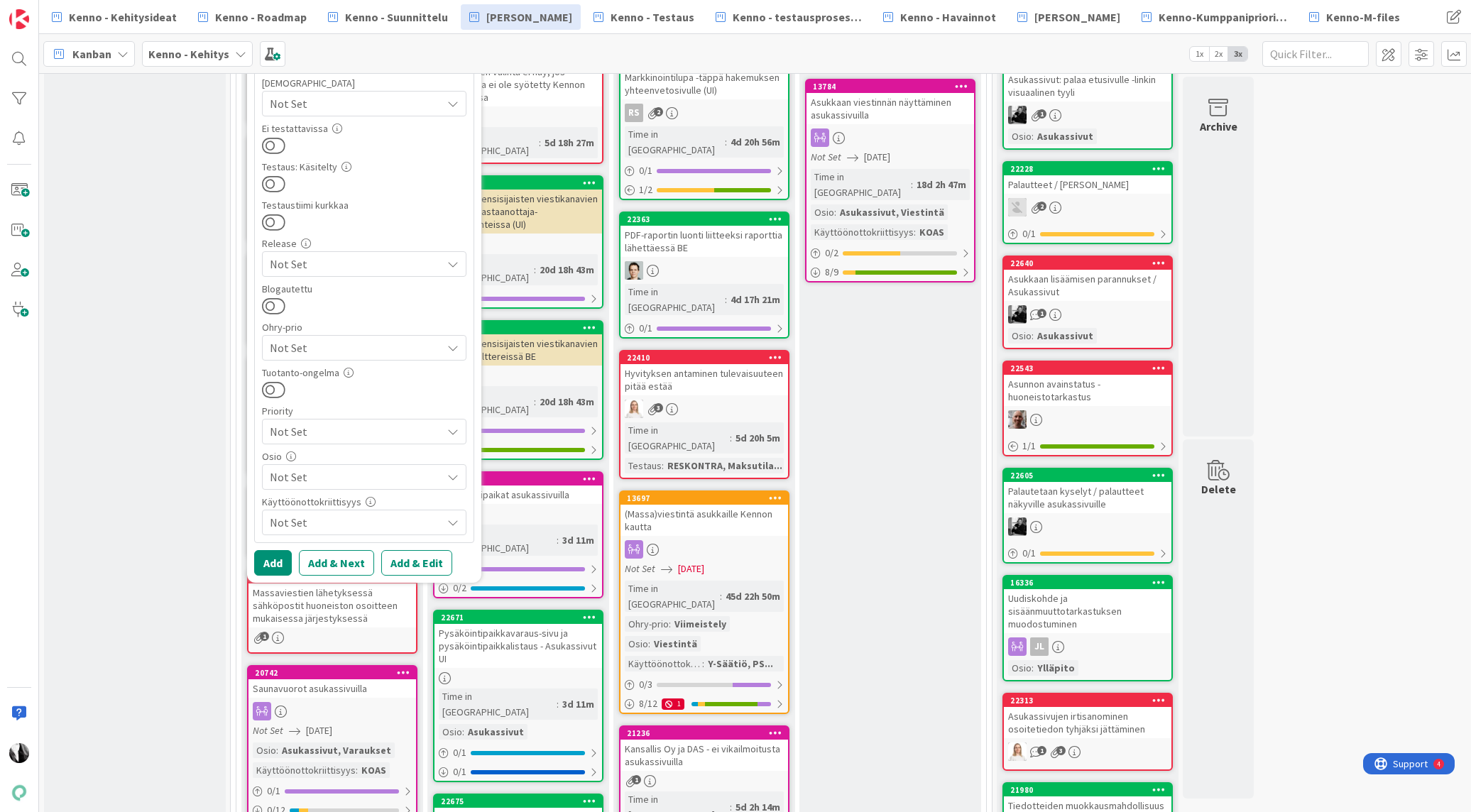
scroll to position [945, 0]
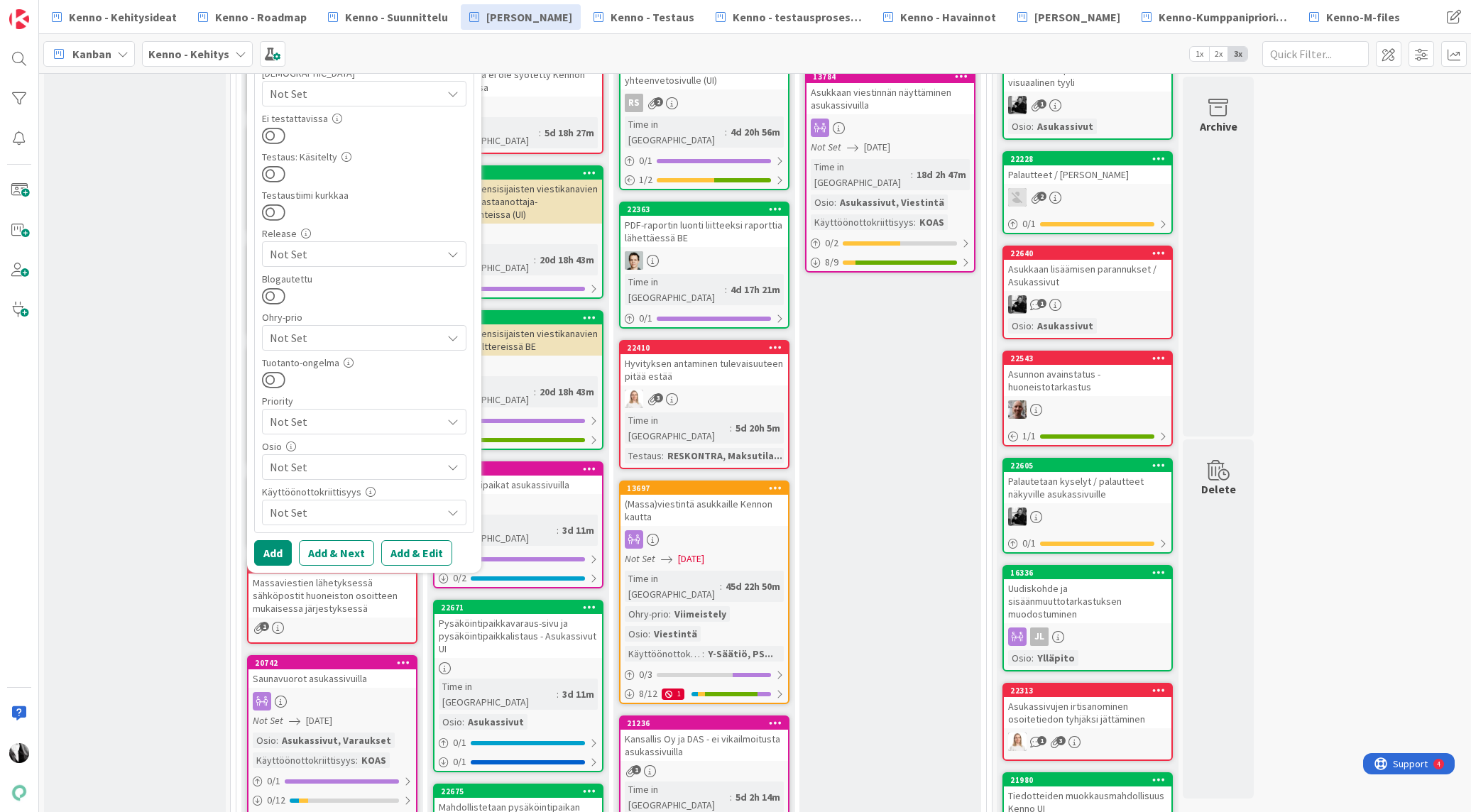
click at [404, 472] on span "Not Set" at bounding box center [355, 467] width 172 height 17
click at [295, 130] on span "Viestintä" at bounding box center [281, 127] width 44 height 21
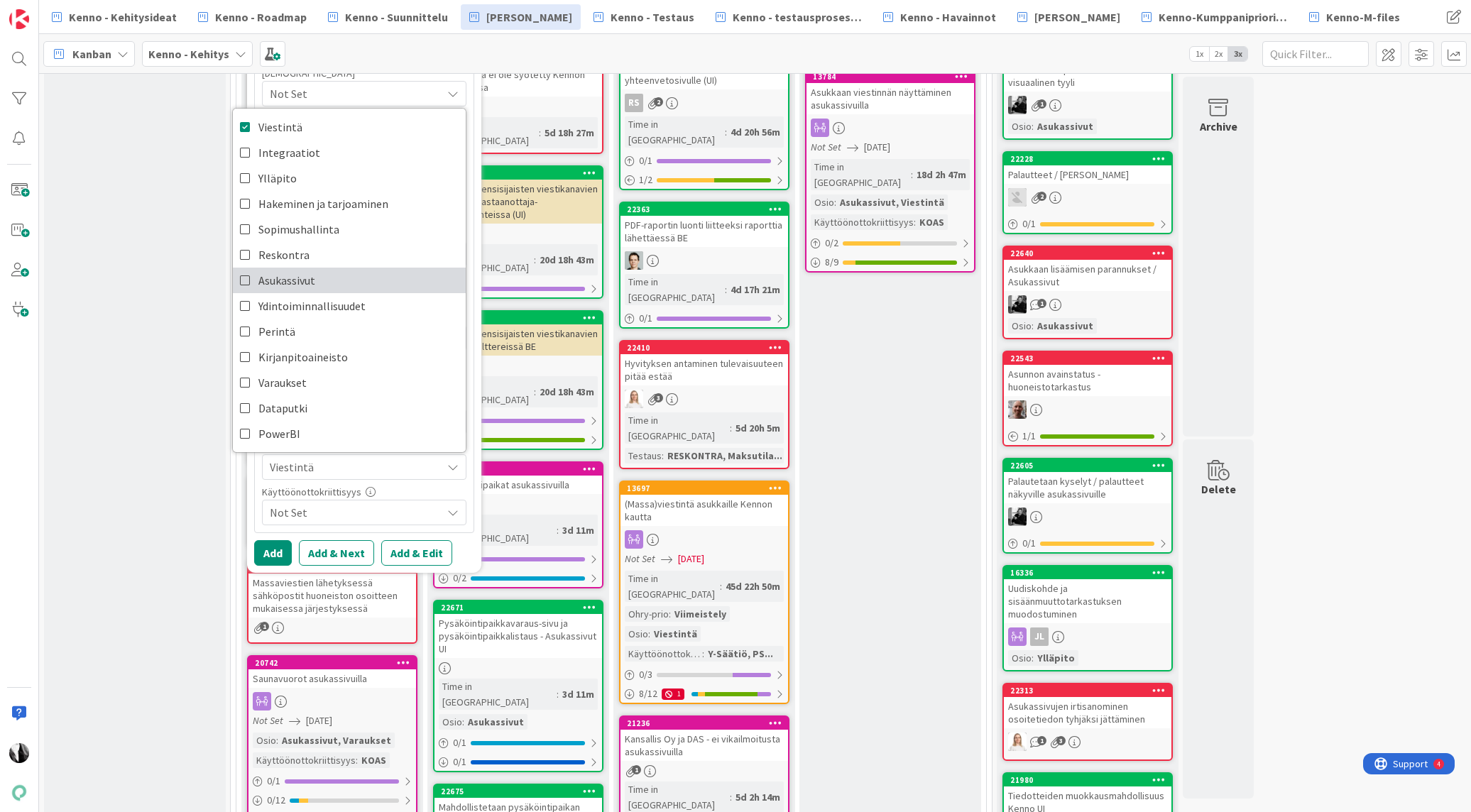
click at [348, 281] on link "Asukassivut" at bounding box center [350, 281] width 233 height 26
click at [424, 556] on button "Add & Edit" at bounding box center [417, 553] width 71 height 26
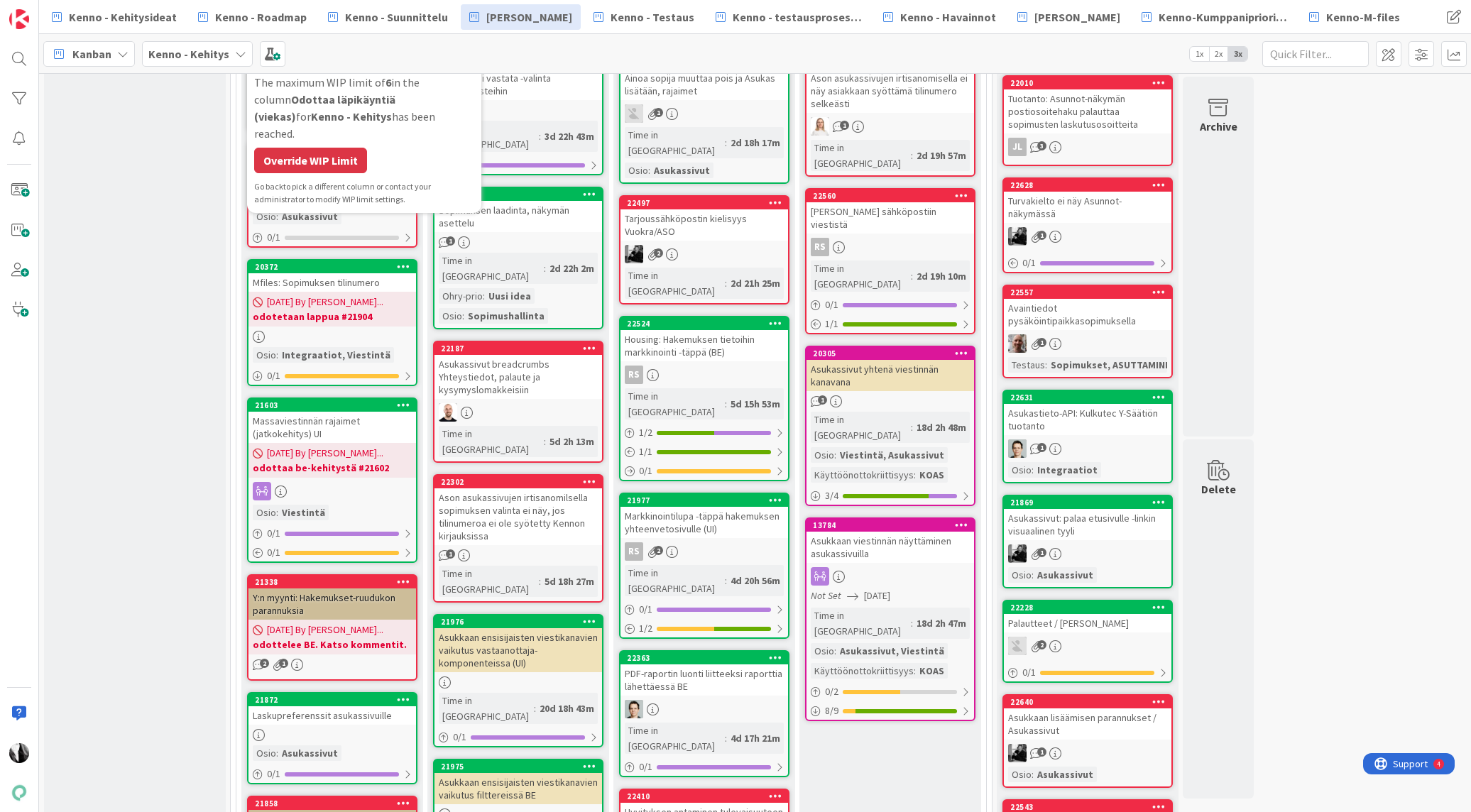
scroll to position [0, 0]
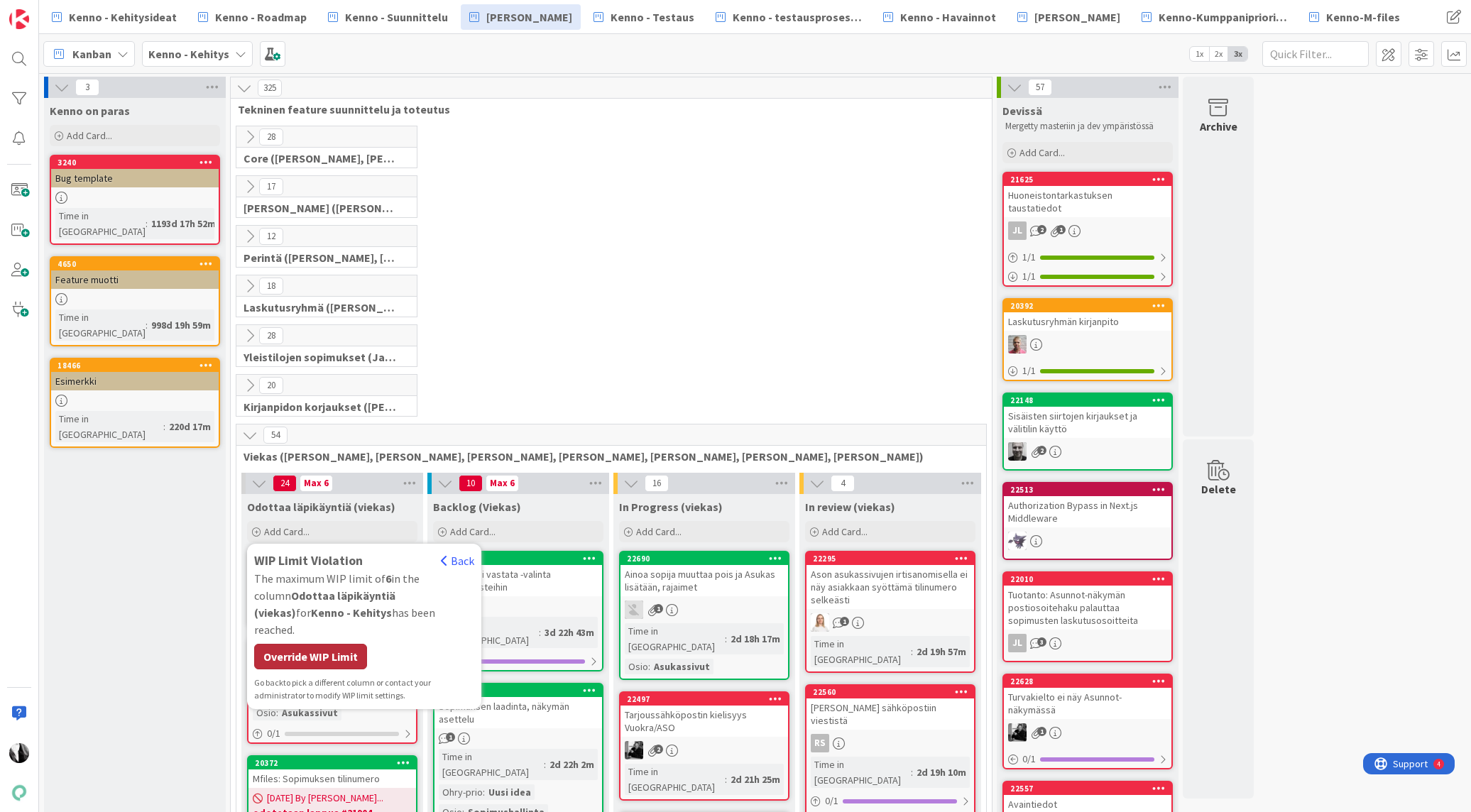
click at [349, 644] on div "Override WIP Limit" at bounding box center [310, 657] width 113 height 26
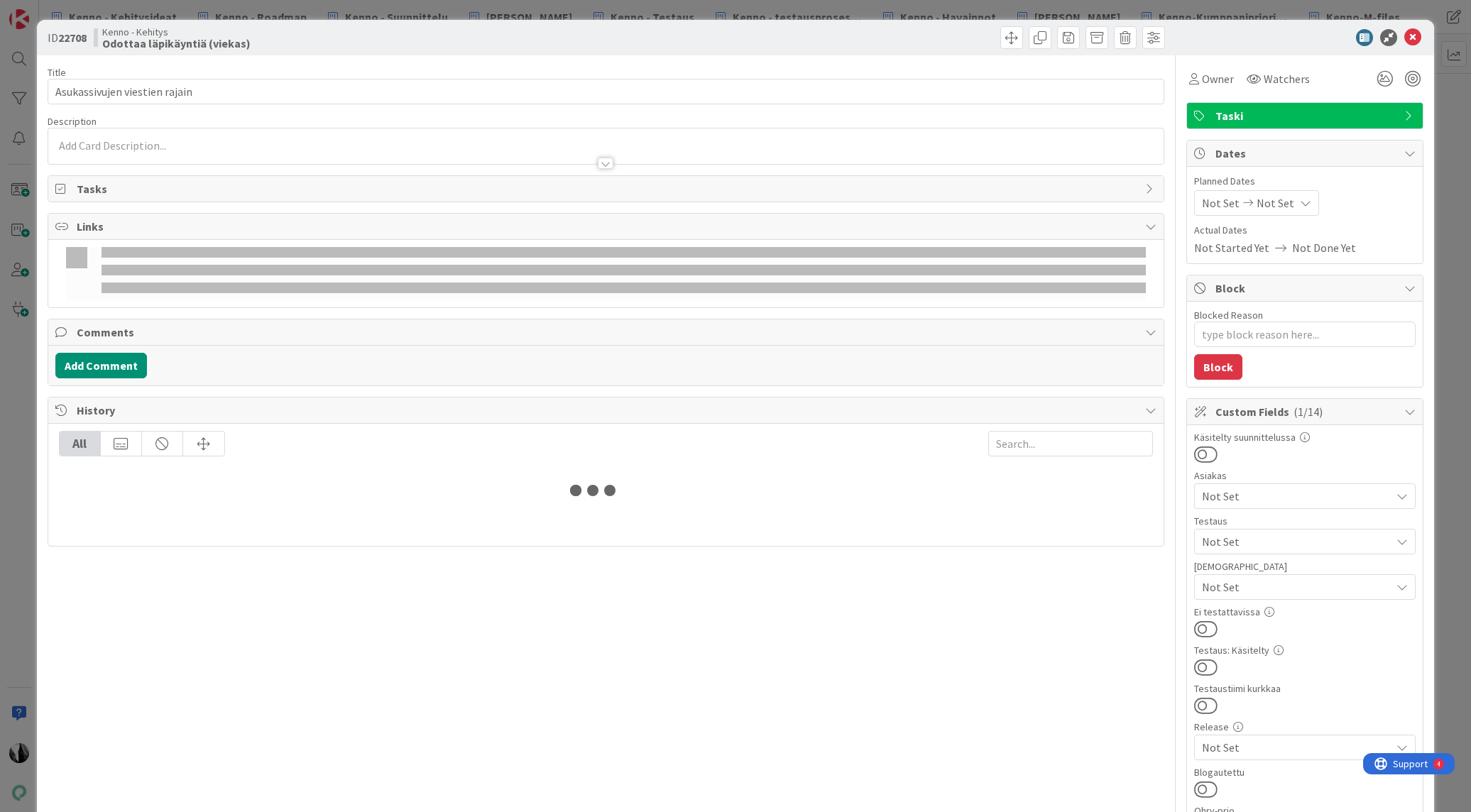
type textarea "x"
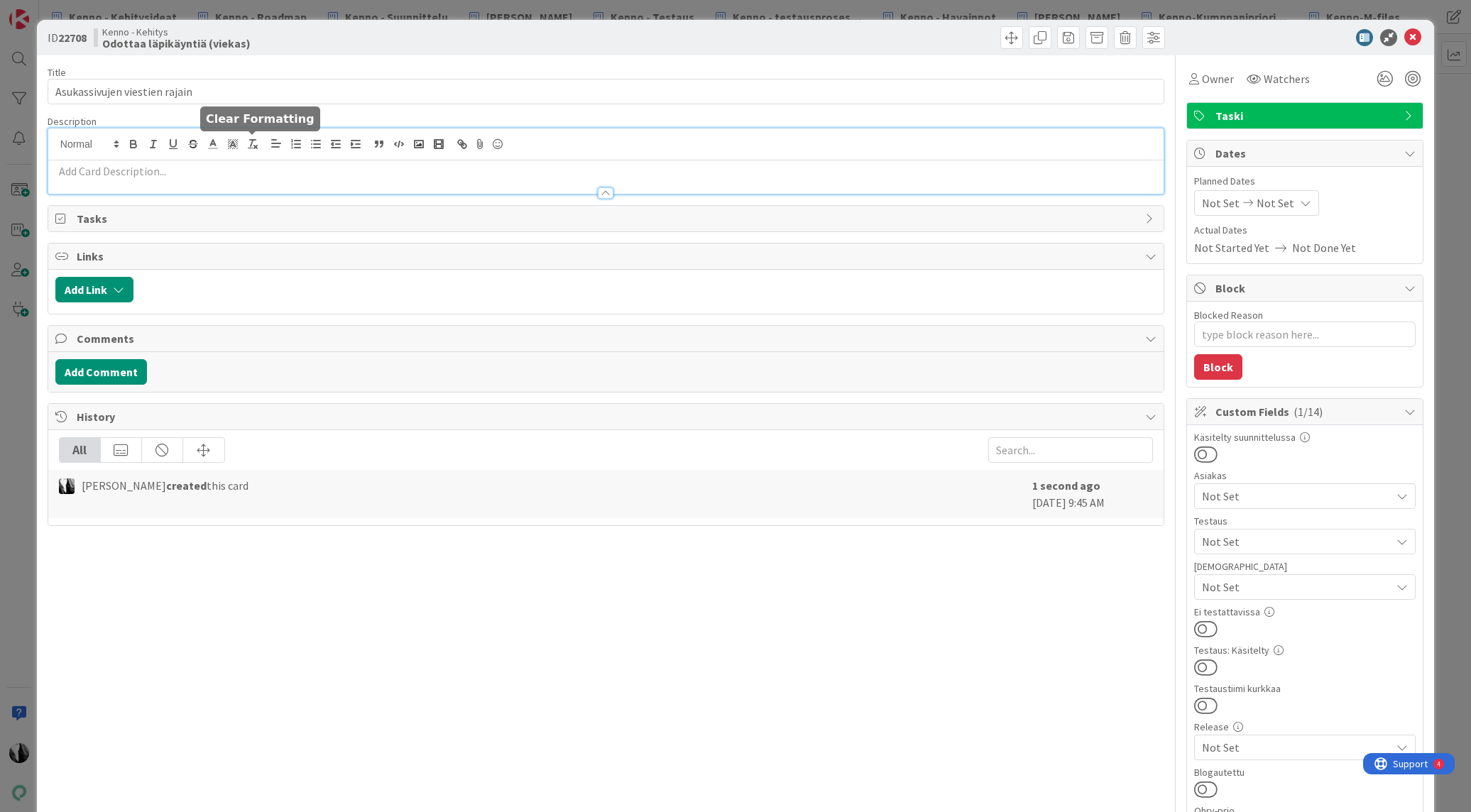
click at [252, 143] on div at bounding box center [607, 161] width 1116 height 65
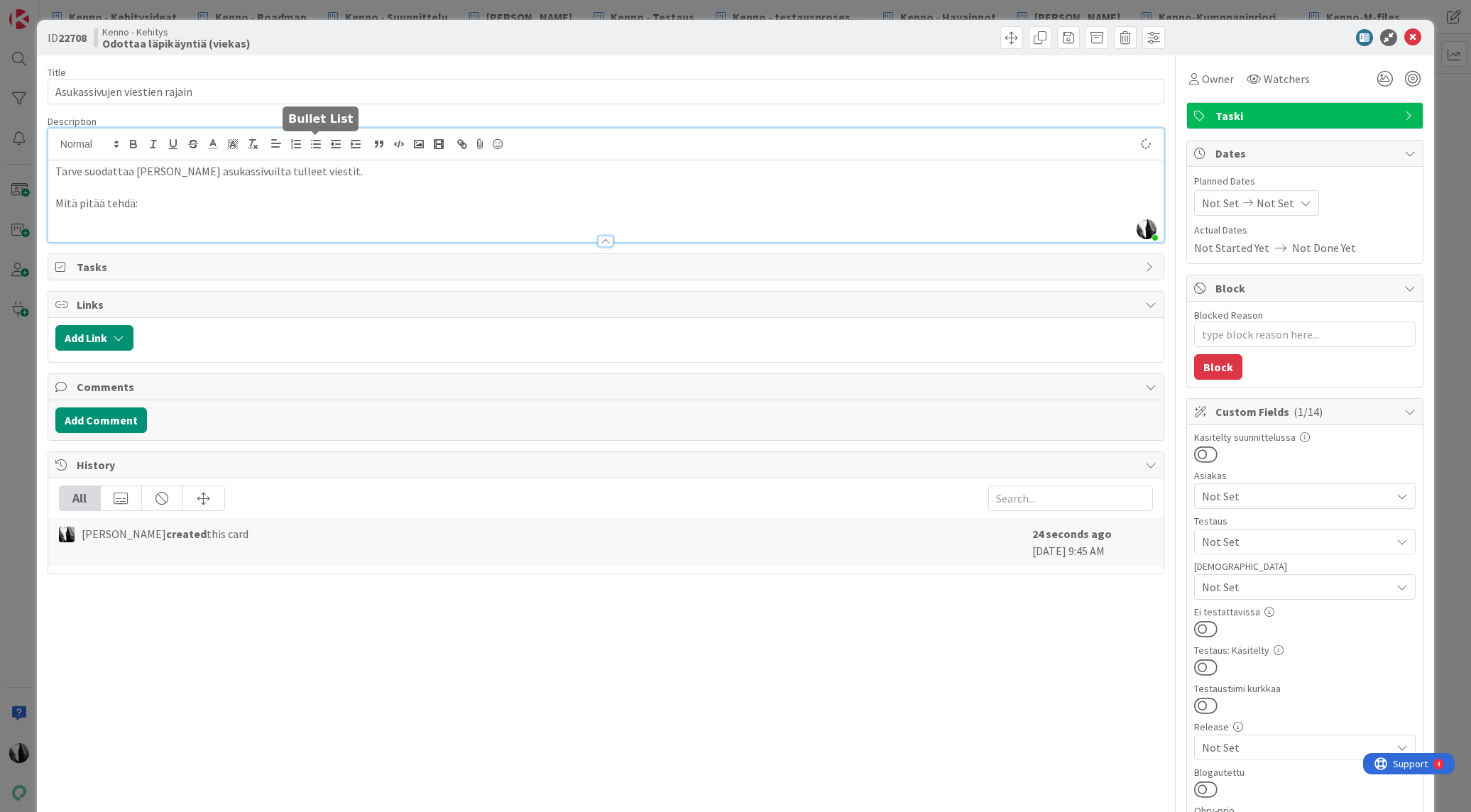
click at [316, 146] on icon "button" at bounding box center [316, 144] width 13 height 13
drag, startPoint x: 89, startPoint y: 221, endPoint x: 410, endPoint y: 225, distance: 321.0
click at [410, 225] on li "Lisätään rajain ”Uusia viestejä” siihen ”Vaatii toimenpiteitä” viereen" at bounding box center [615, 220] width 1085 height 17
click at [251, 146] on icon "button" at bounding box center [252, 144] width 13 height 13
click at [318, 144] on line "button" at bounding box center [317, 144] width 6 height 0
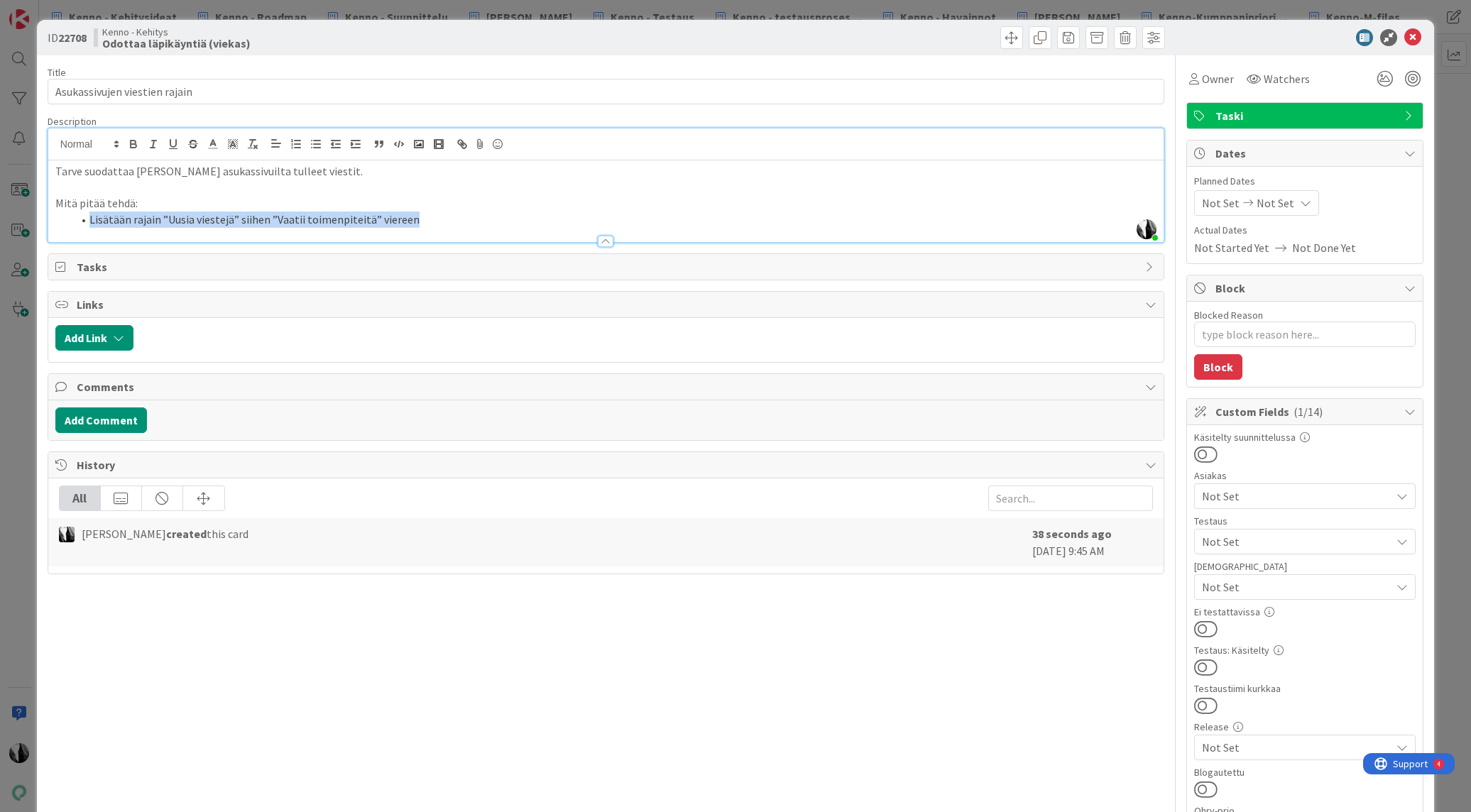
click at [246, 218] on li "Lisätään rajain ”Uusia viestejä” siihen ”Vaatii toimenpiteitä” viereen" at bounding box center [615, 220] width 1085 height 17
click at [253, 220] on li "Lisätään rajain ”Uusia viestejä” siihen ”Vaatii toimenpiteitä” viereen" at bounding box center [615, 220] width 1085 height 17
click at [493, 221] on li "Lisätään rajain ”Uusia viestejä” olemassa olevan ”Vaatii toimenpiteitä” viereen" at bounding box center [615, 220] width 1085 height 17
click at [1264, 40] on div at bounding box center [1298, 38] width 251 height 17
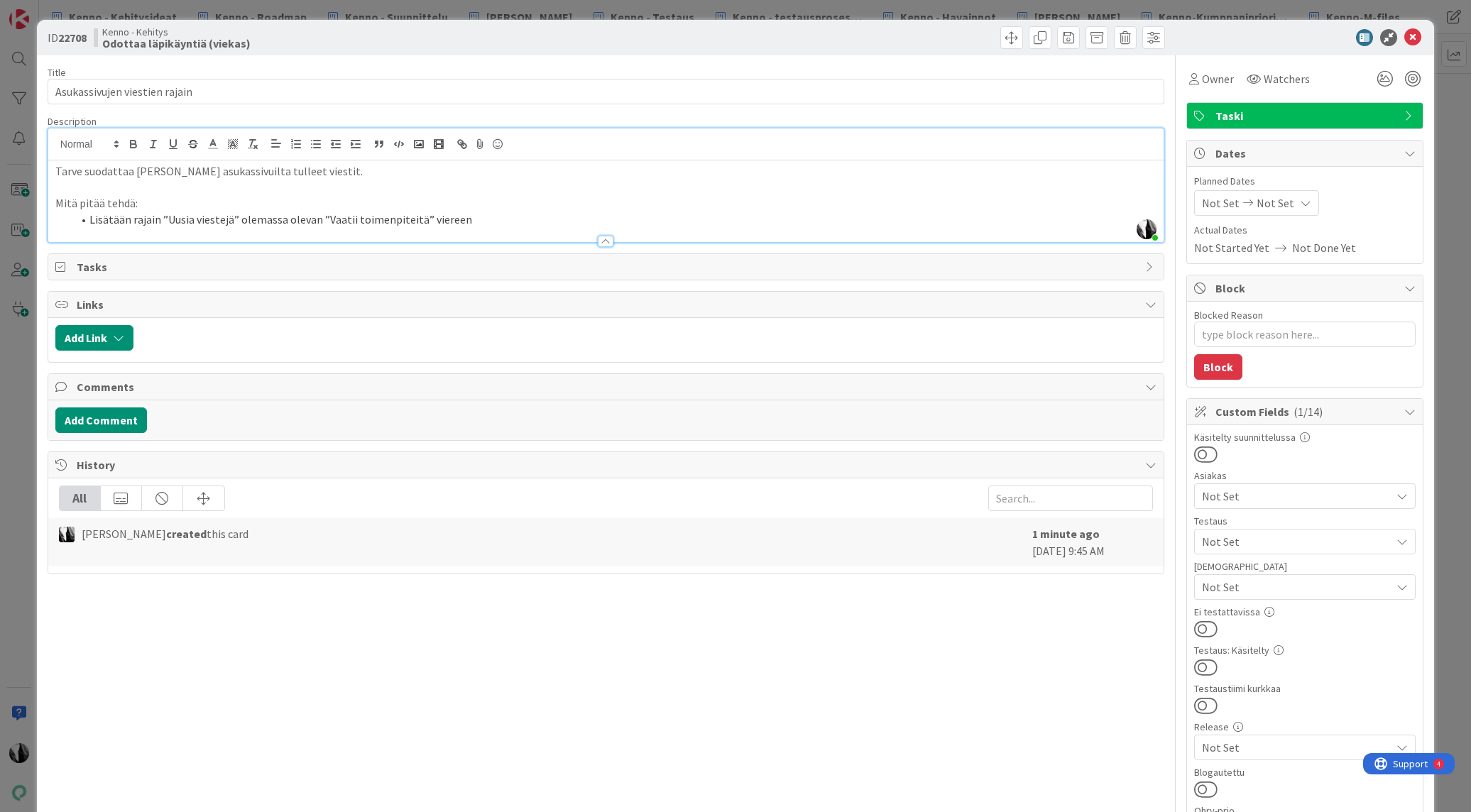
scroll to position [1, 0]
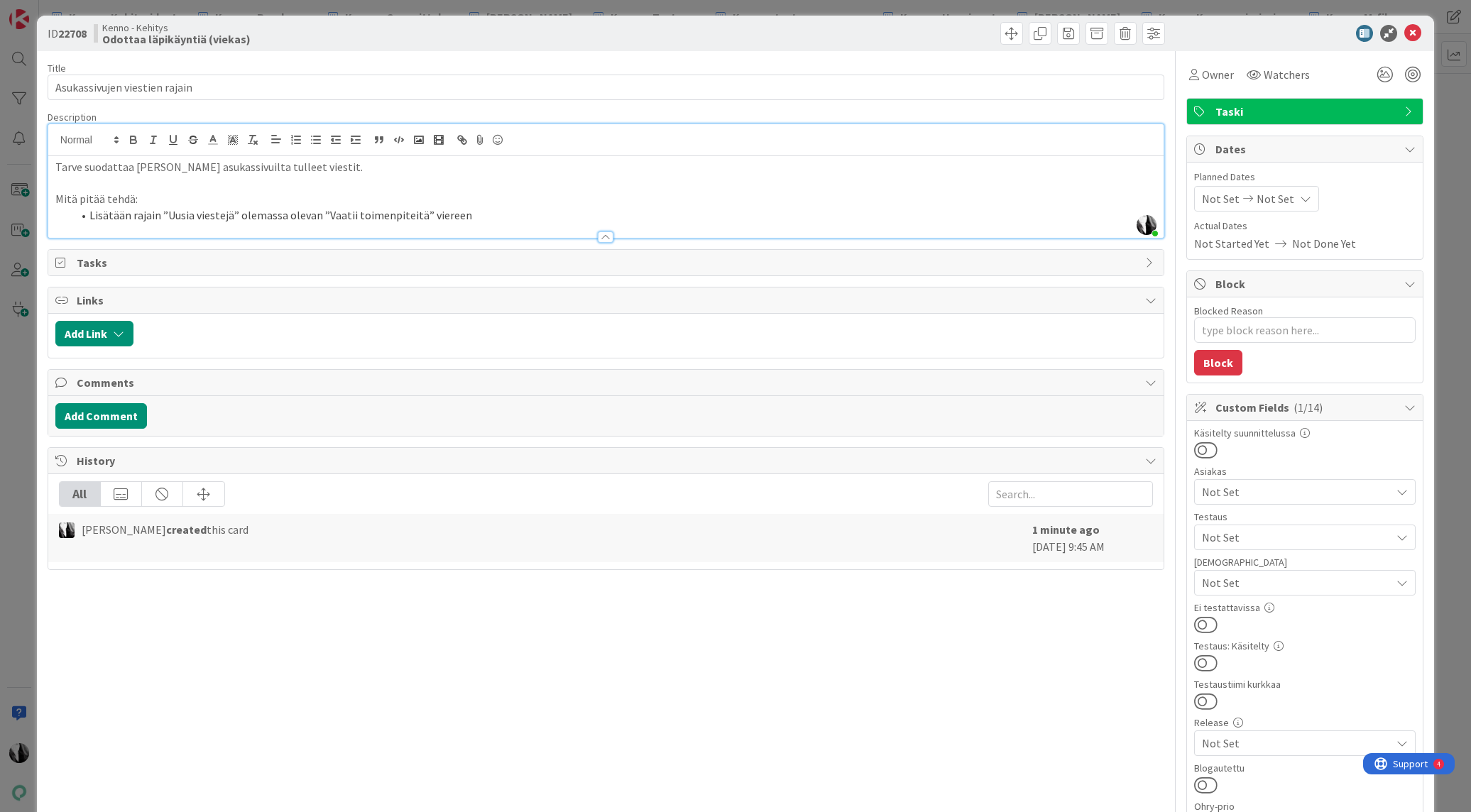
click at [560, 221] on div "Description Katja Vuoti-Heikkinen joined 2 m ago Tarve suodattaa Kennosta asuka…" at bounding box center [606, 174] width 1117 height 128
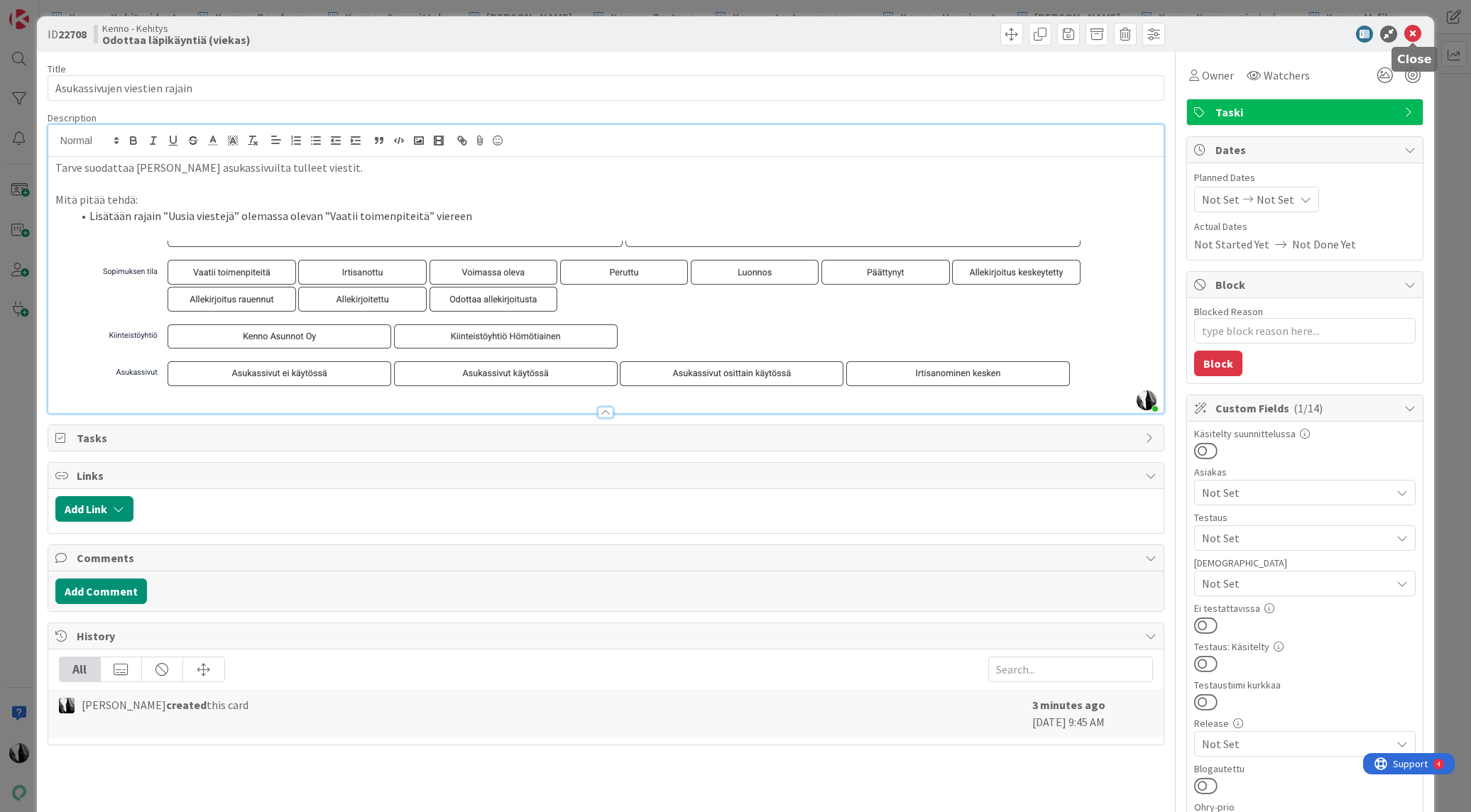
click at [1411, 28] on icon at bounding box center [1413, 34] width 17 height 17
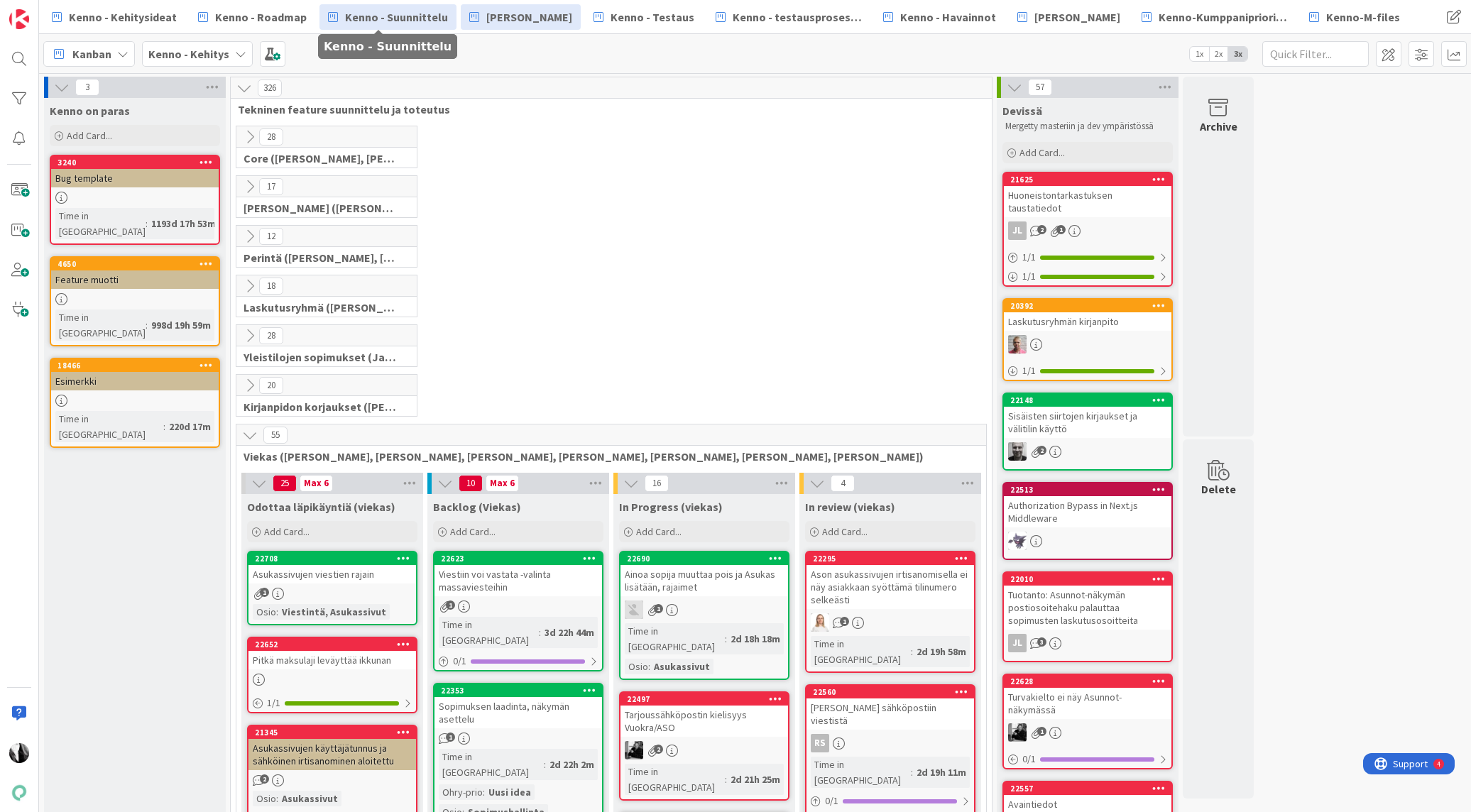
click at [403, 23] on span "Kenno - Suunnittelu" at bounding box center [396, 17] width 103 height 17
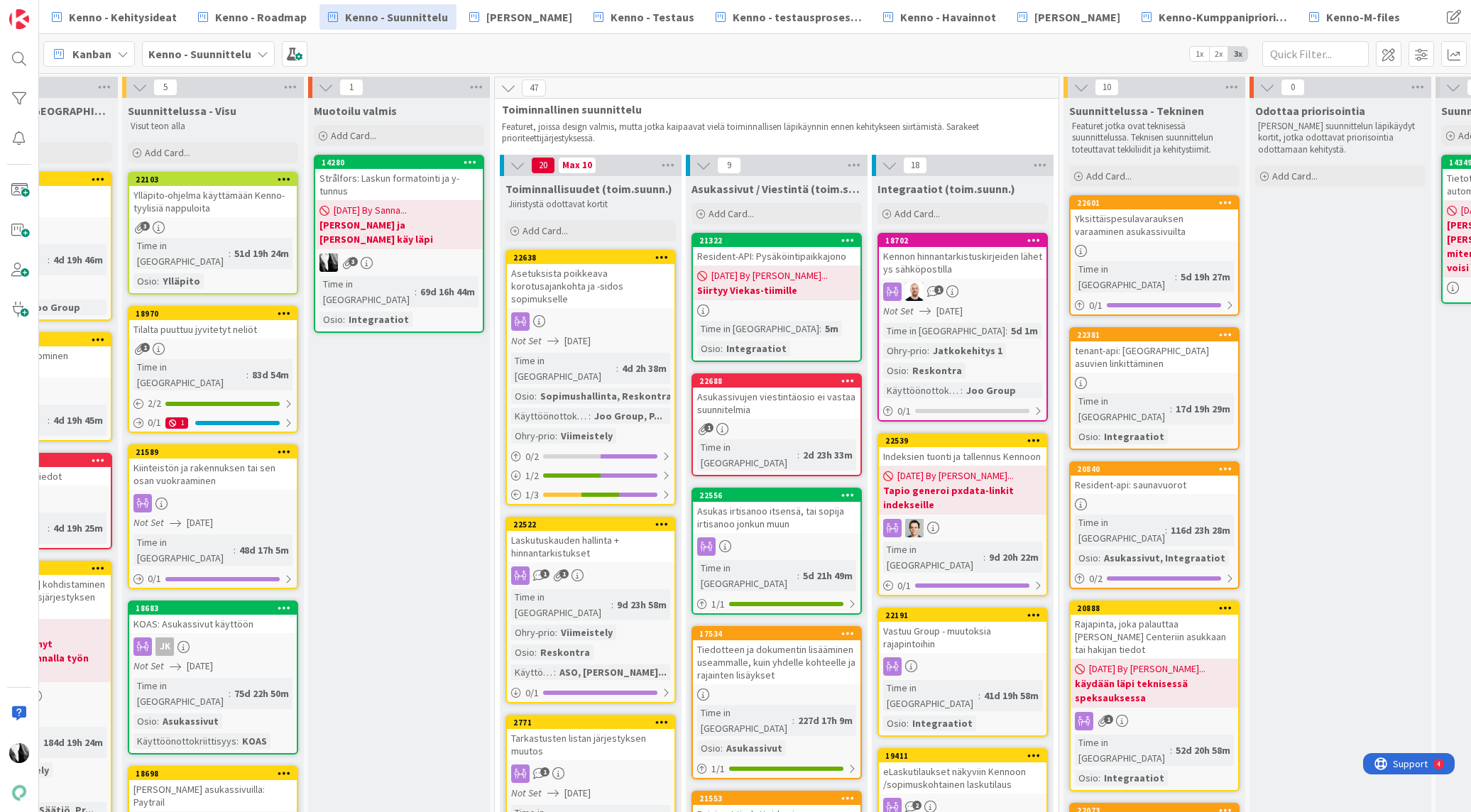
scroll to position [0, 314]
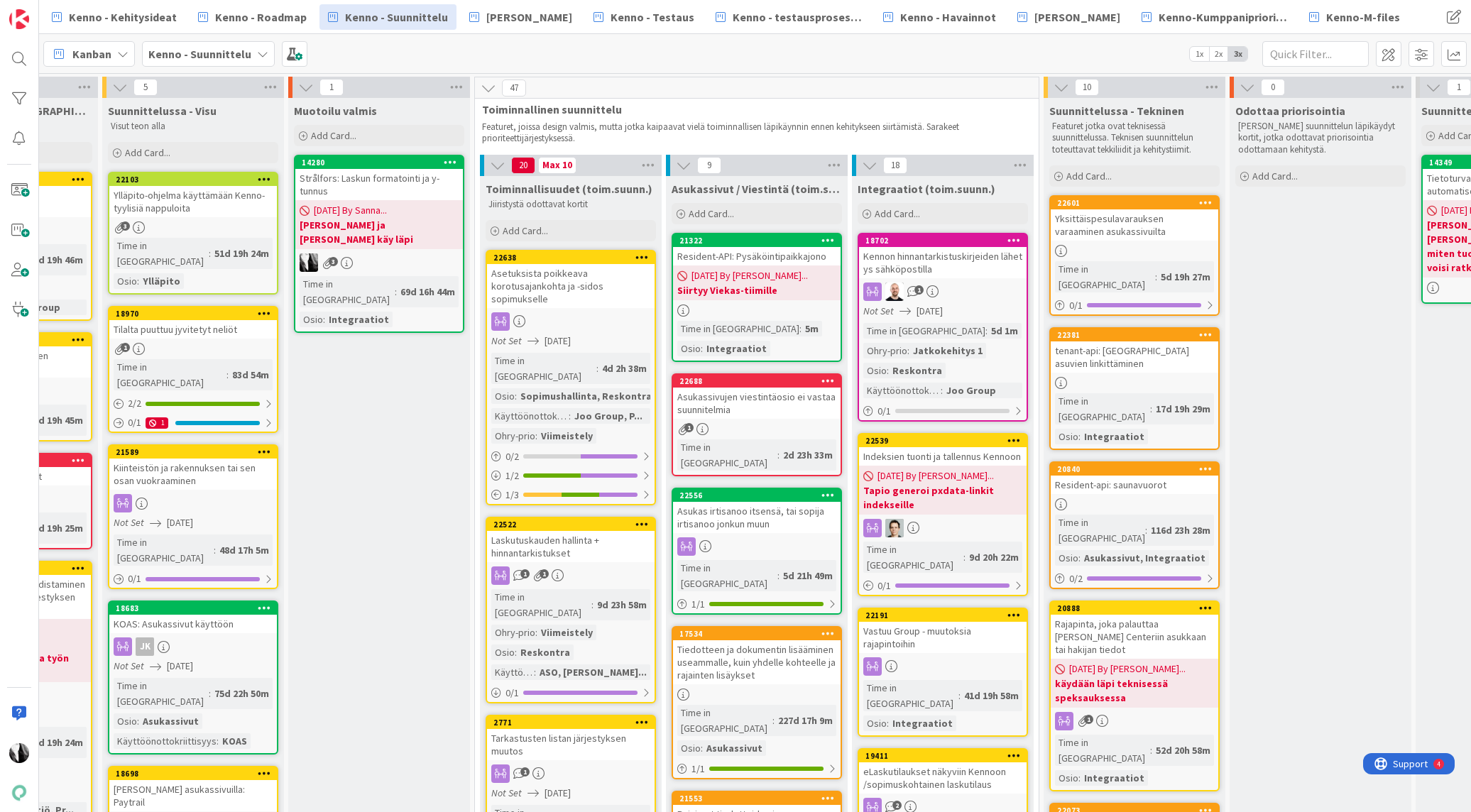
click at [761, 397] on div "Asukassivujen viestintäosio ei vastaa suunnitelmia" at bounding box center [757, 403] width 168 height 31
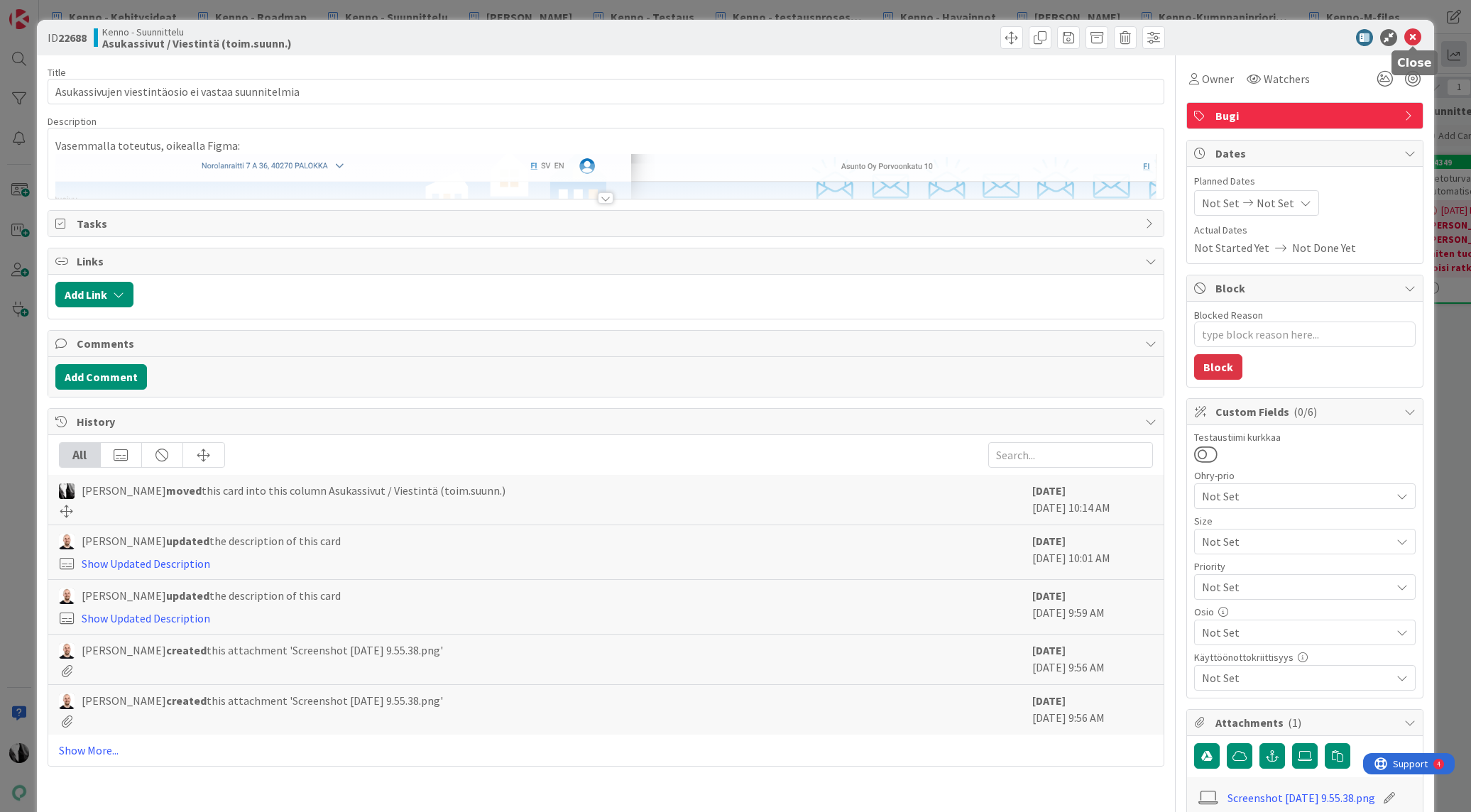
click at [1411, 35] on icon at bounding box center [1413, 38] width 17 height 17
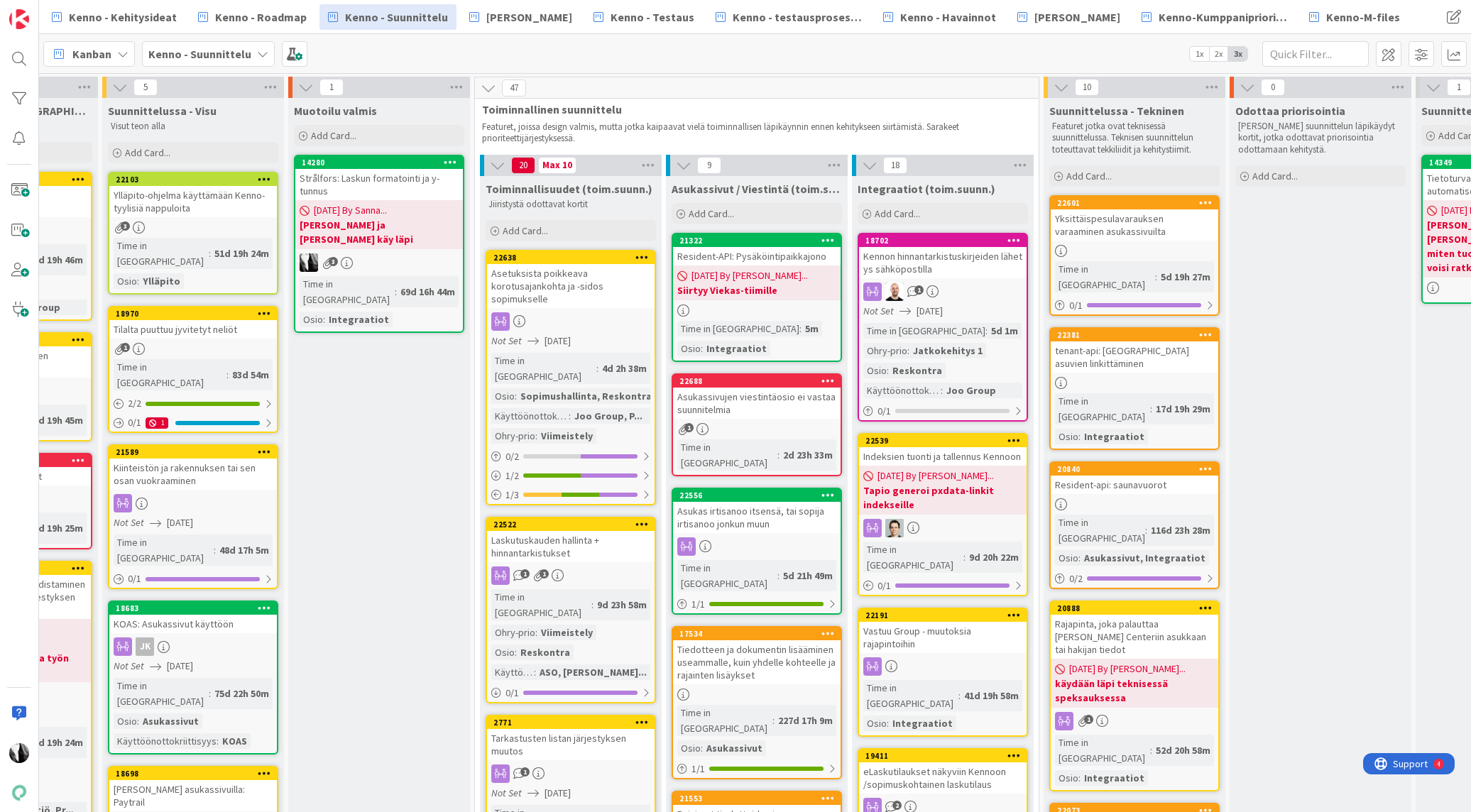
click at [795, 415] on div "Asukassivujen viestintäosio ei vastaa suunnitelmia" at bounding box center [757, 403] width 168 height 31
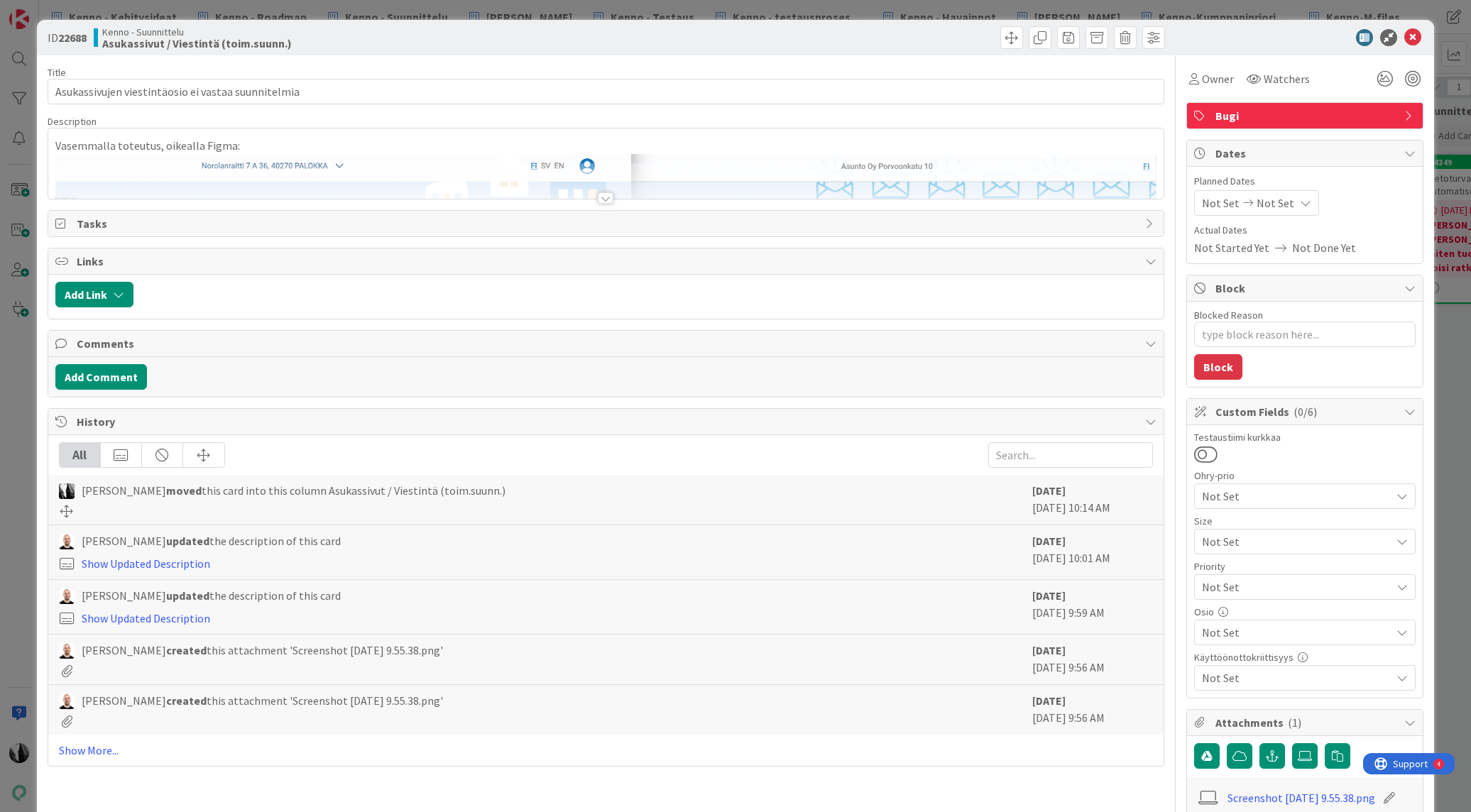
click at [604, 198] on div at bounding box center [606, 198] width 16 height 11
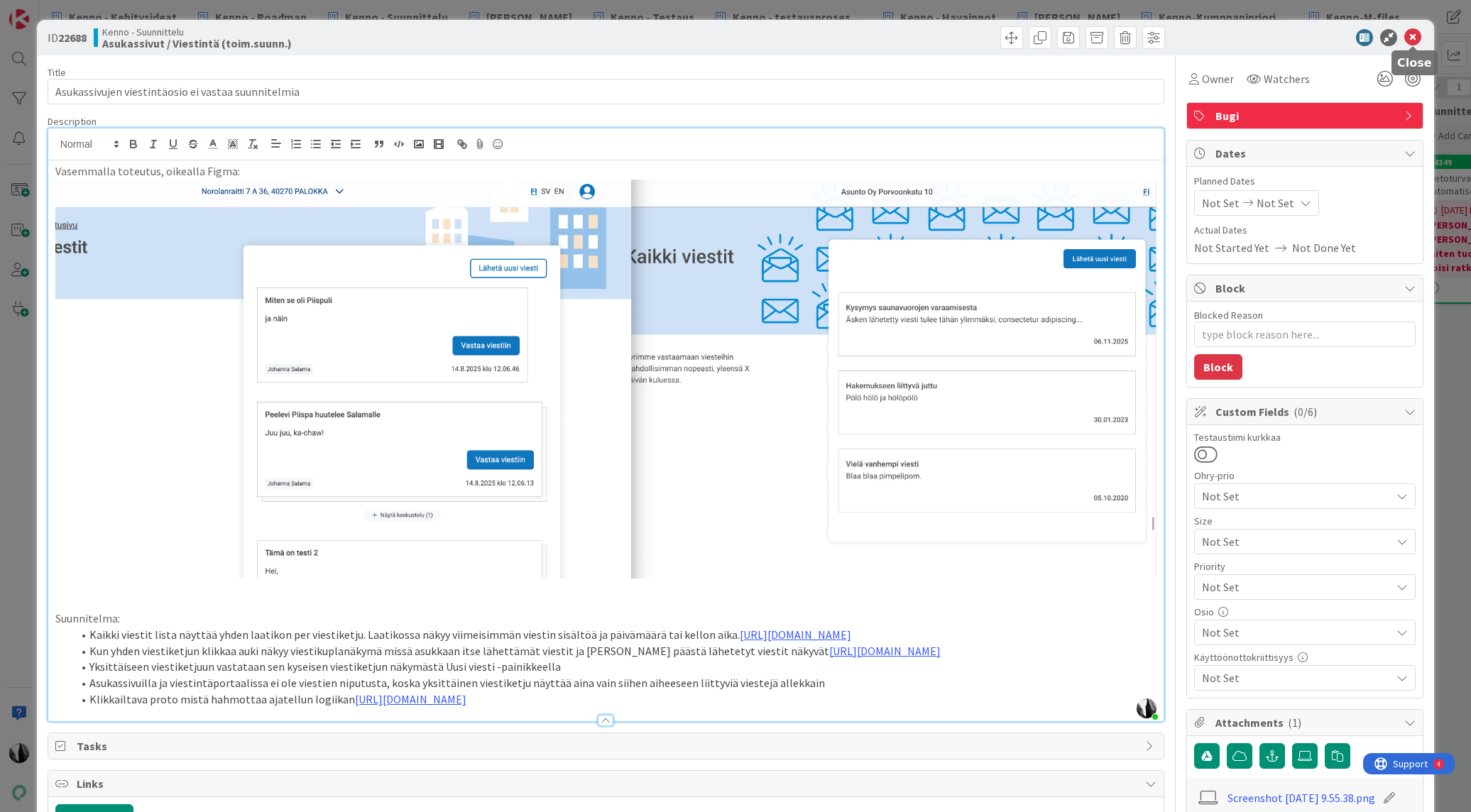
drag, startPoint x: 1414, startPoint y: 36, endPoint x: 1470, endPoint y: 79, distance: 70.6
click at [1415, 36] on icon at bounding box center [1413, 38] width 17 height 17
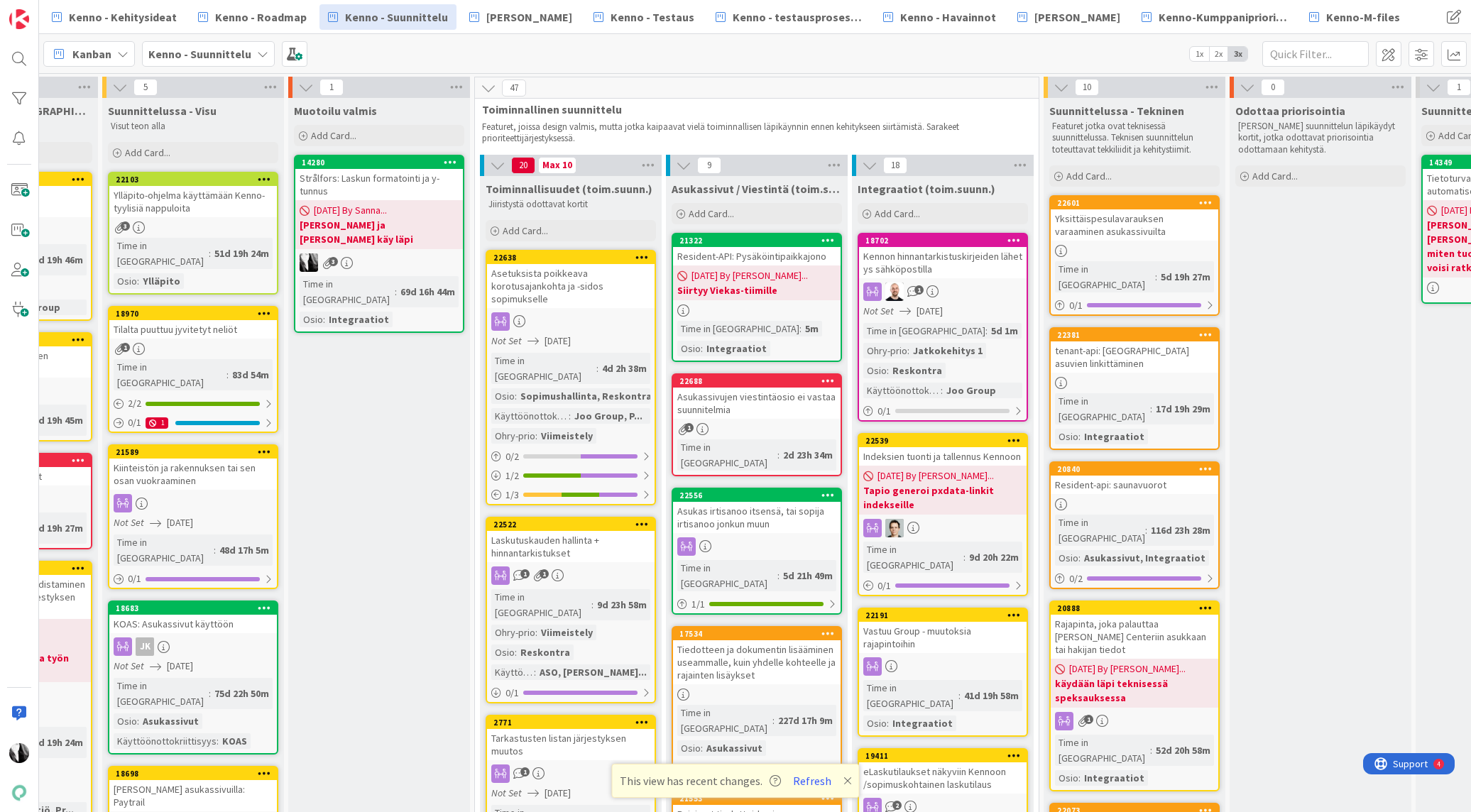
scroll to position [0, 319]
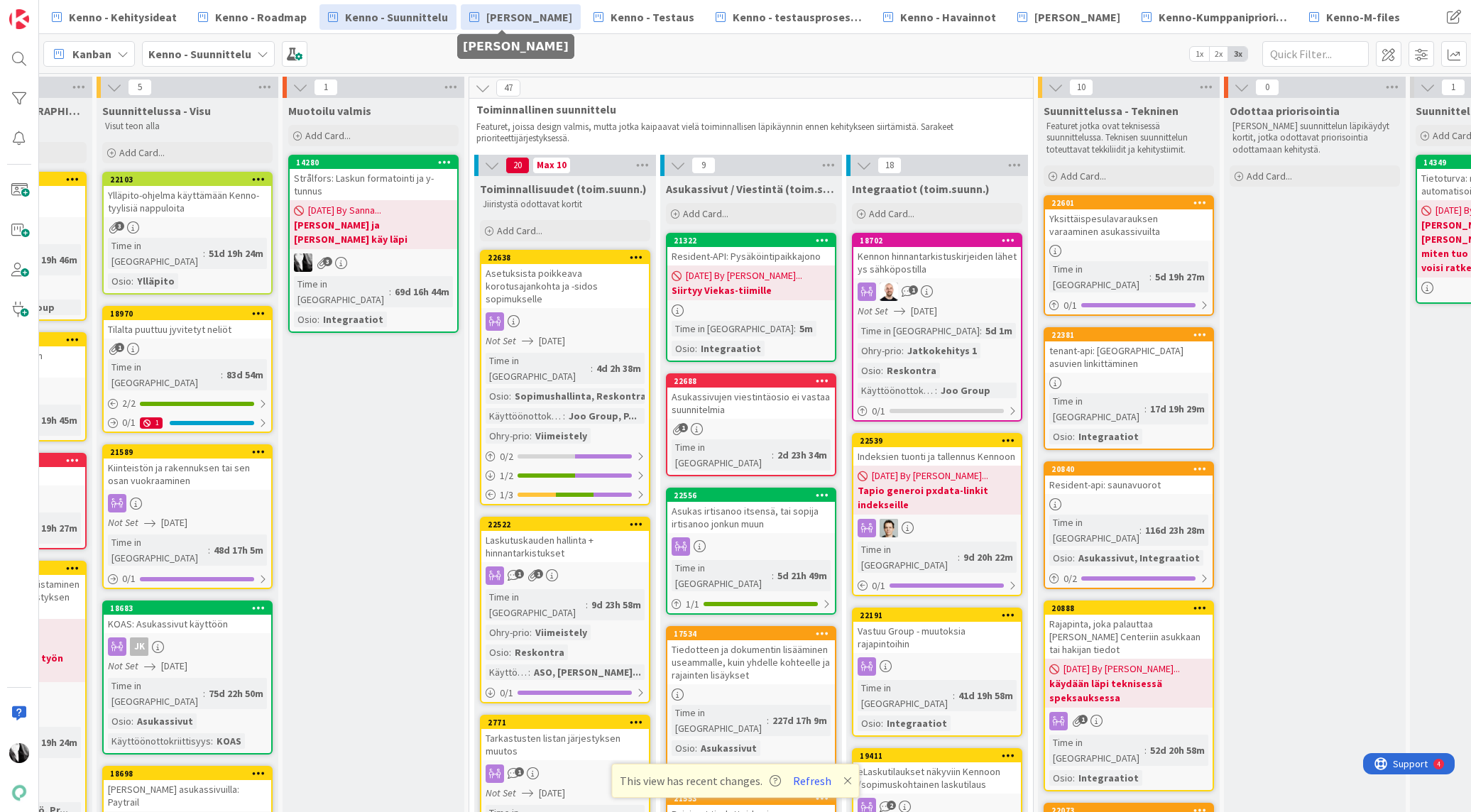
click at [513, 24] on span "[PERSON_NAME]" at bounding box center [529, 17] width 86 height 17
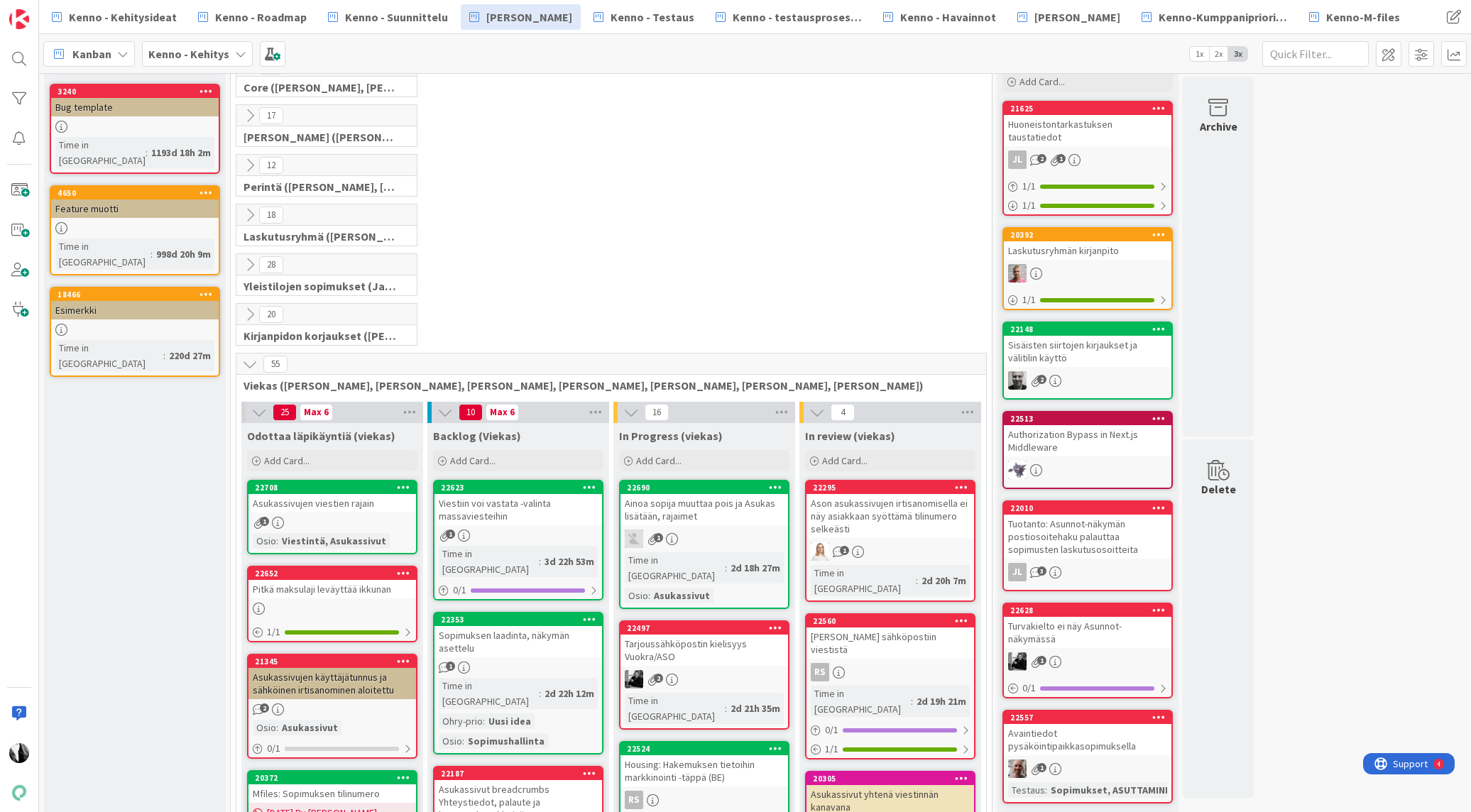
scroll to position [108, 0]
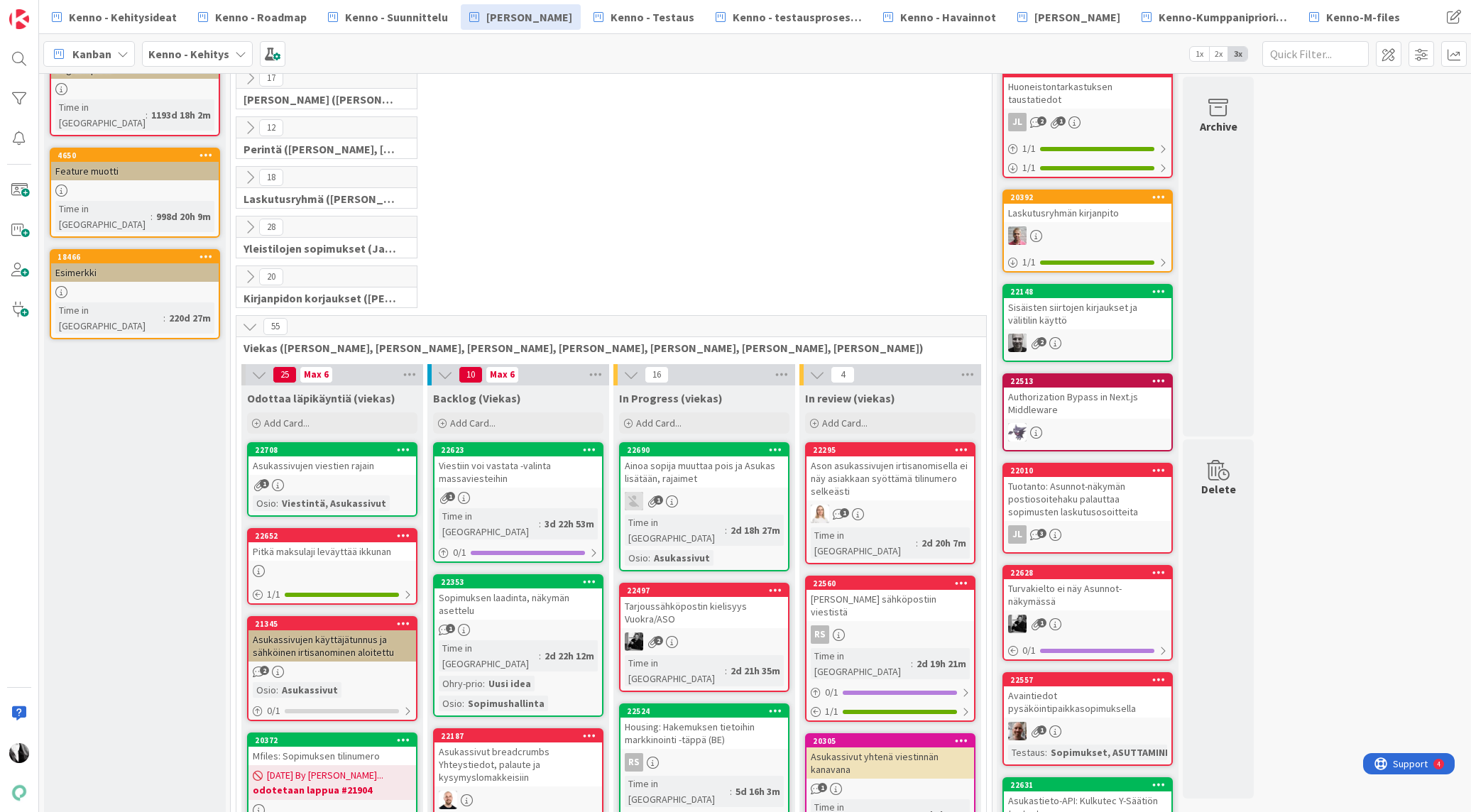
click at [338, 482] on div "1" at bounding box center [332, 484] width 168 height 12
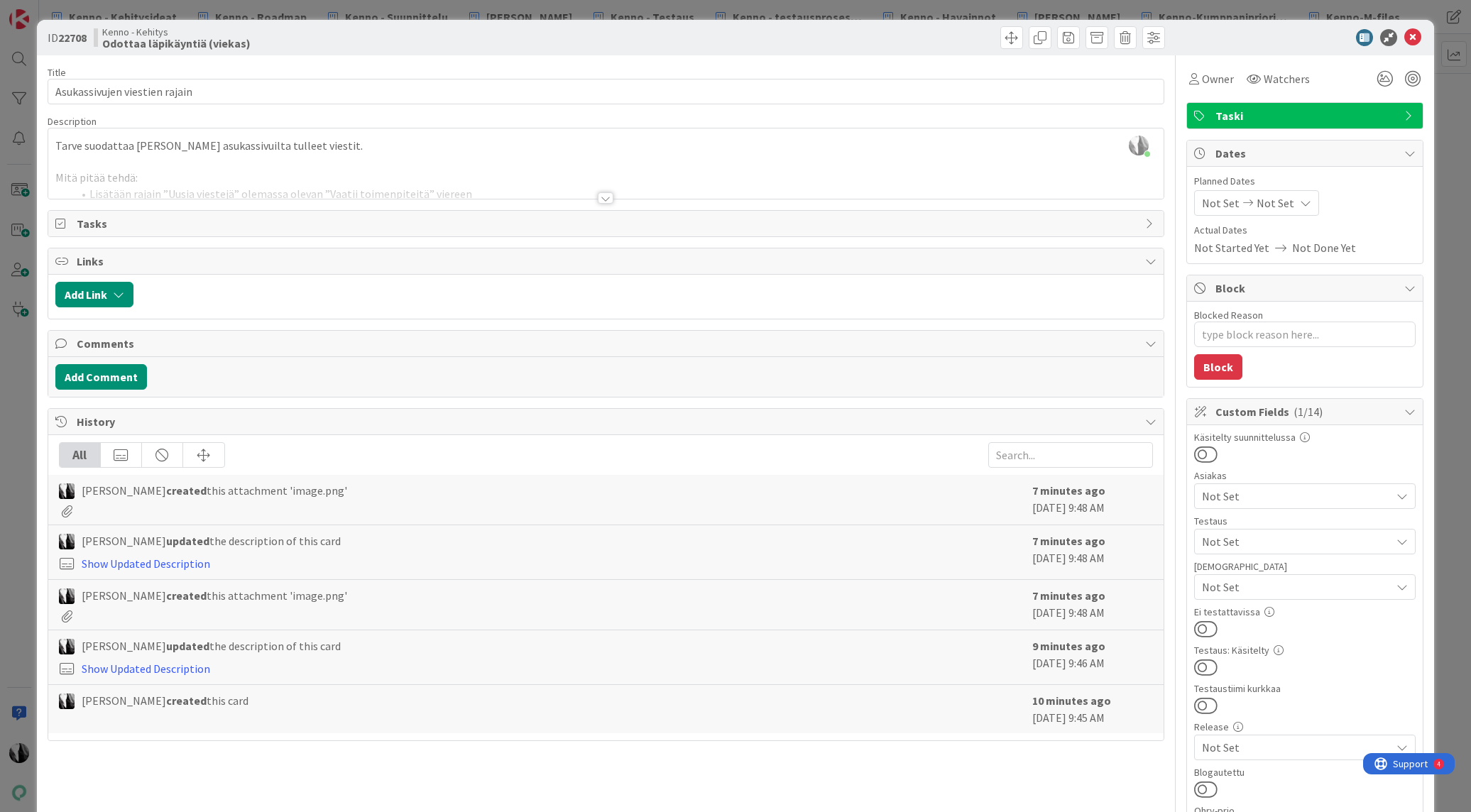
click at [604, 198] on div at bounding box center [606, 198] width 16 height 11
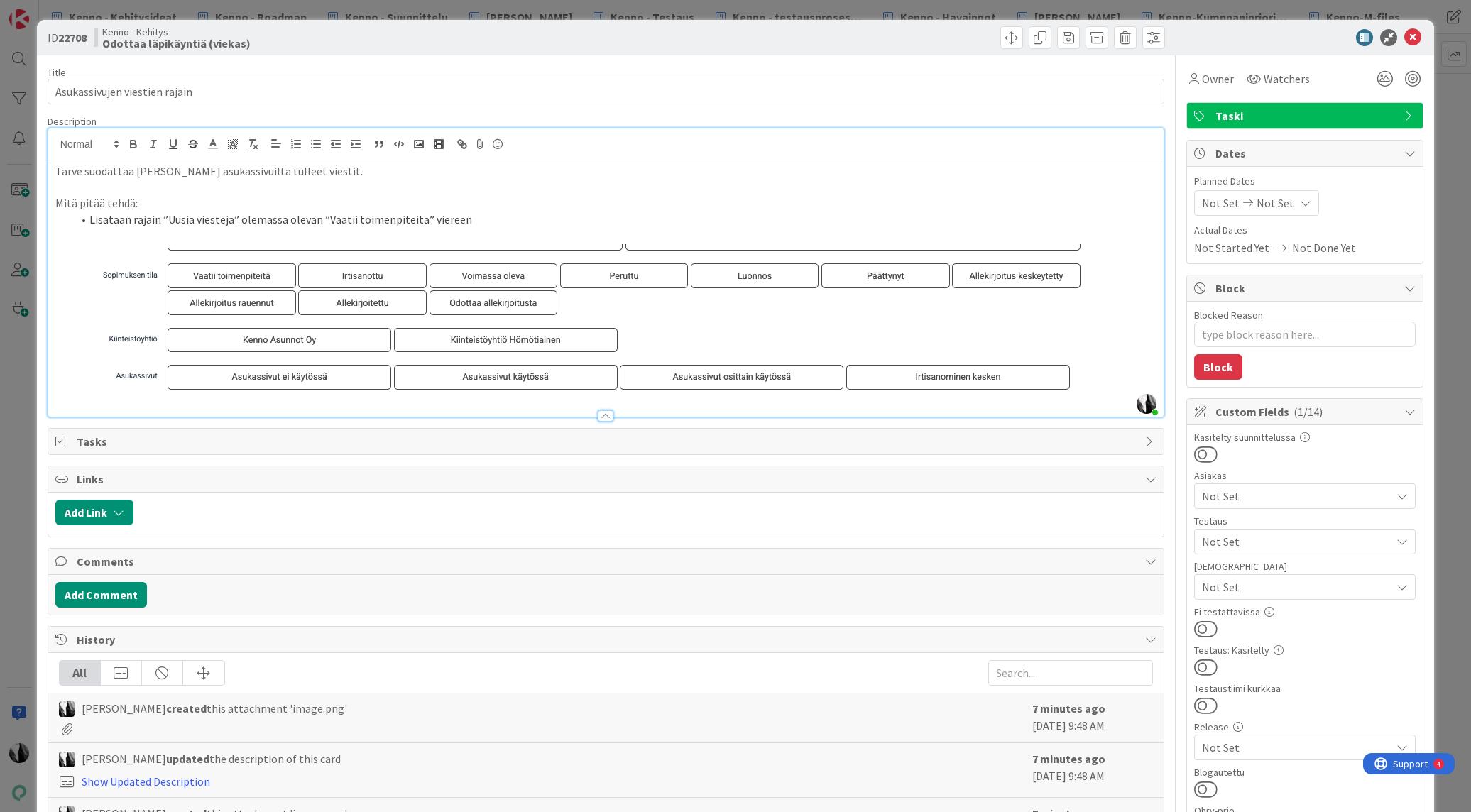
click at [1169, 369] on div "Title 29 / 128 Asukassivujen viestien rajain Description Katja Vuoti-Heikkinen …" at bounding box center [736, 732] width 1376 height 1354
click at [1166, 369] on div "Title 29 / 128 Asukassivujen viestien rajain Description Katja Vuoti-Heikkinen …" at bounding box center [736, 732] width 1376 height 1354
click at [1166, 294] on div "Title 29 / 128 Asukassivujen viestien rajain Description Katja Vuoti-Heikkinen …" at bounding box center [736, 732] width 1376 height 1354
click at [362, 115] on div "Description" at bounding box center [606, 121] width 1117 height 13
drag, startPoint x: 495, startPoint y: 228, endPoint x: 546, endPoint y: 215, distance: 52.6
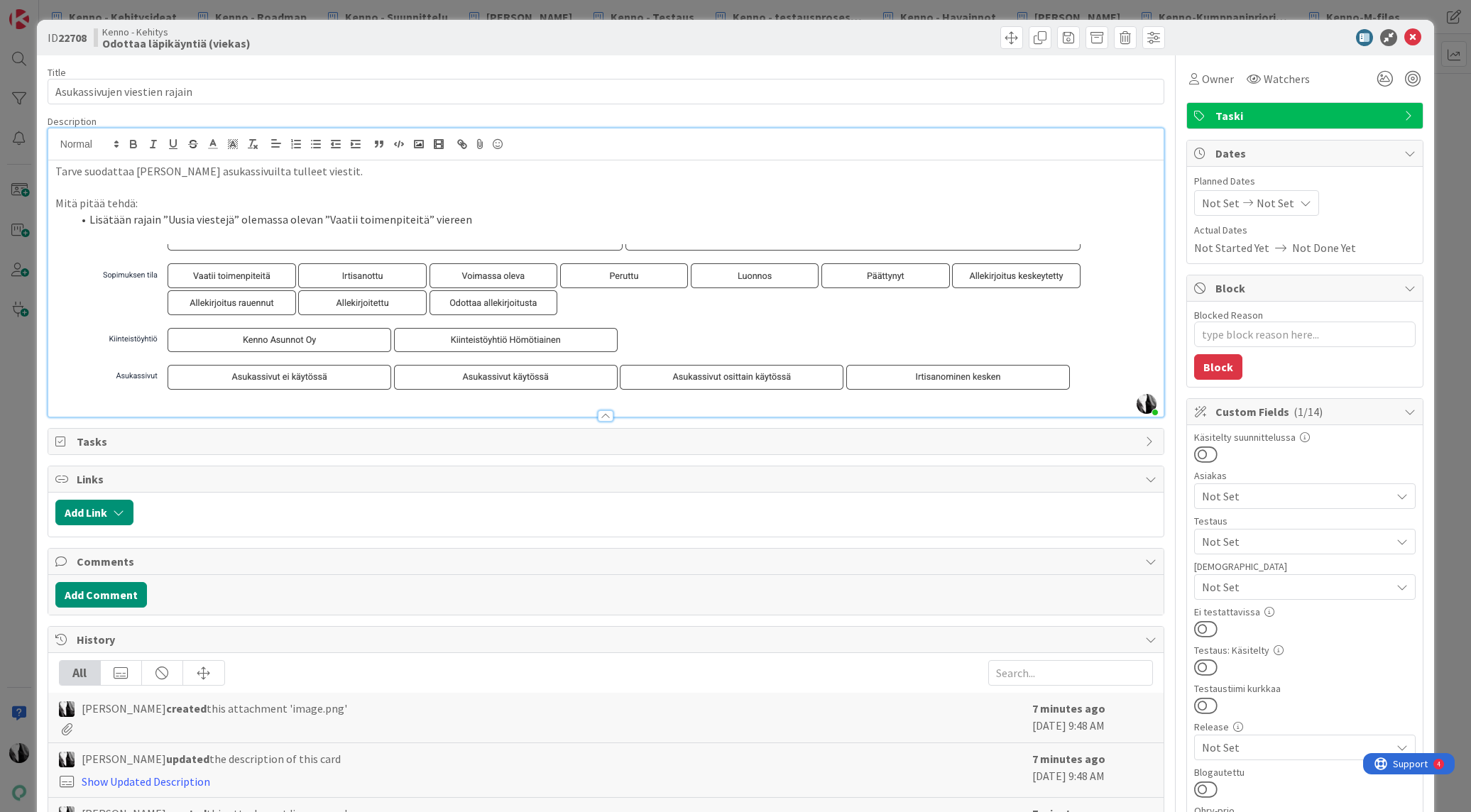
click at [497, 228] on p at bounding box center [606, 236] width 1101 height 17
click at [471, 217] on li "Lisätään rajain ”Uusia viestejä” olemassa olevan ”Vaatii toimenpiteitä” viereen" at bounding box center [615, 220] width 1085 height 17
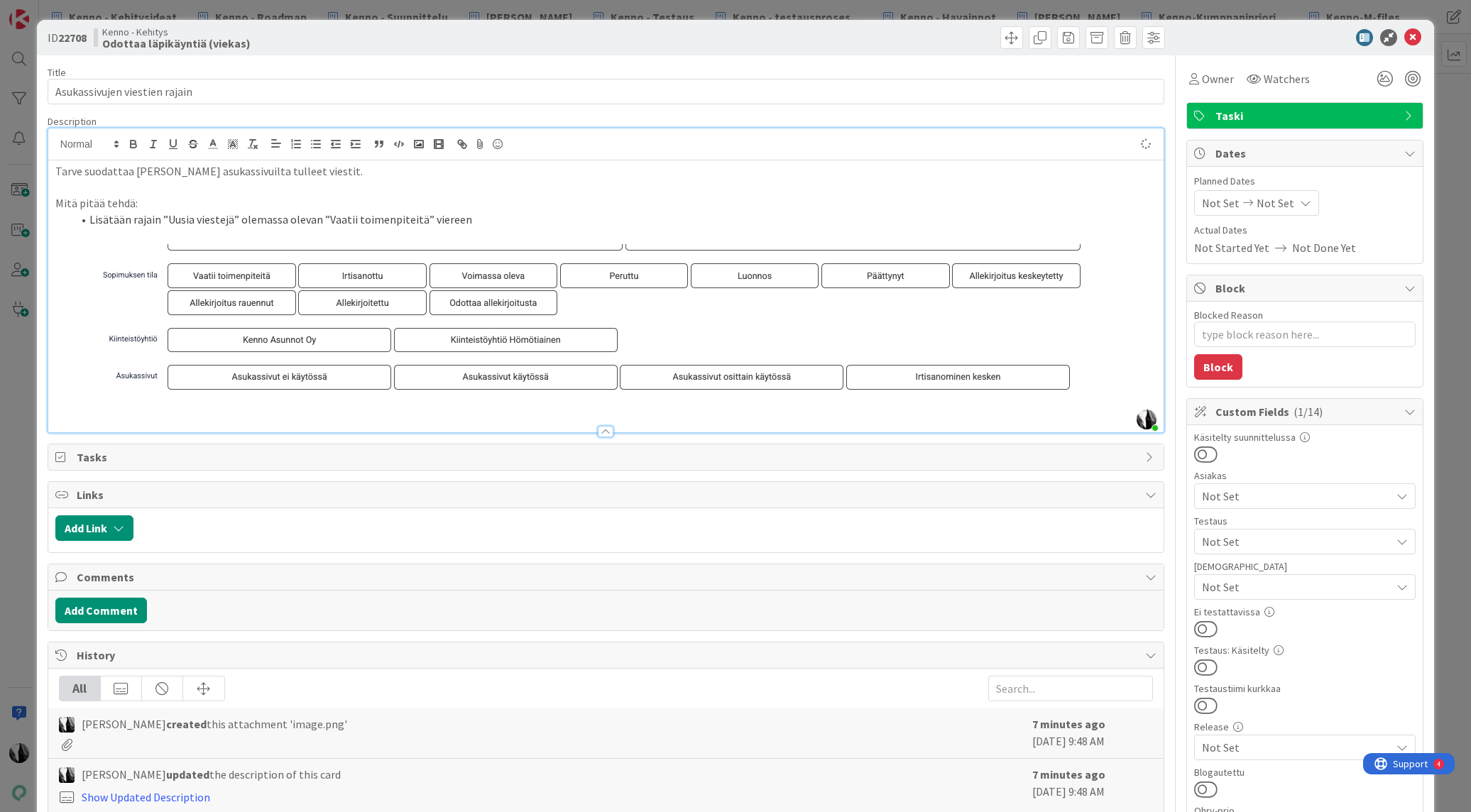
type textarea "x"
click at [1260, 39] on div at bounding box center [1298, 38] width 251 height 17
click at [1269, 49] on div "ID 22708 Kenno - Kehitys Odottaa läpikäyntiä (viekas)" at bounding box center [735, 38] width 1398 height 36
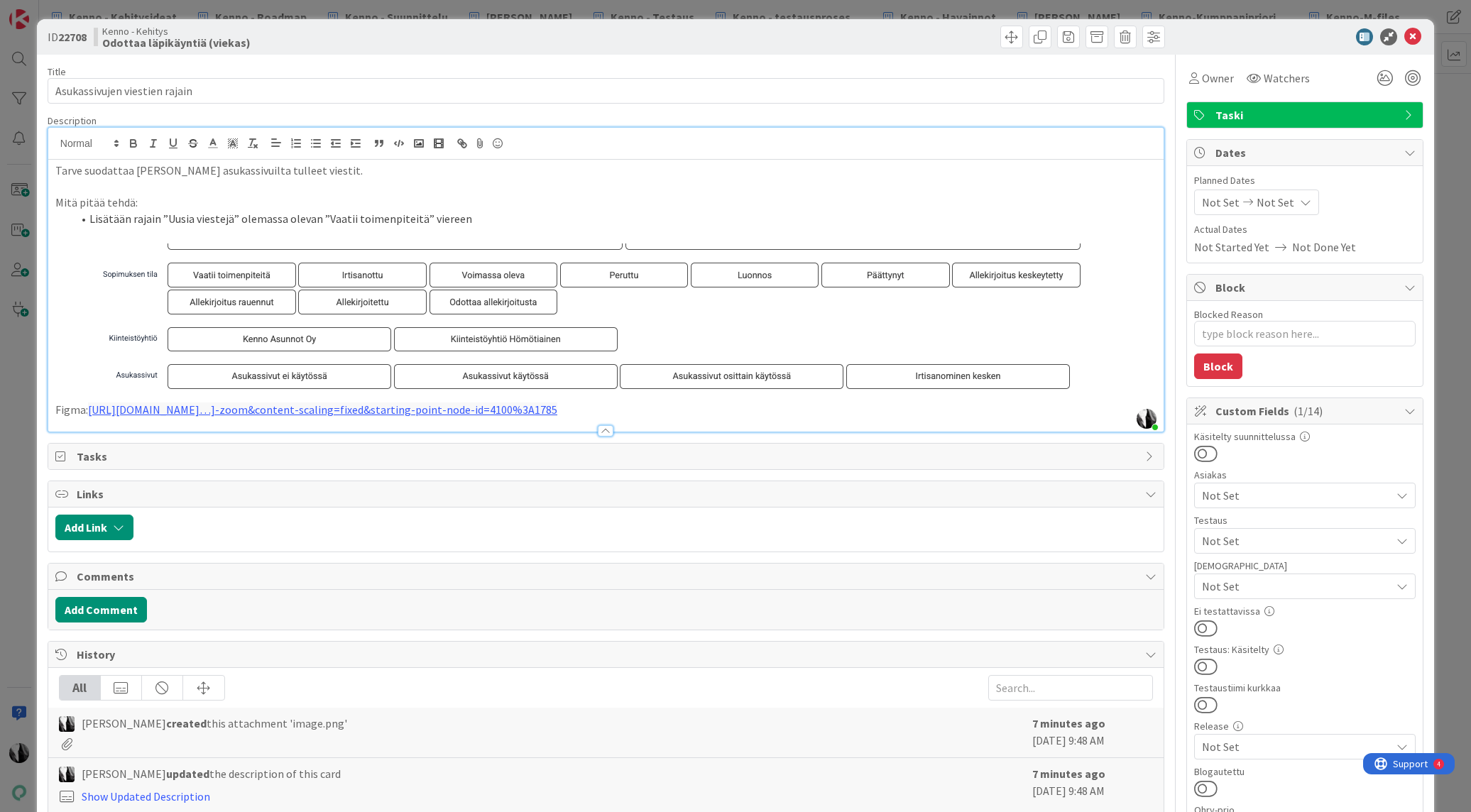
scroll to position [2, 0]
